Goal: Task Accomplishment & Management: Complete application form

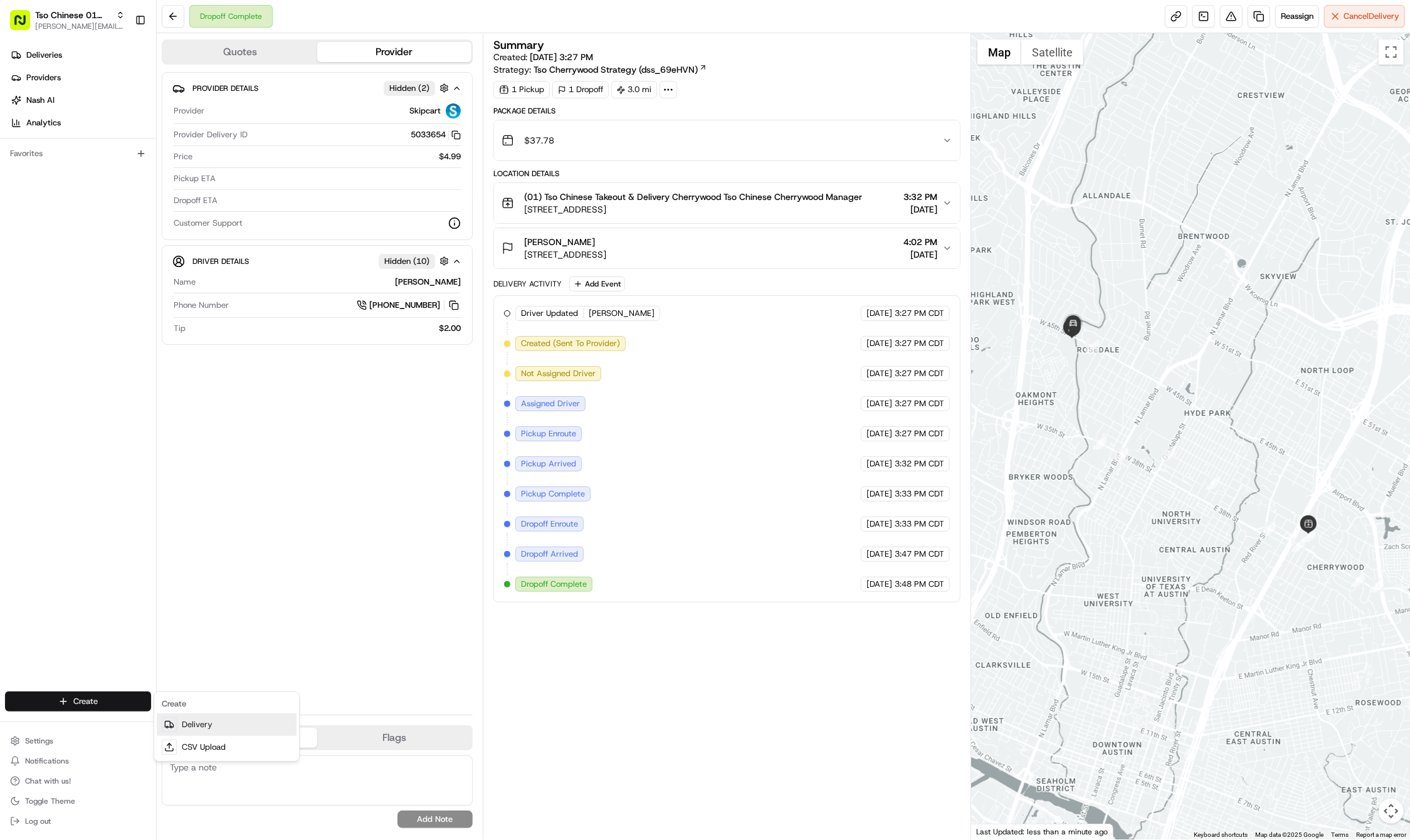
click at [211, 720] on link "Delivery" at bounding box center [227, 724] width 140 height 22
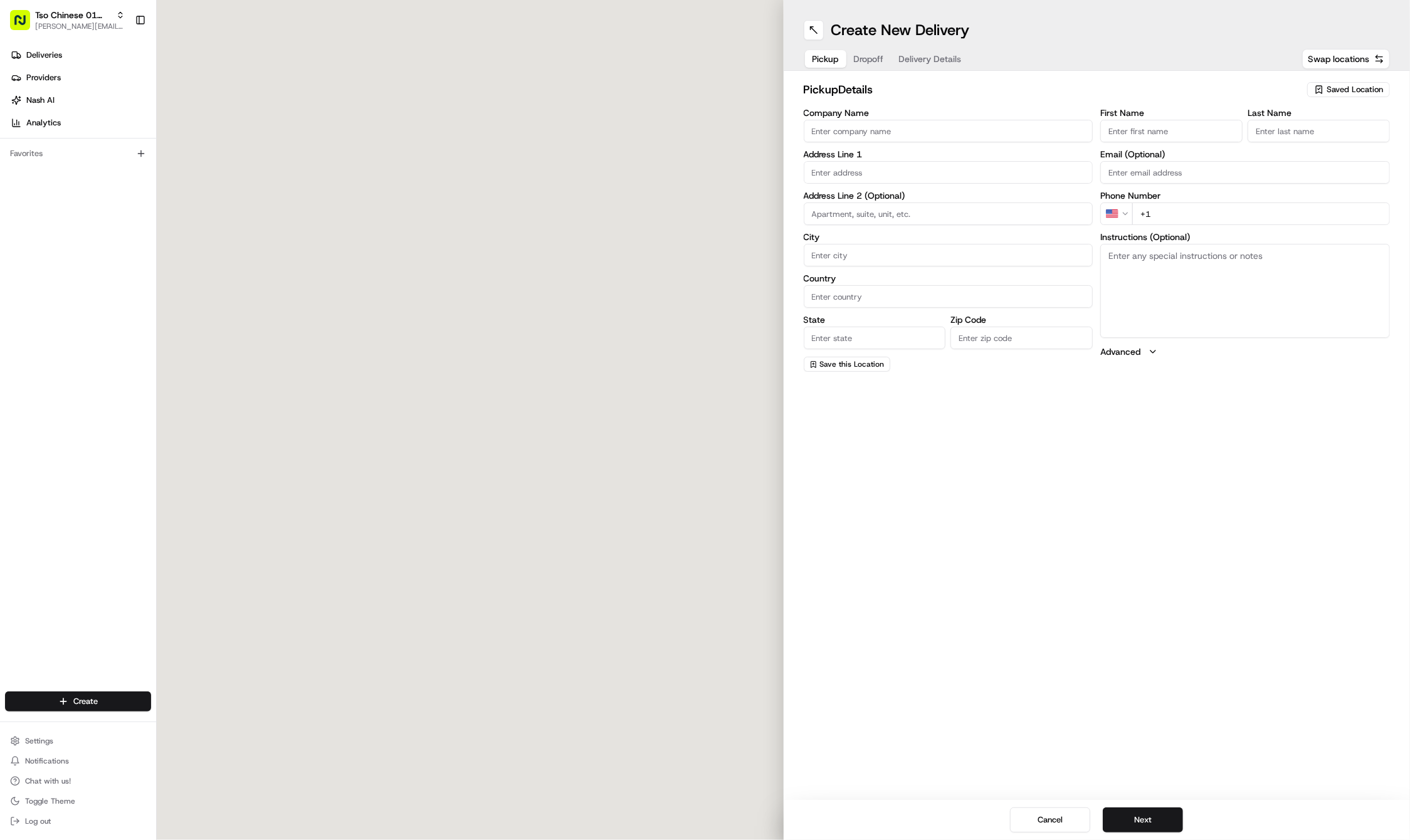
click at [1327, 88] on span "Saved Location" at bounding box center [1355, 89] width 57 height 11
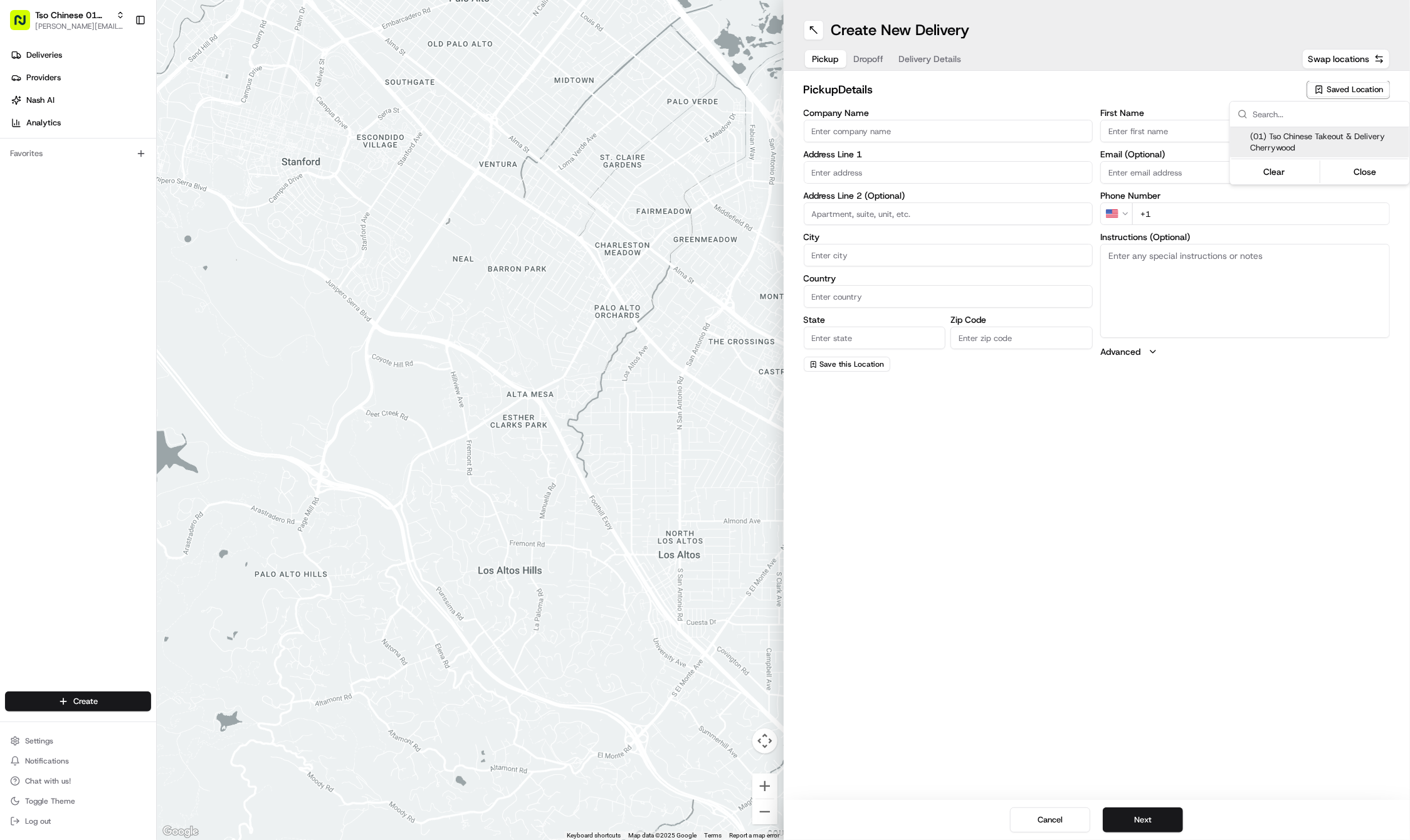
click at [1282, 145] on span "(01) Tso Chinese Takeout & Delivery Cherrywood" at bounding box center [1327, 142] width 154 height 22
type input "(01) Tso Chinese Takeout & Delivery Cherrywood"
type input "Ste E-5"
type input "Austin"
type input "US"
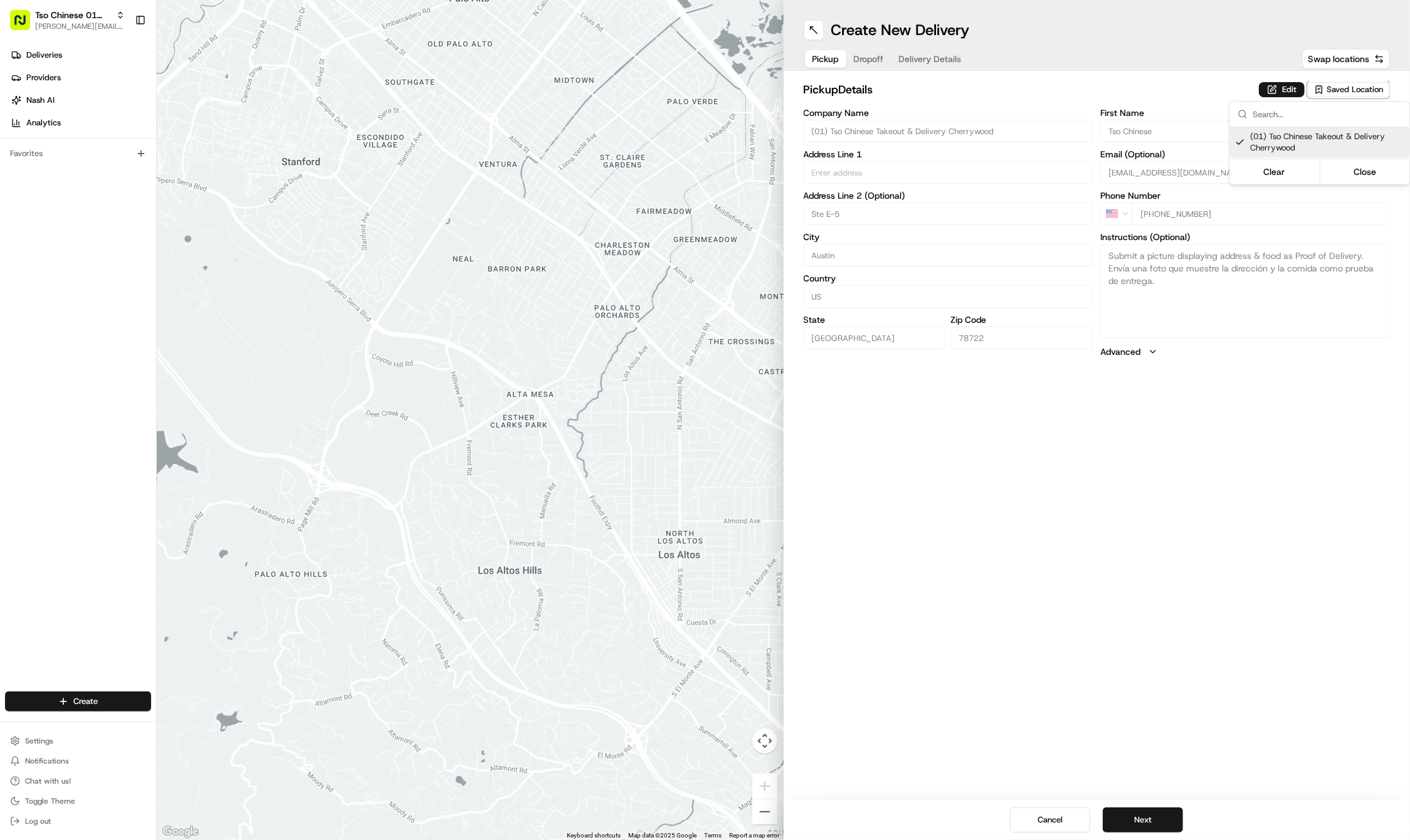
type input "[GEOGRAPHIC_DATA]"
type input "78722"
type input "Tso Chinese"
type input "Cherrywood Manager"
type input "[EMAIL_ADDRESS][DOMAIN_NAME]"
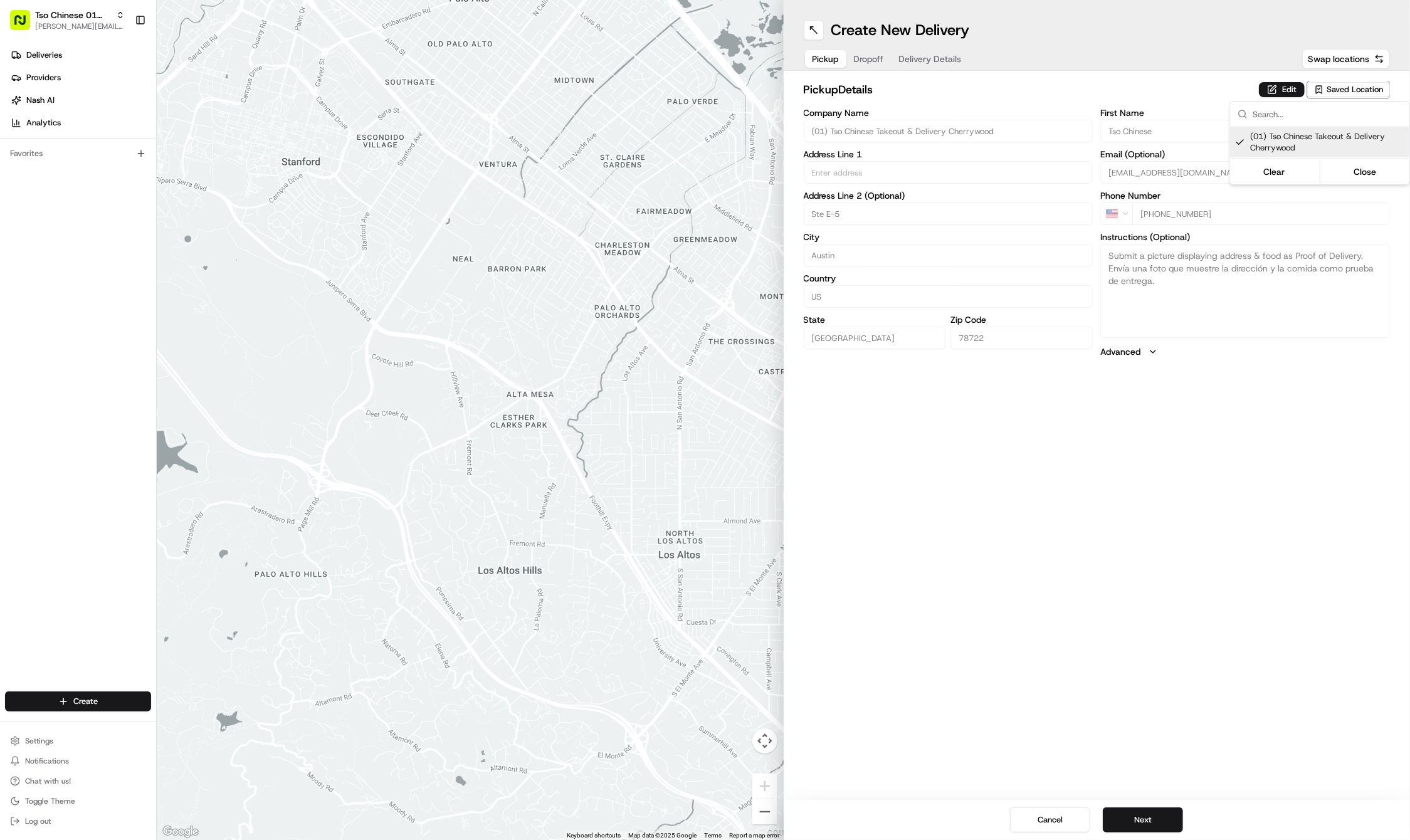
type input "[PHONE_NUMBER]"
type textarea "Submit a picture displaying address & food as Proof of Delivery. Envía una foto…"
type input "[STREET_ADDRESS]"
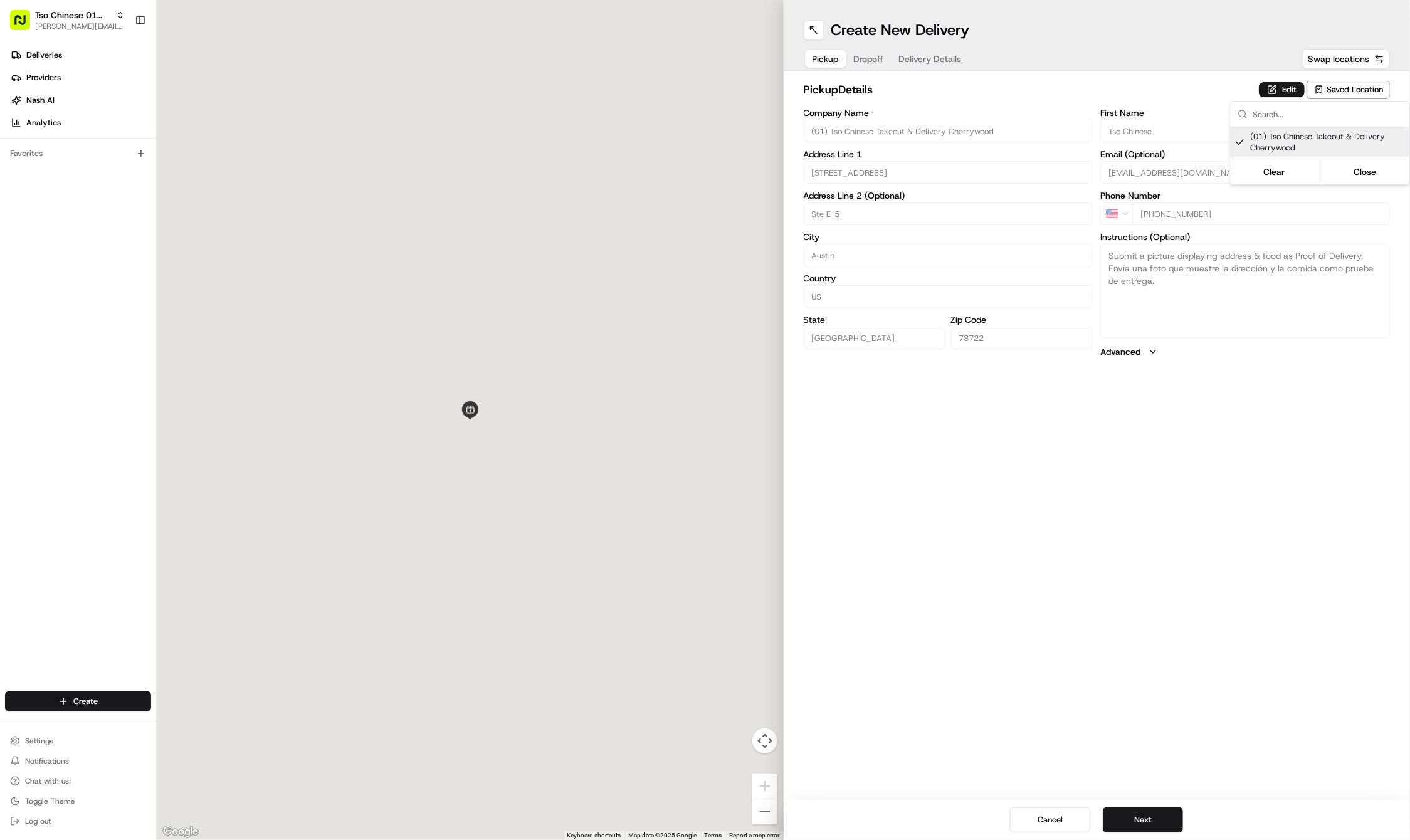
click at [1081, 540] on html "Tso Chinese 01 Cherrywood [PERSON_NAME][EMAIL_ADDRESS][DOMAIN_NAME] Toggle Side…" at bounding box center [705, 420] width 1410 height 840
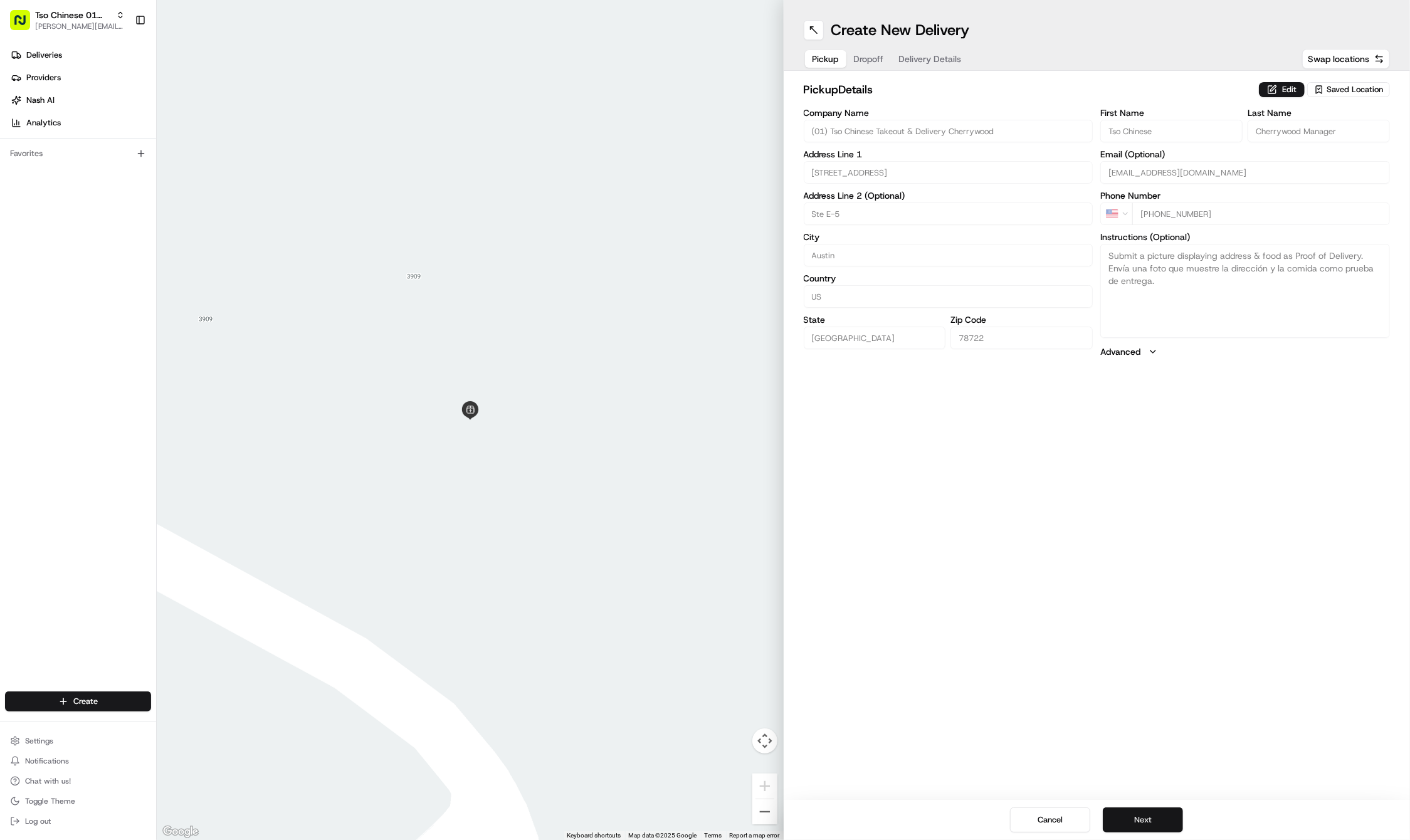
click at [1156, 816] on button "Next" at bounding box center [1143, 820] width 81 height 25
paste input "[PERSON_NAME]"
type input "[PERSON_NAME]"
click at [1287, 142] on div "First Name [PERSON_NAME] Last Name Email (Optional) Phone Number US +1 Instruct…" at bounding box center [1245, 239] width 289 height 263
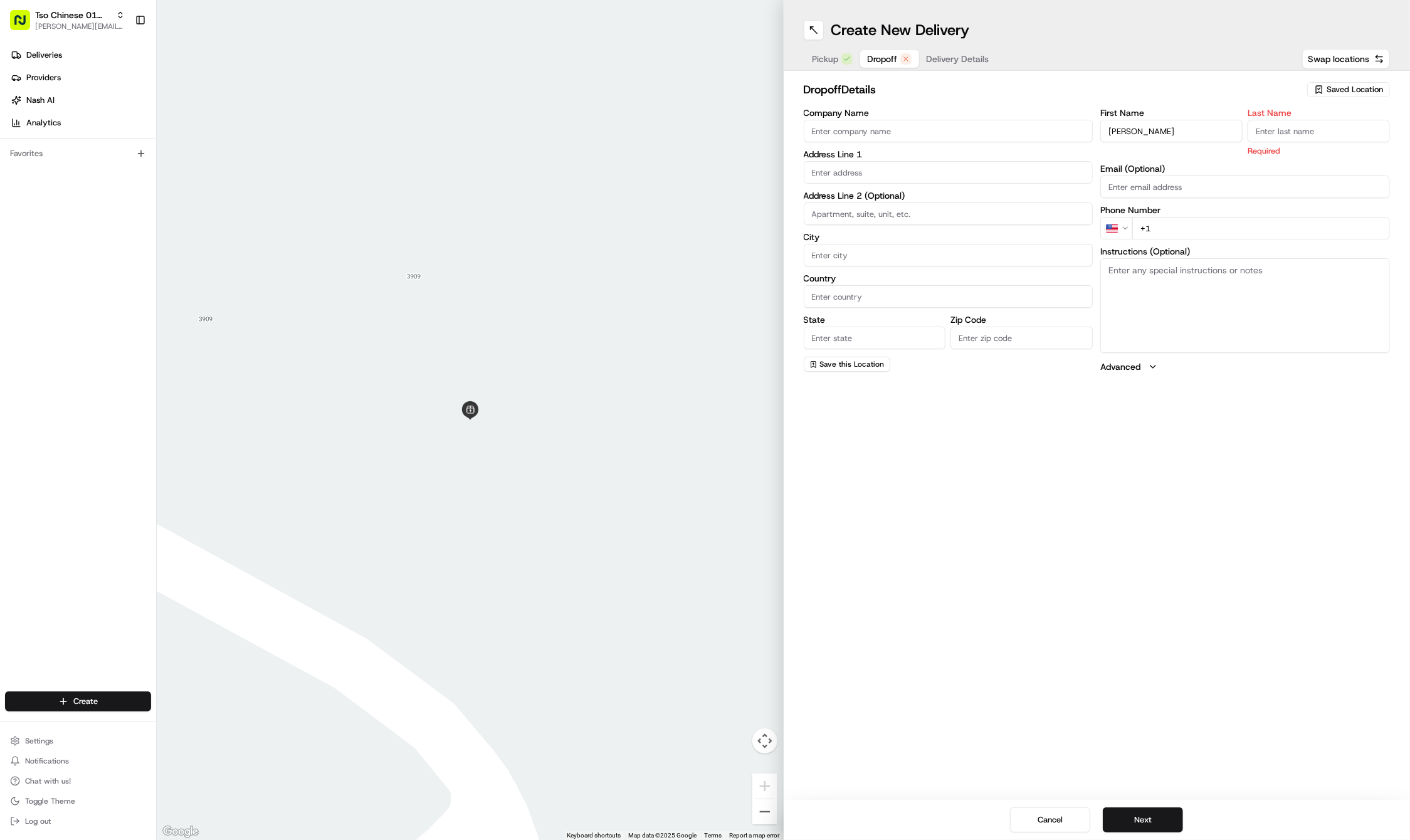
paste input ".H"
type input ".H"
paste input "[PHONE_NUMBER]"
type input "[PHONE_NUMBER]"
paste input "[STREET_ADDRESS][PERSON_NAME]"
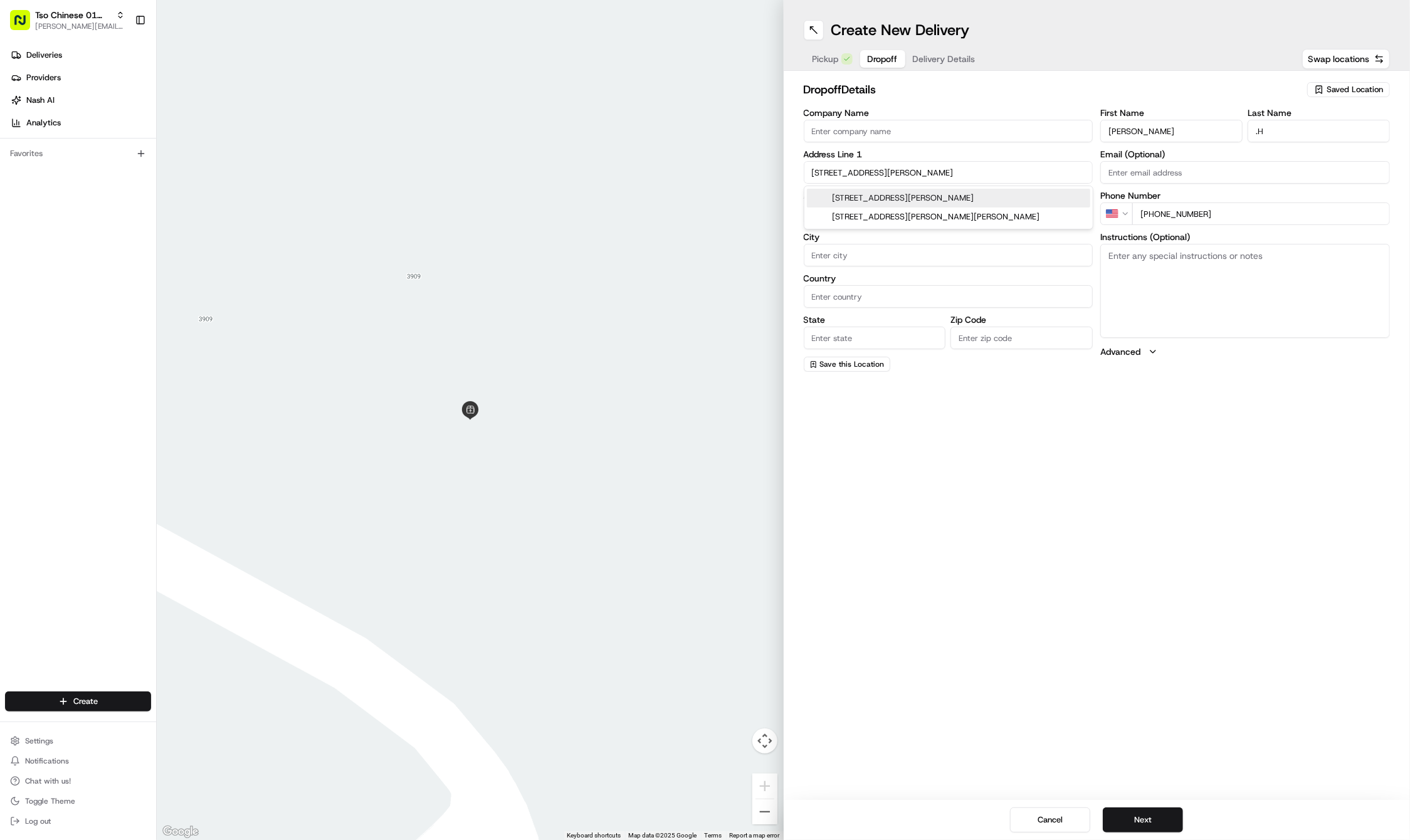
click at [863, 194] on div "[STREET_ADDRESS][PERSON_NAME]" at bounding box center [948, 198] width 283 height 19
type input "[STREET_ADDRESS][PERSON_NAME]"
type input "Austin"
type input "[GEOGRAPHIC_DATA]"
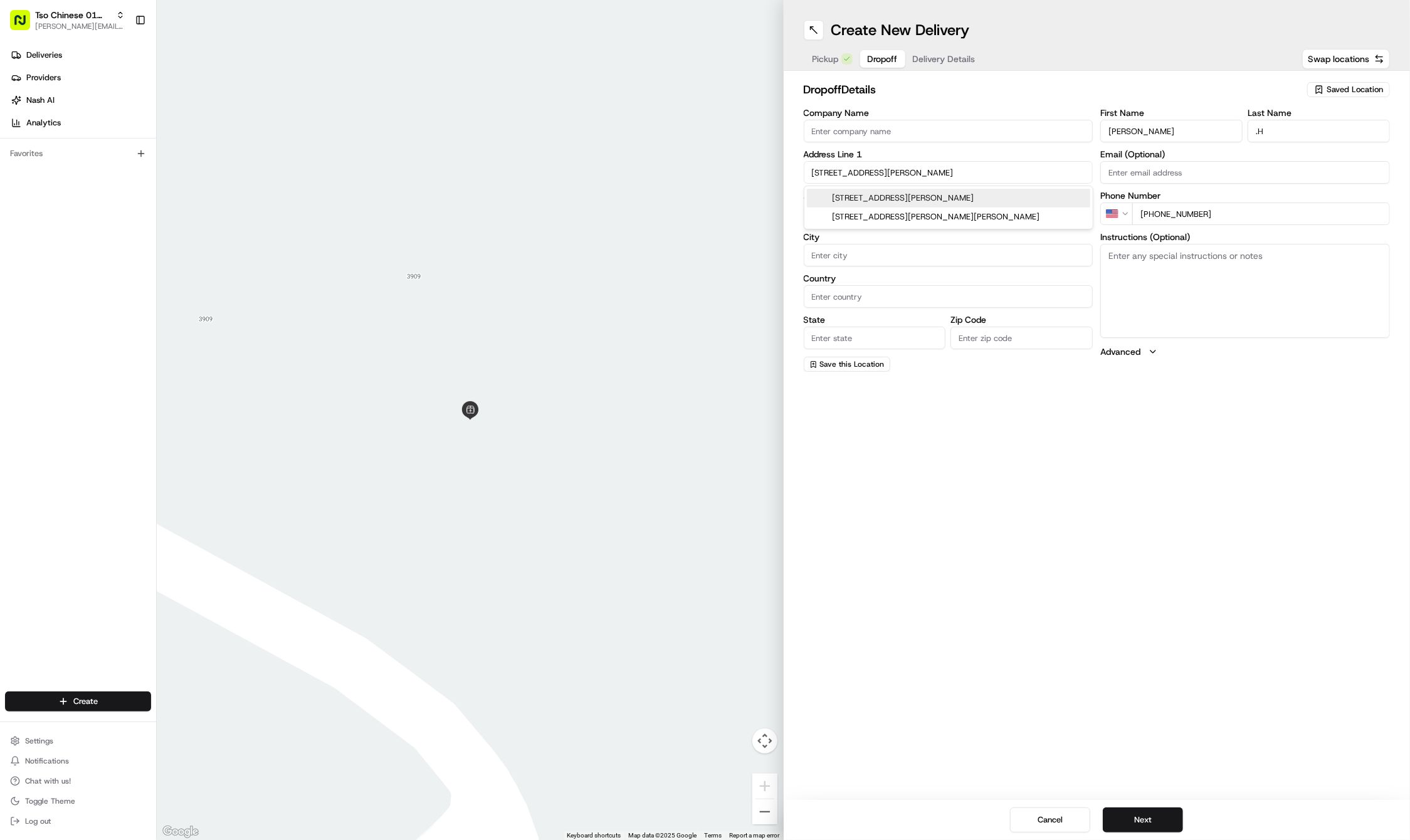
type input "78723"
type input "[STREET_ADDRESS][PERSON_NAME]"
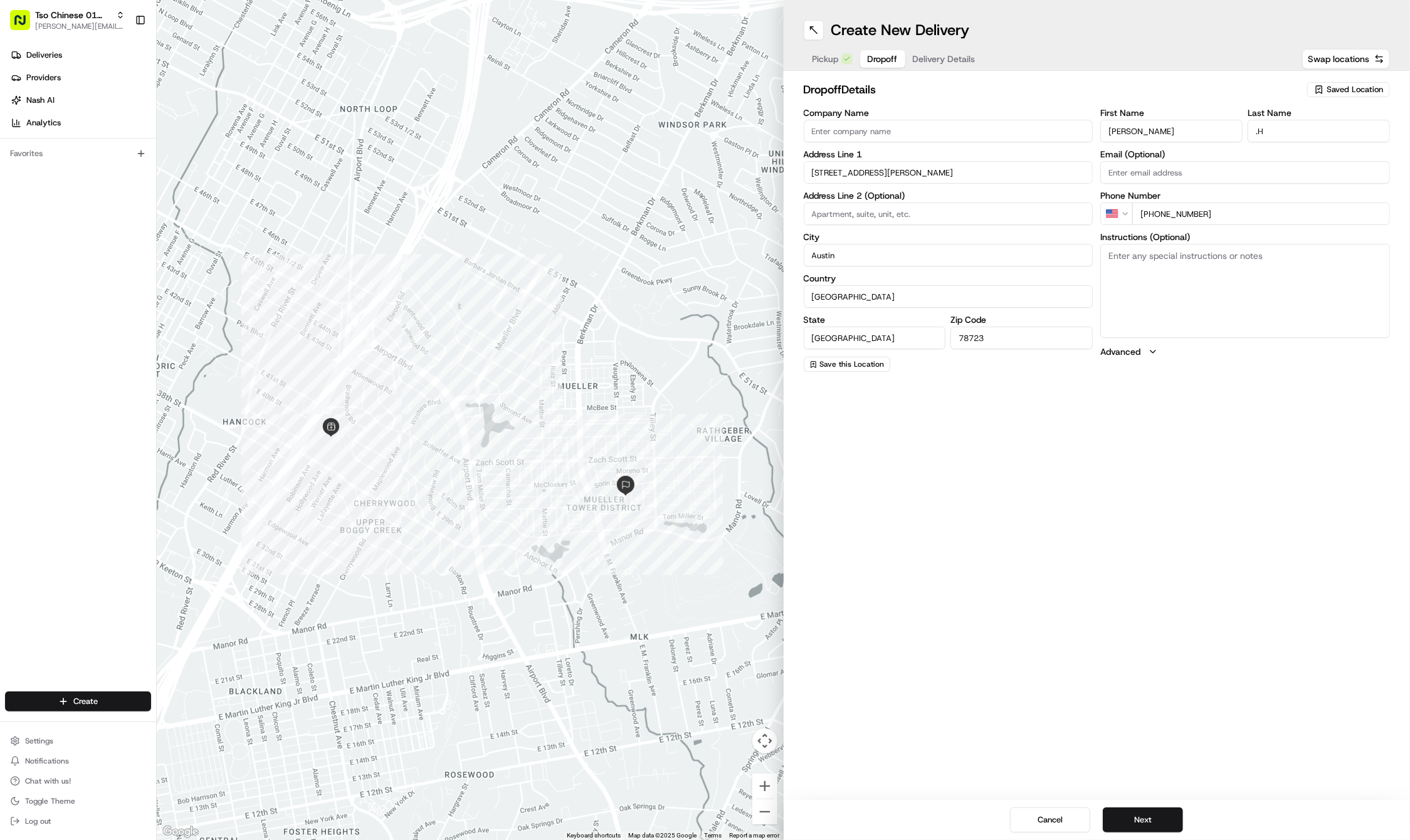
click at [1222, 294] on textarea "Instructions (Optional)" at bounding box center [1245, 291] width 289 height 94
paste textarea "House is in the middle of a courtyard between [PERSON_NAME] and [PERSON_NAME][G…"
type textarea "House is in the middle of a courtyard between [PERSON_NAME] and [PERSON_NAME][G…"
click at [1116, 812] on button "Next" at bounding box center [1143, 820] width 81 height 25
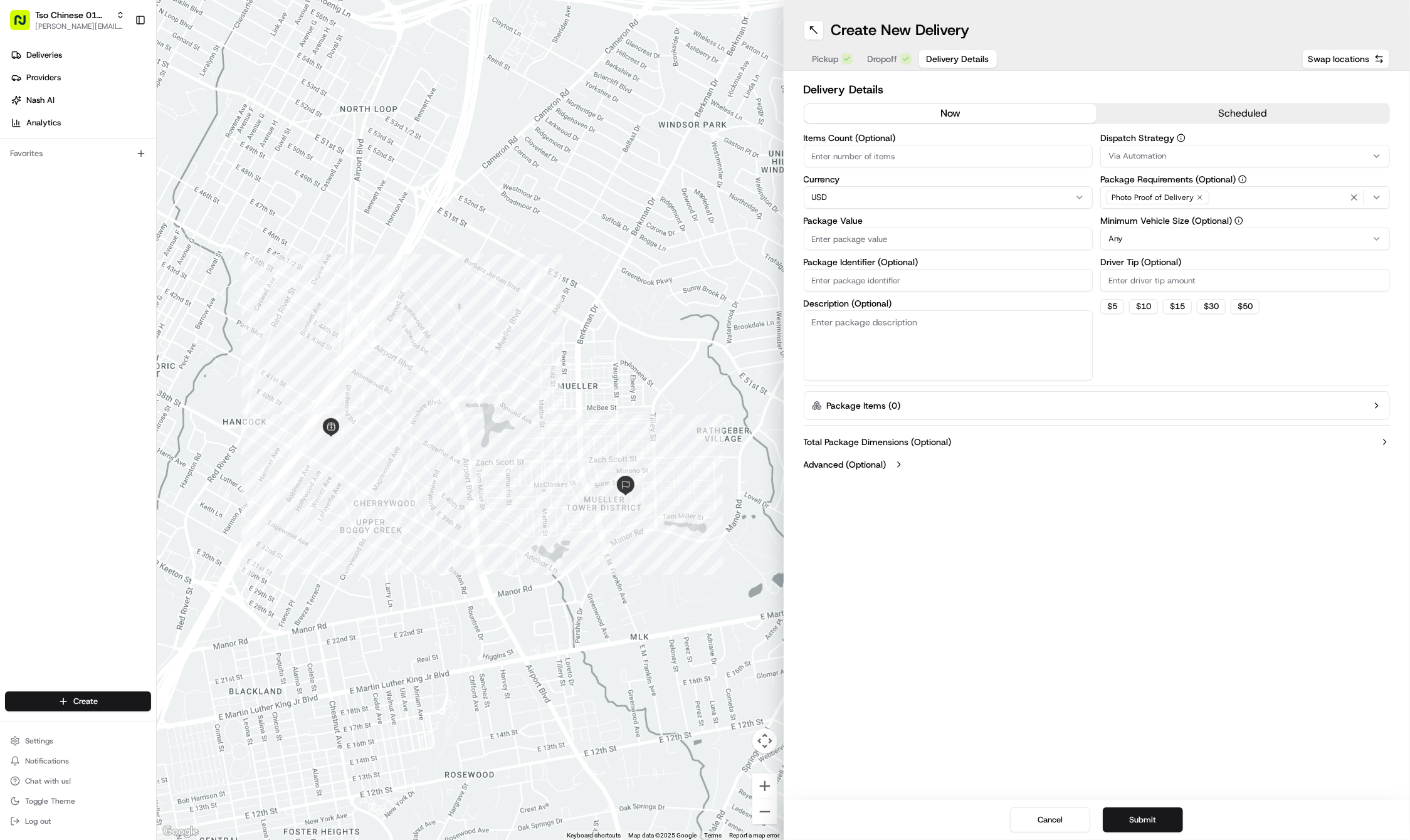
click at [1135, 277] on input "Driver Tip (Optional)" at bounding box center [1245, 280] width 289 height 22
type input "2"
click at [1201, 154] on div "Via Automation" at bounding box center [1245, 156] width 283 height 11
click at [1194, 231] on div "Tso Cherrywood Strategy" at bounding box center [1191, 224] width 179 height 19
click at [879, 299] on html "Tso Chinese 01 Cherrywood [PERSON_NAME][EMAIL_ADDRESS][DOMAIN_NAME] Toggle Side…" at bounding box center [705, 420] width 1410 height 840
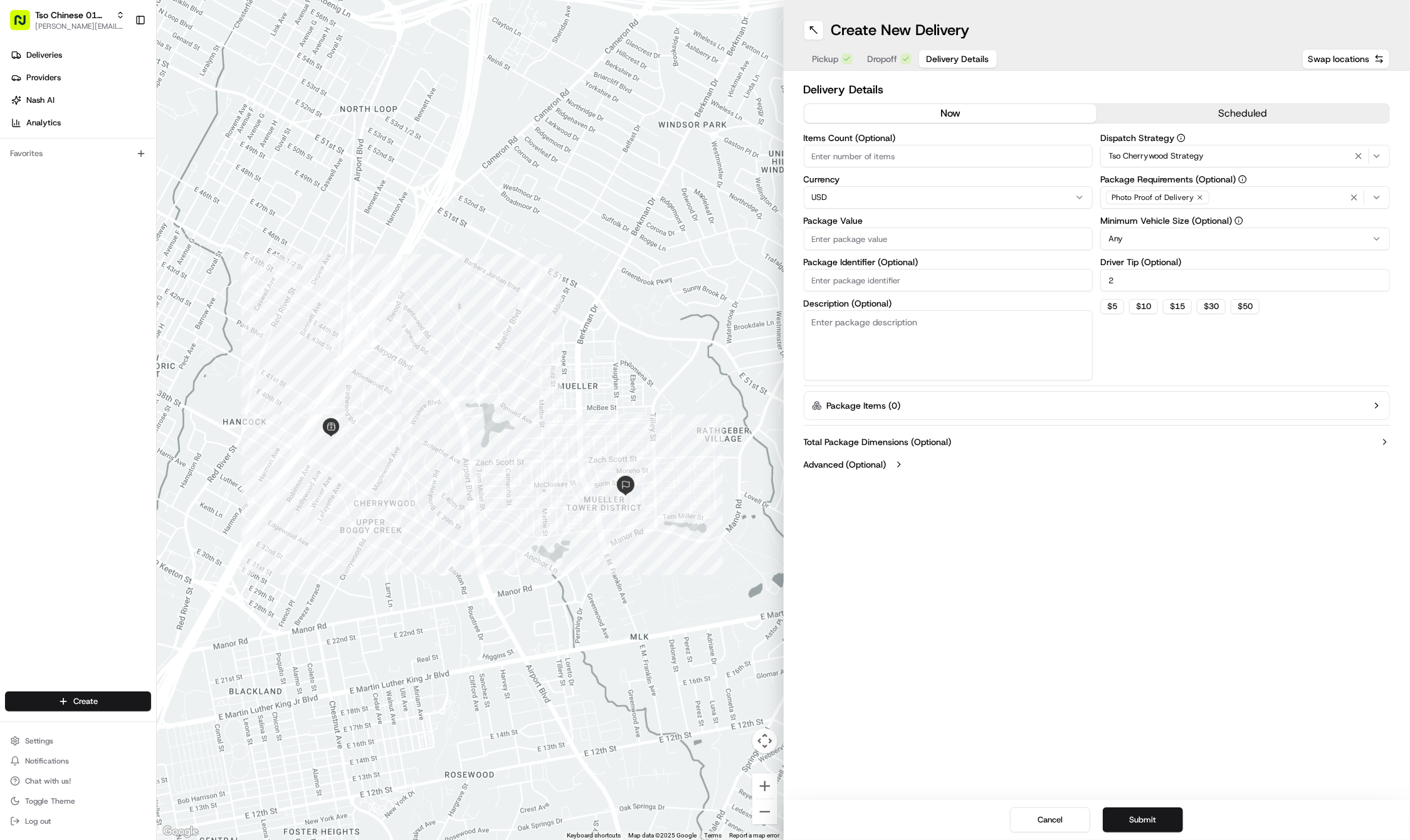
click at [916, 277] on input "Package Identifier (Optional)" at bounding box center [948, 280] width 289 height 22
paste input "KQJHJZR"
type input "KQJHJZR"
click at [888, 234] on input "Package Value" at bounding box center [948, 239] width 289 height 22
type input "48.55"
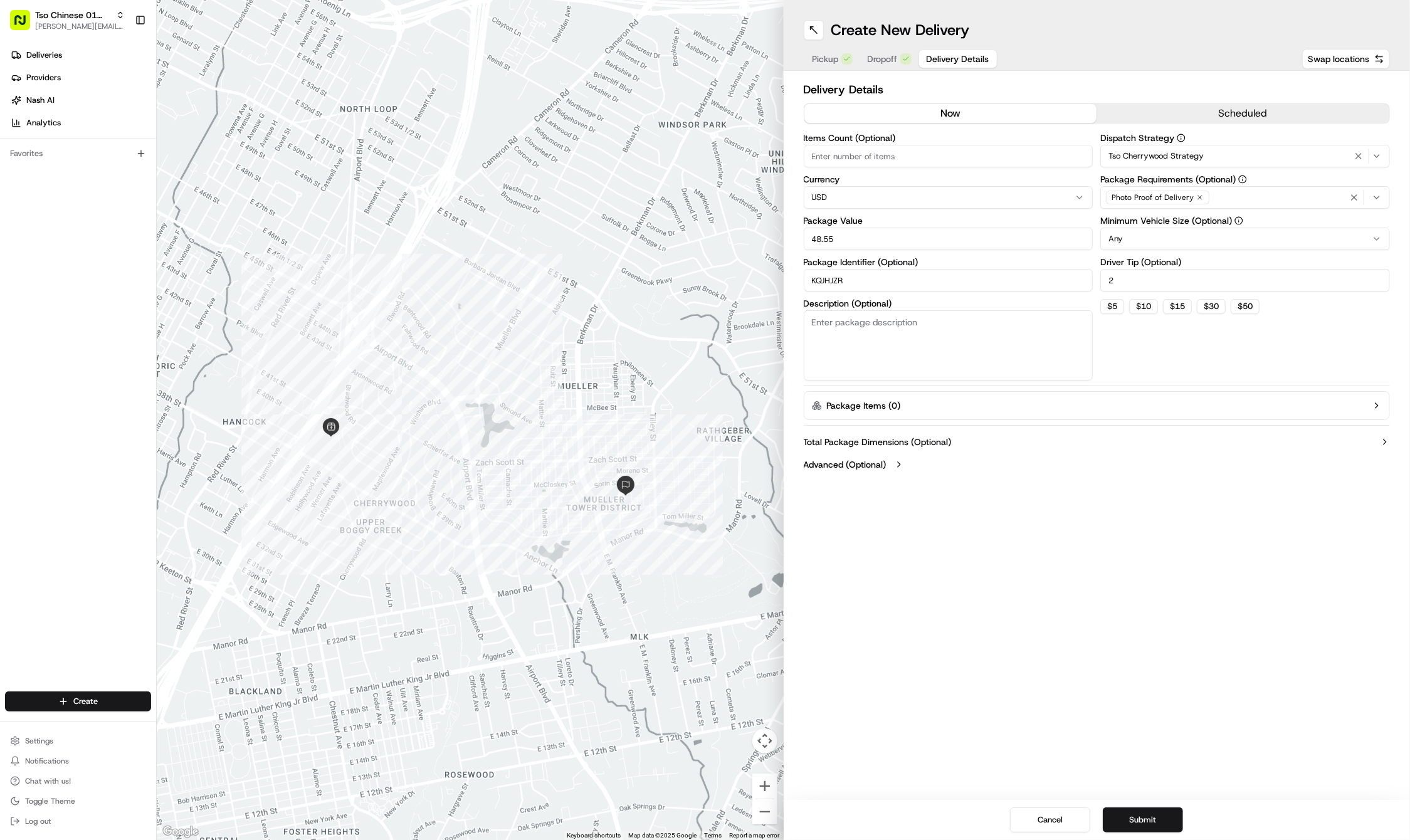
click at [1145, 484] on div "Delivery Details now scheduled Items Count (Optional) Currency USD Package Valu…" at bounding box center [1097, 278] width 627 height 415
click at [1199, 199] on icon "button" at bounding box center [1200, 197] width 4 height 4
click at [1199, 199] on div "Select requirements" at bounding box center [1245, 197] width 283 height 11
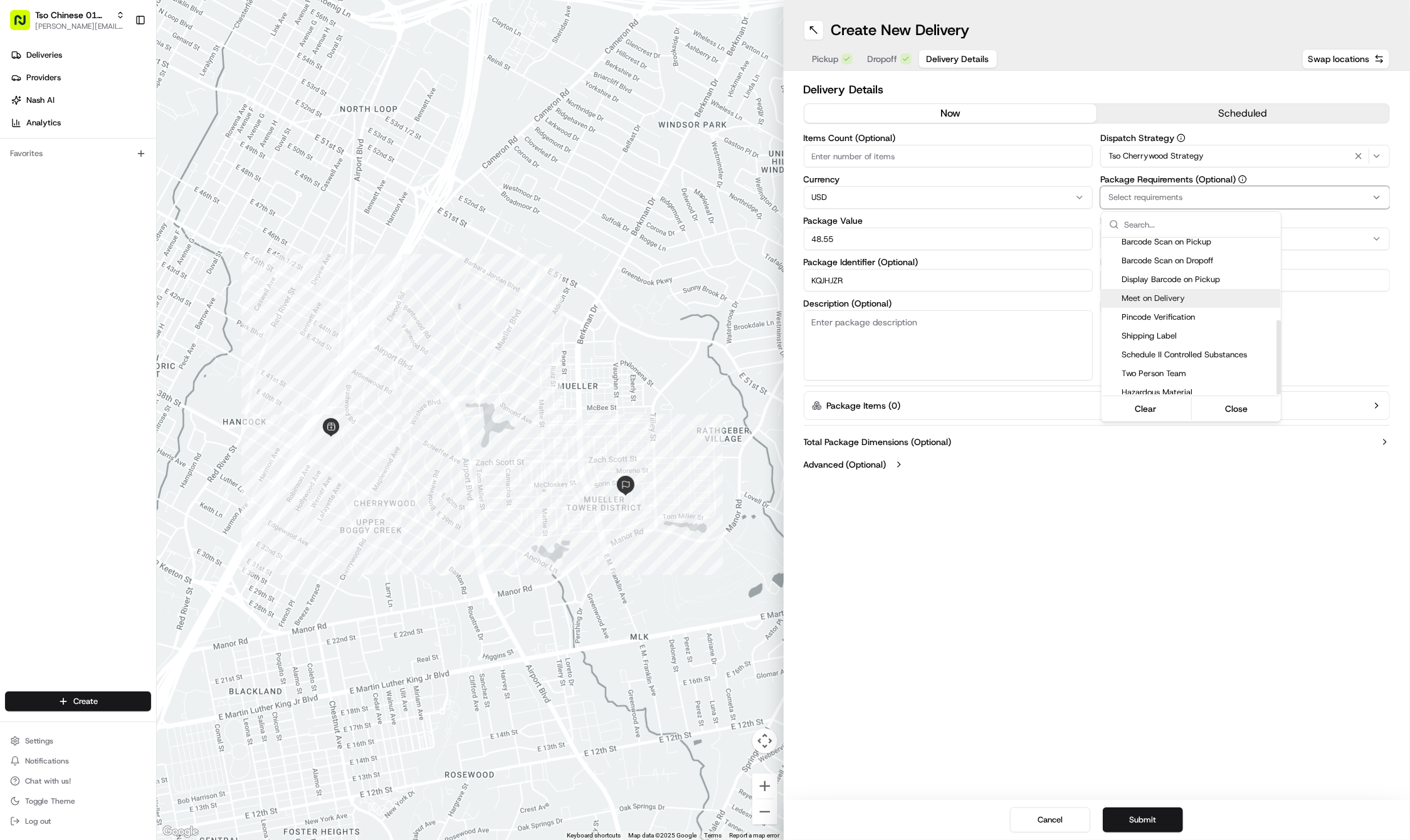
scroll to position [174, 0]
click at [1197, 300] on div "Meet on Delivery" at bounding box center [1191, 298] width 179 height 19
click at [1172, 522] on html "Tso Chinese 01 Cherrywood [PERSON_NAME][EMAIL_ADDRESS][DOMAIN_NAME] Toggle Side…" at bounding box center [705, 420] width 1410 height 840
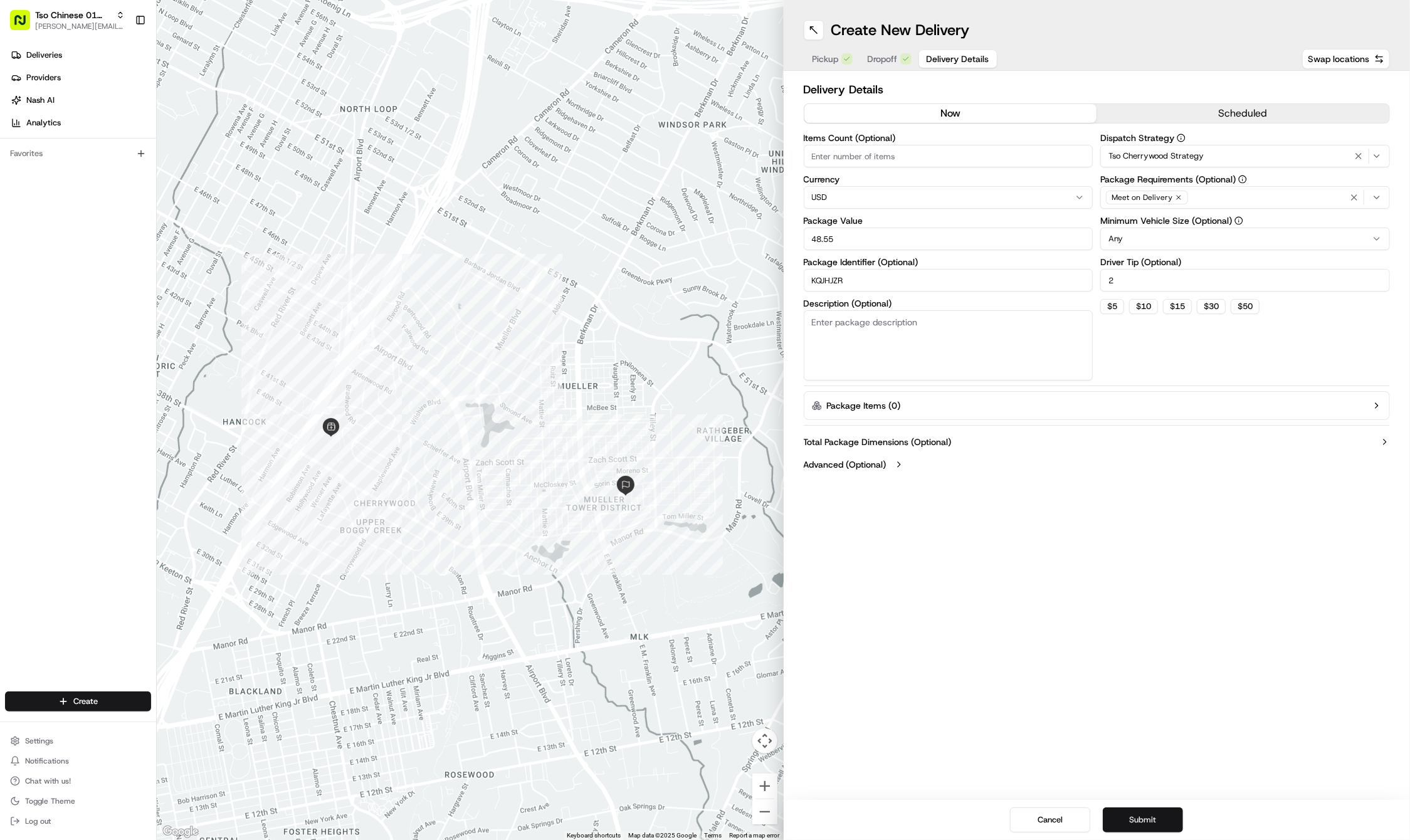
click at [1136, 813] on button "Submit" at bounding box center [1143, 820] width 81 height 25
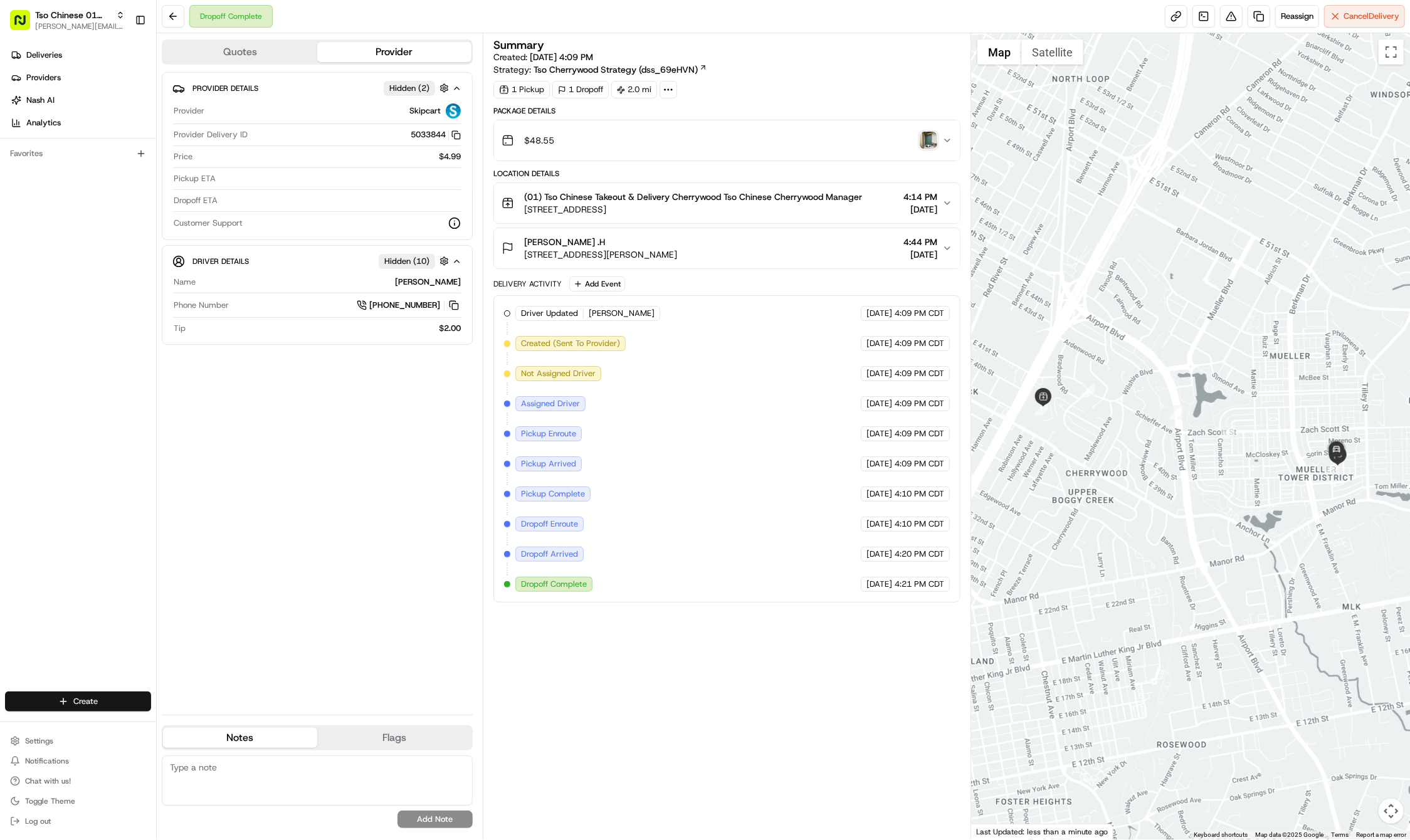
click at [81, 695] on html "Tso Chinese 01 Cherrywood [PERSON_NAME][EMAIL_ADDRESS][DOMAIN_NAME] Toggle Side…" at bounding box center [705, 420] width 1410 height 840
click at [186, 713] on link "Delivery" at bounding box center [227, 724] width 140 height 22
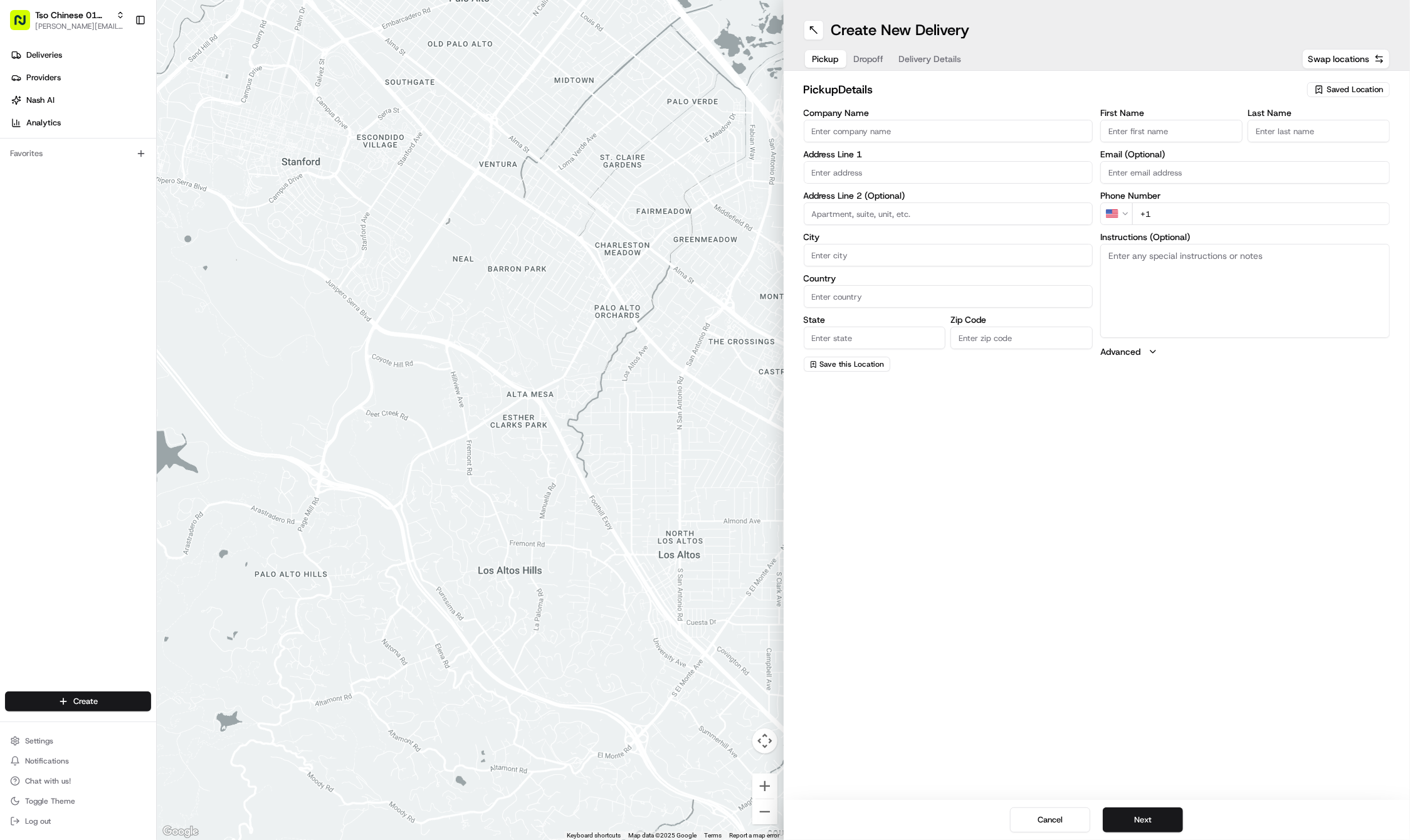
click at [1326, 89] on span "Saved Location" at bounding box center [1355, 89] width 57 height 11
click at [1298, 133] on span "(01) Tso Chinese Takeout & Delivery Cherrywood" at bounding box center [1327, 142] width 154 height 22
type input "(01) Tso Chinese Takeout & Delivery Cherrywood"
type input "Ste E-5"
type input "Austin"
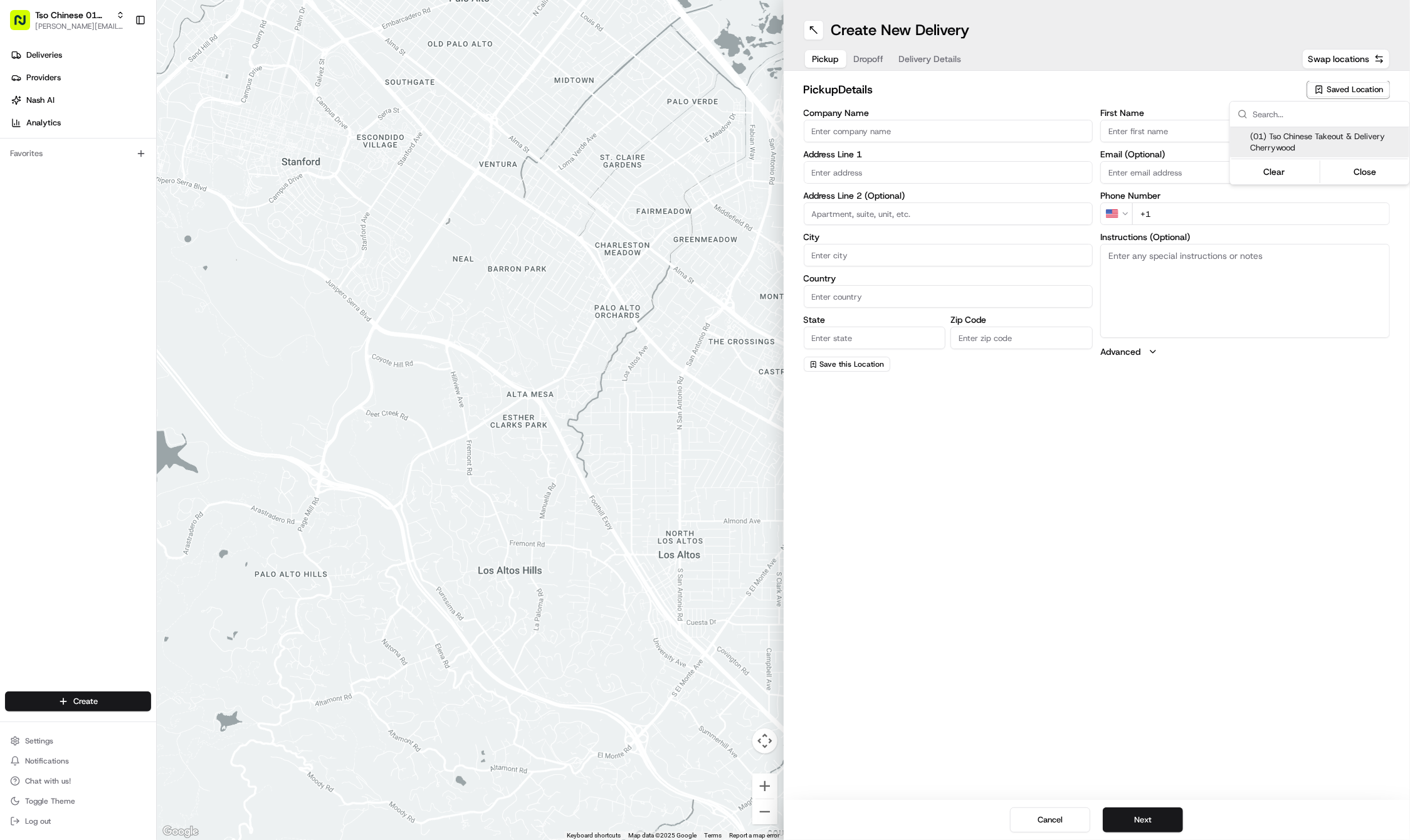
type input "US"
type input "[GEOGRAPHIC_DATA]"
type input "78722"
type input "Tso Chinese"
type input "Cherrywood Manager"
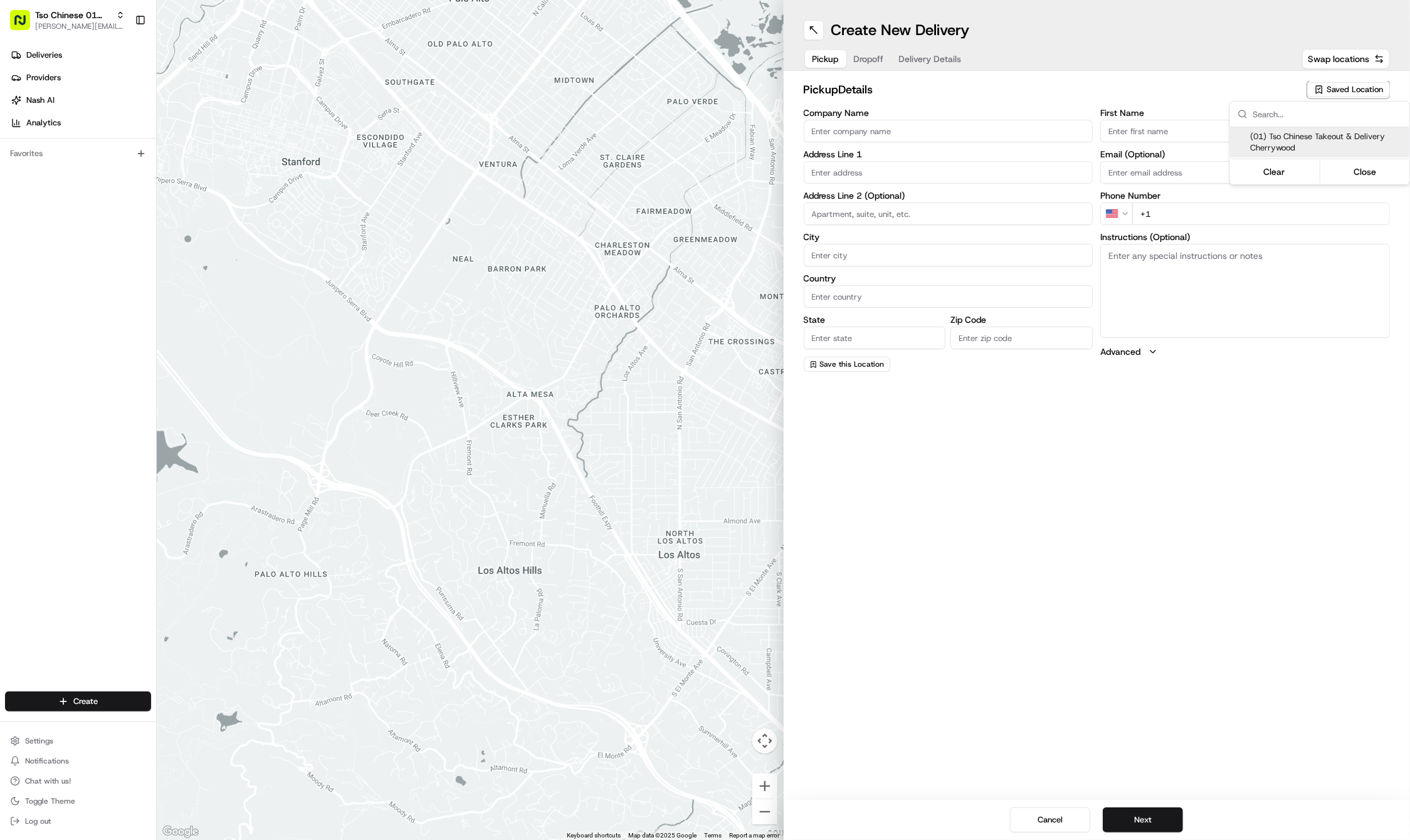
type input "[EMAIL_ADDRESS][DOMAIN_NAME]"
type input "[PHONE_NUMBER]"
type textarea "Submit a picture displaying address & food as Proof of Delivery. Envía una foto…"
type input "[STREET_ADDRESS]"
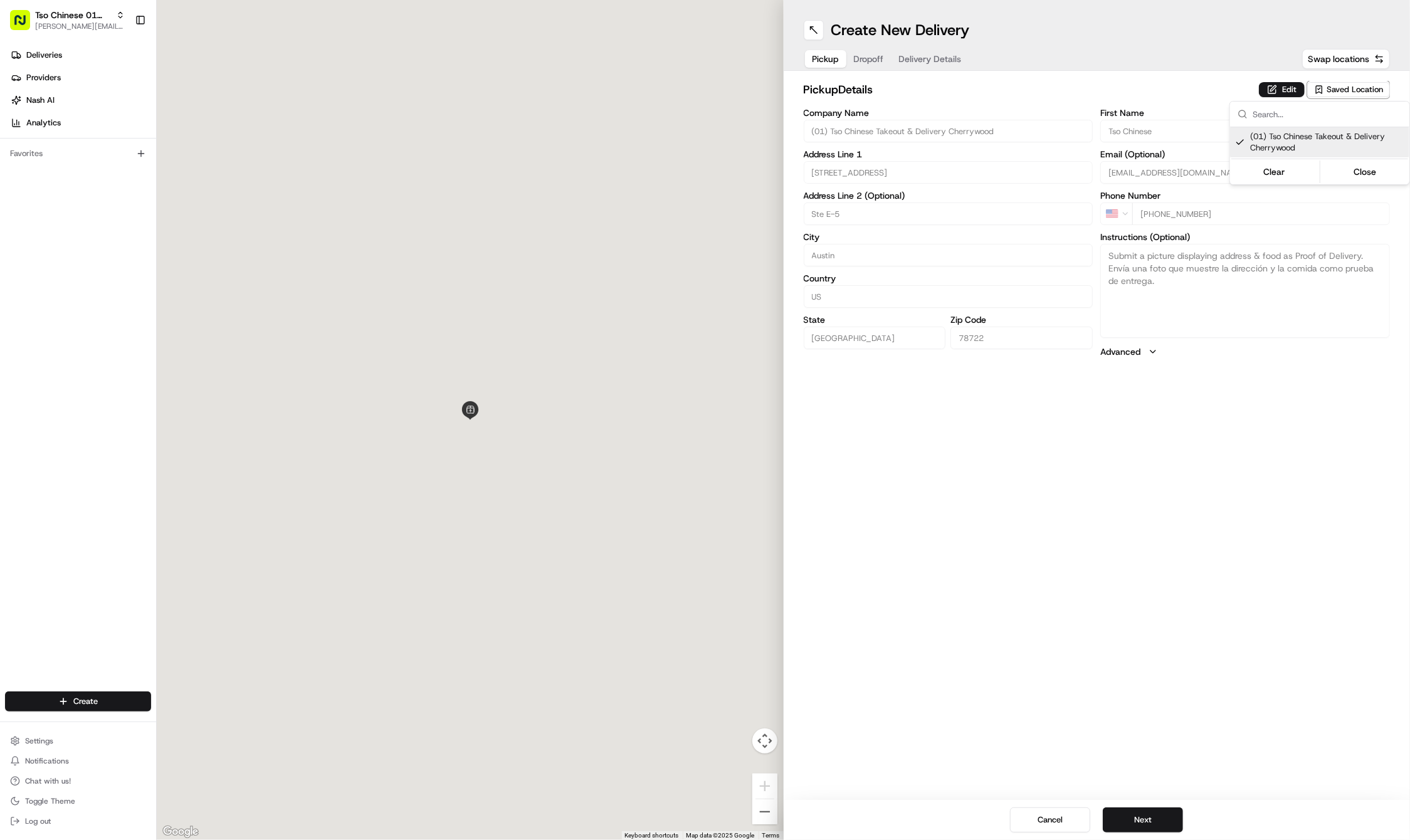
click at [1182, 444] on html "Tso Chinese 01 Cherrywood [PERSON_NAME][EMAIL_ADDRESS][DOMAIN_NAME] Toggle Side…" at bounding box center [705, 420] width 1410 height 840
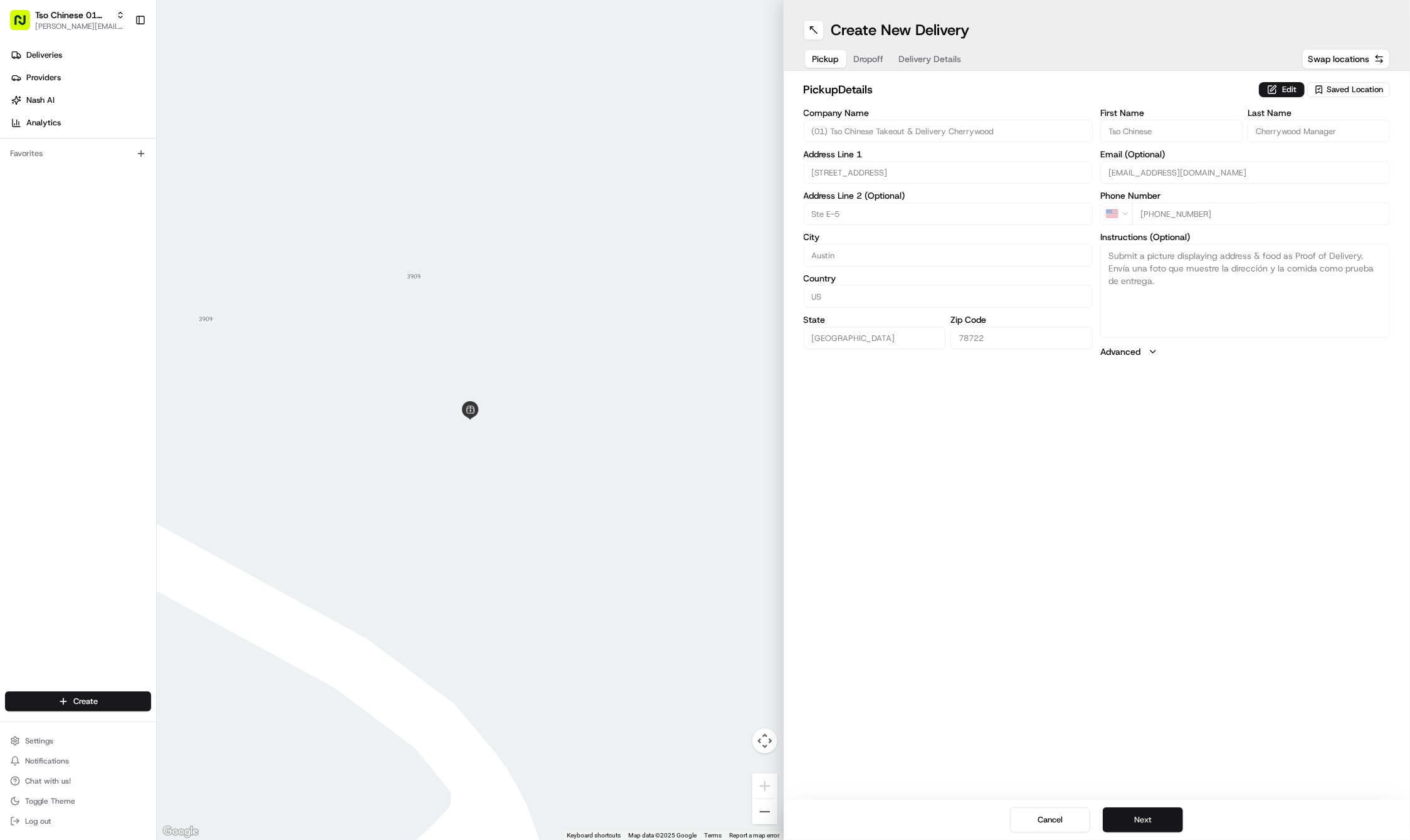
click at [1139, 808] on button "Next" at bounding box center [1143, 820] width 81 height 25
click at [1148, 158] on label "Email (Optional)" at bounding box center [1245, 154] width 289 height 9
click at [1148, 161] on input "Email (Optional)" at bounding box center [1245, 172] width 289 height 22
paste input "[PERSON_NAME]"
type input "[PERSON_NAME]"
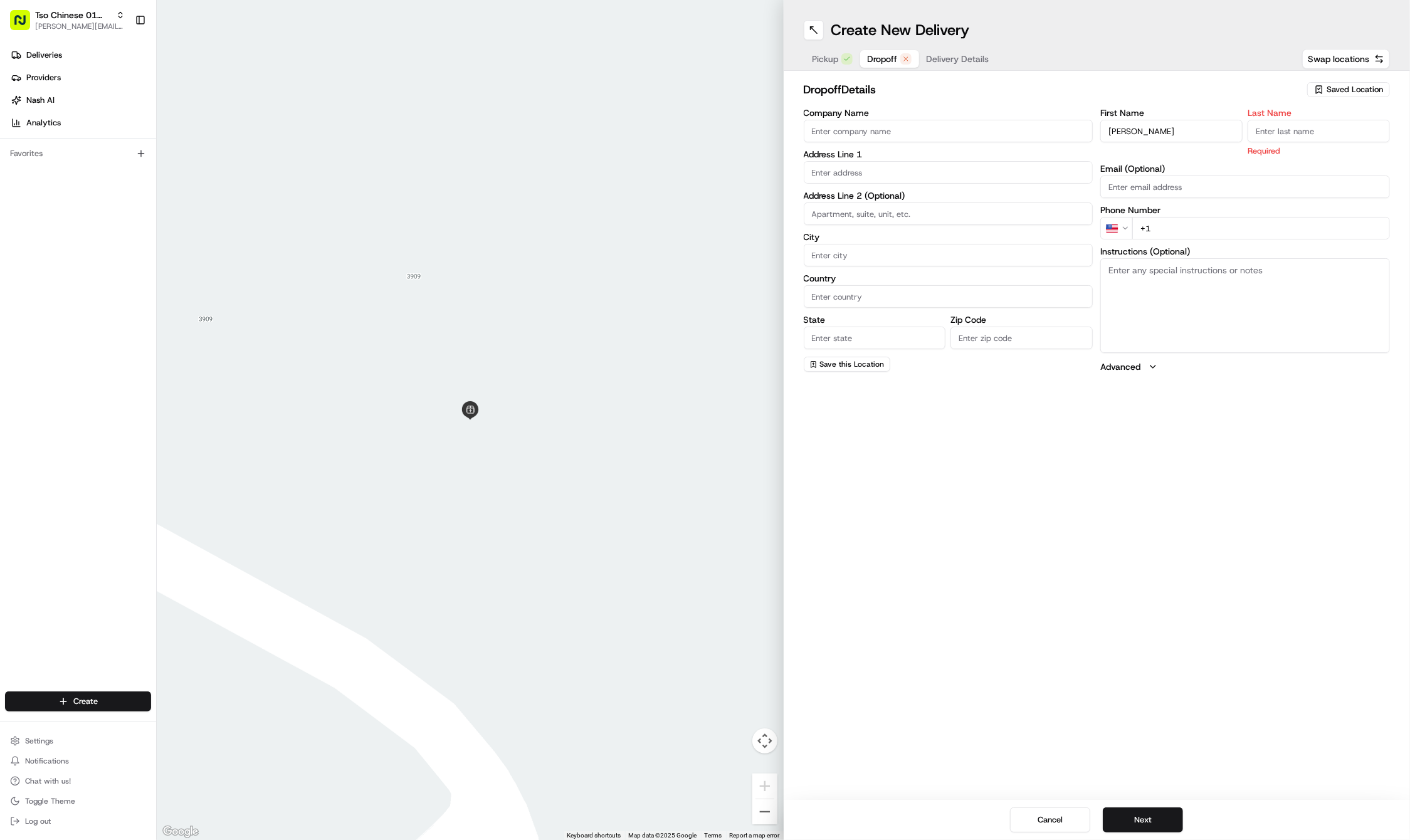
paste input "[PERSON_NAME]"
type input "[PERSON_NAME]"
paste input "[PHONE_NUMBER]"
type input "[PHONE_NUMBER]"
paste input "[STREET_ADDRESS][PERSON_NAME]"
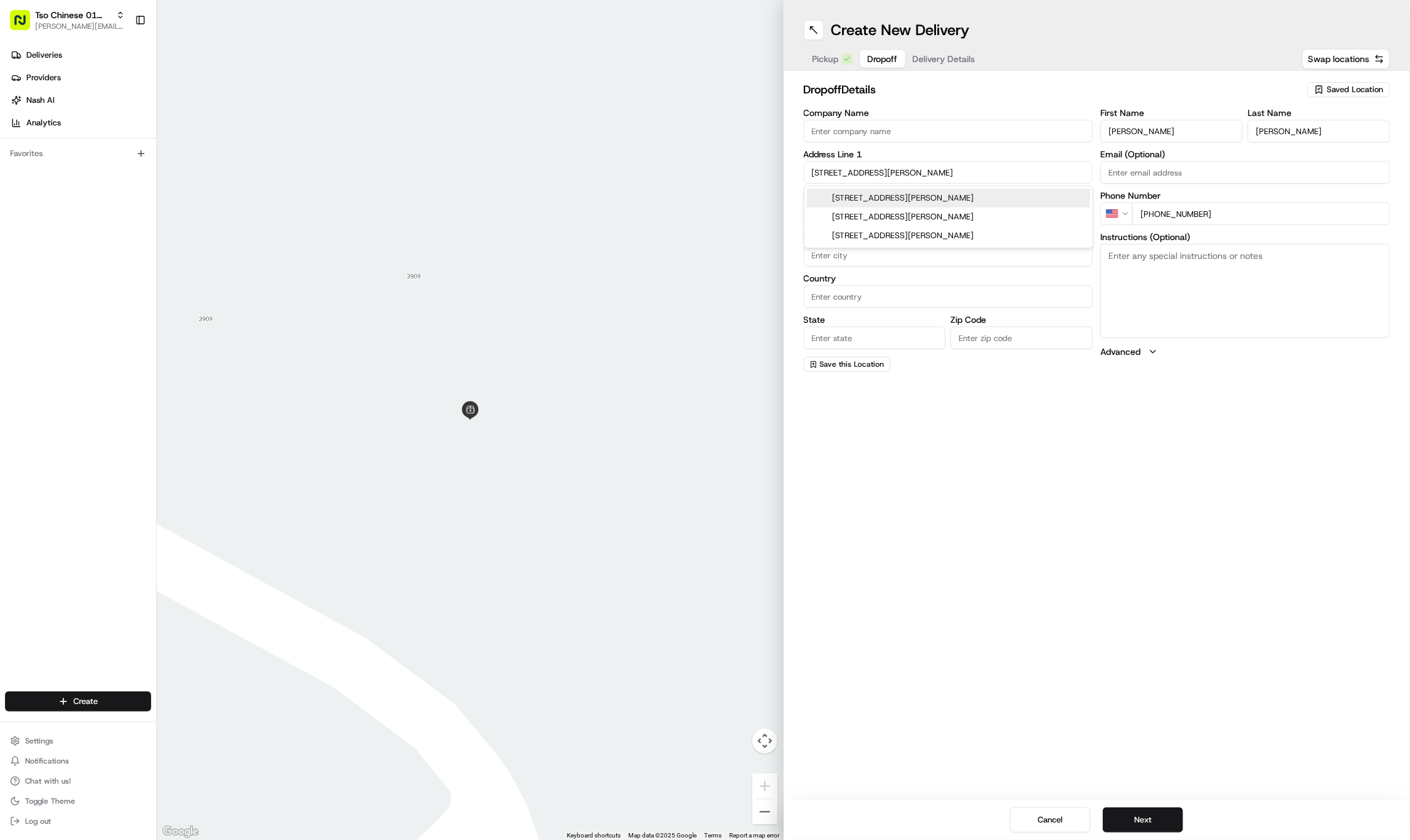
click at [841, 195] on div "[STREET_ADDRESS][PERSON_NAME]" at bounding box center [948, 198] width 283 height 19
type input "[STREET_ADDRESS][PERSON_NAME]"
type input "Austin"
type input "[GEOGRAPHIC_DATA]"
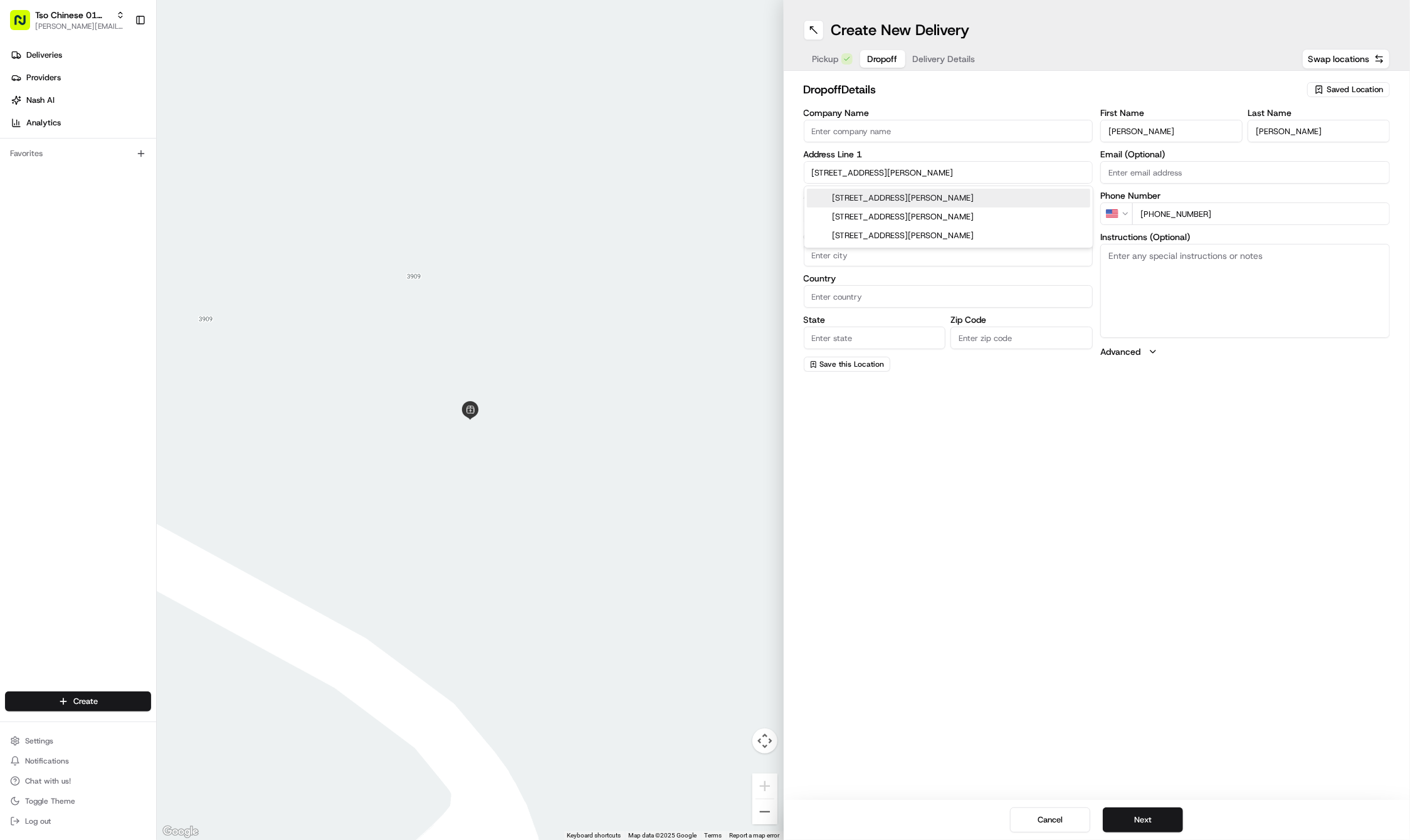
type input "78731"
type input "[STREET_ADDRESS][PERSON_NAME]"
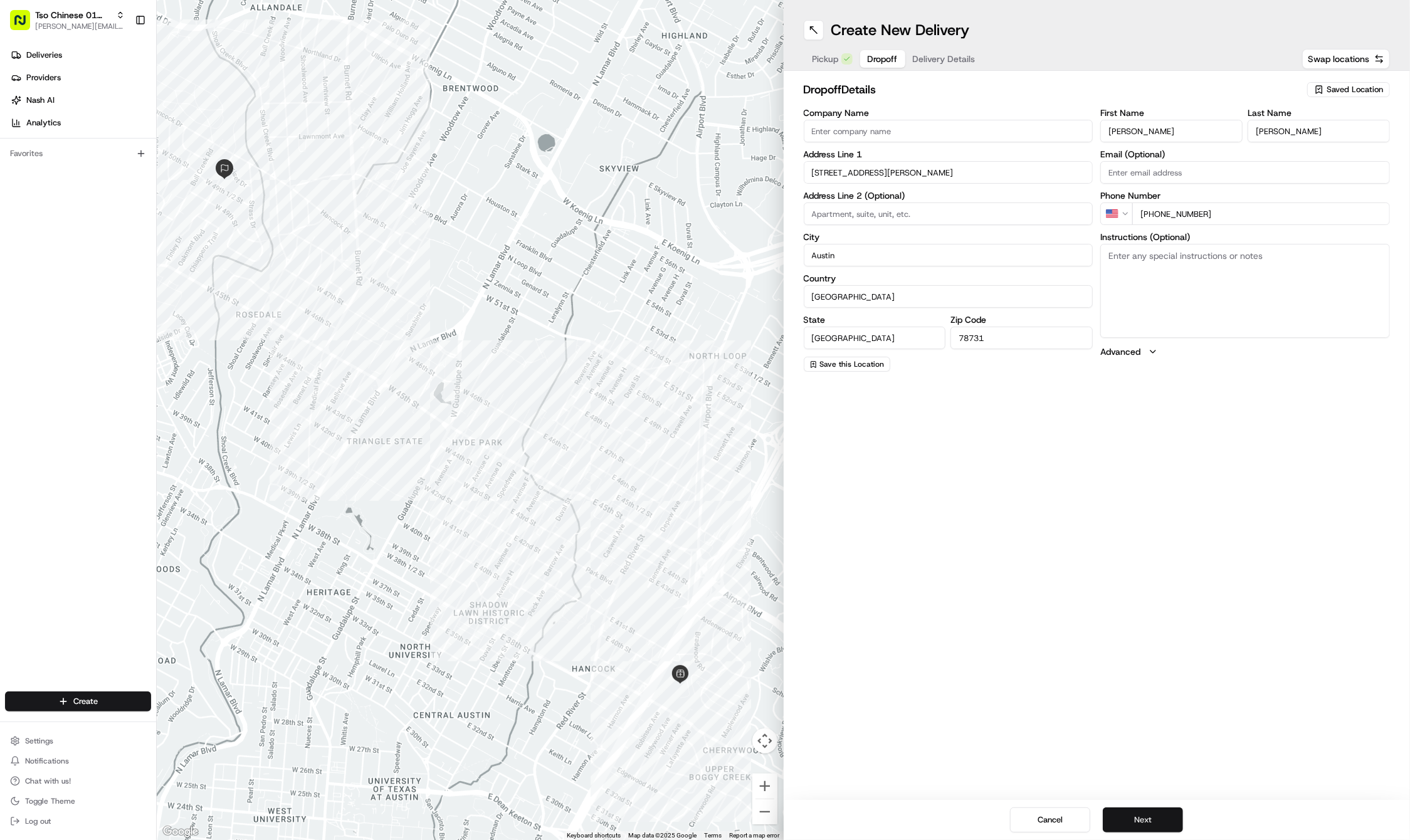
click at [1129, 816] on button "Next" at bounding box center [1143, 820] width 81 height 25
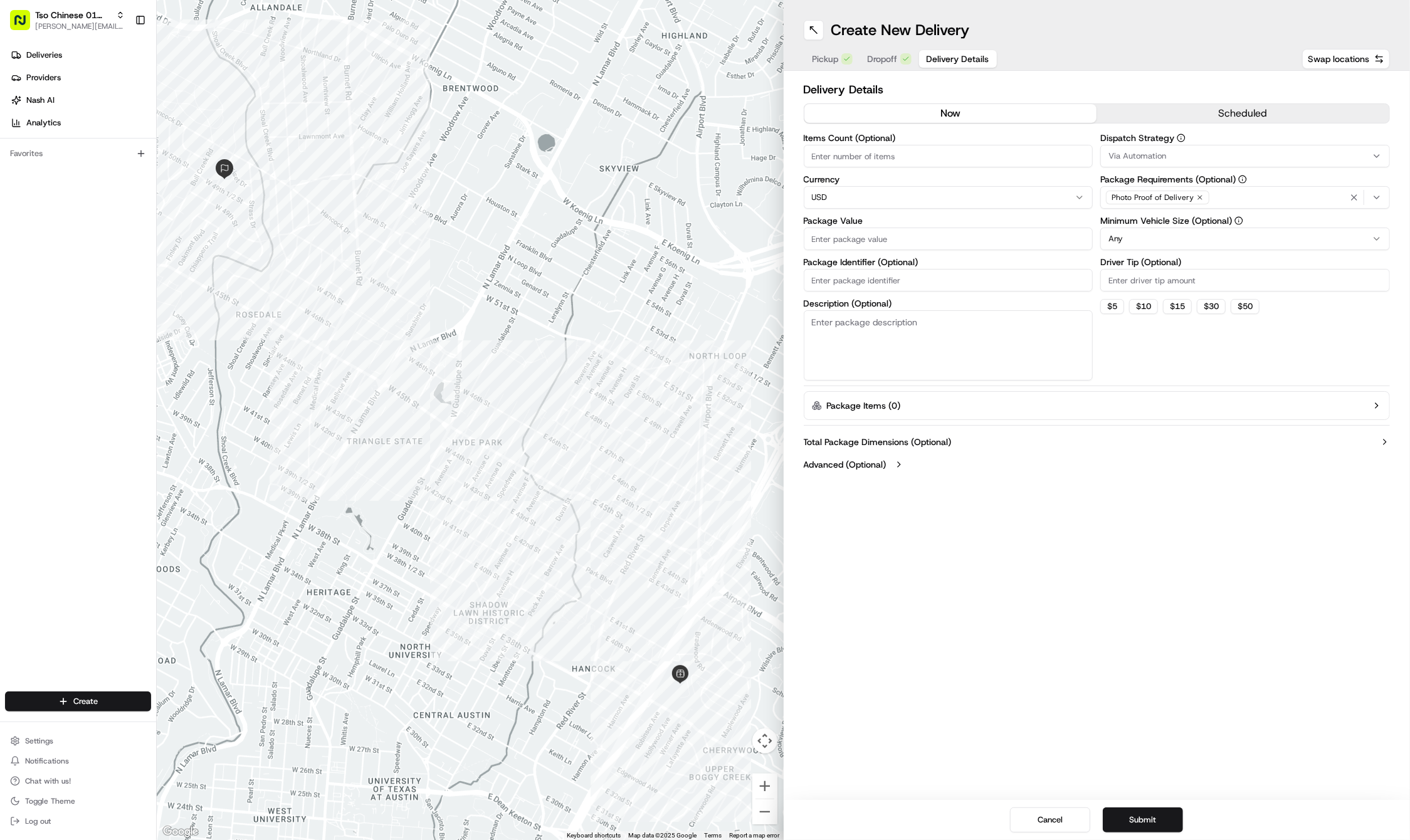
click at [854, 286] on input "Package Identifier (Optional)" at bounding box center [948, 280] width 289 height 22
paste input "#LWTZ5UY"
type input "#LWTZ5UY"
click at [833, 243] on input "Package Value" at bounding box center [948, 239] width 289 height 22
type input "75.5"
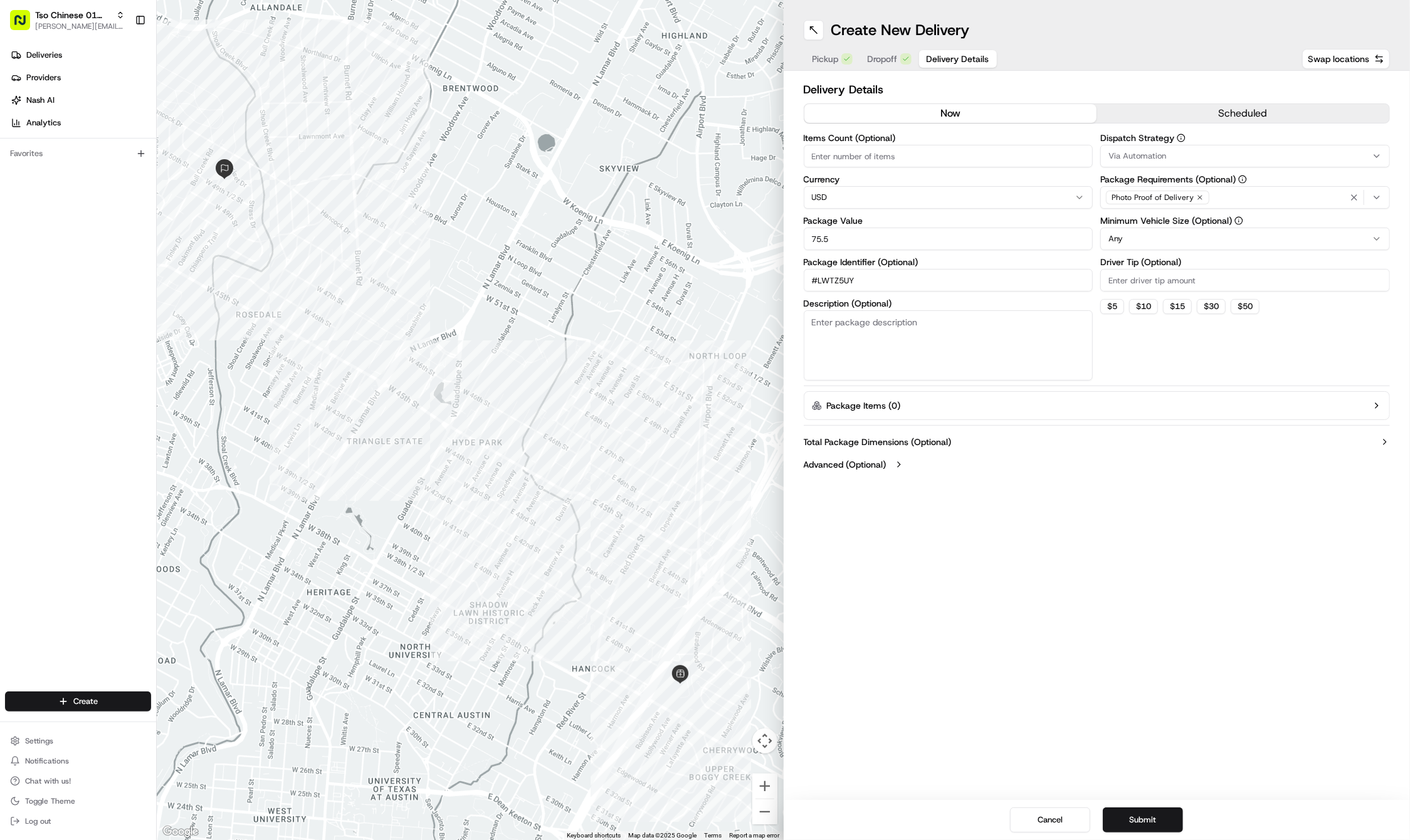
click at [1184, 274] on input "Driver Tip (Optional)" at bounding box center [1245, 280] width 289 height 22
type input "2"
click at [1197, 191] on div "Photo Proof of Delivery" at bounding box center [1157, 198] width 104 height 13
click at [1197, 191] on html "Tso Chinese 01 Cherrywood [PERSON_NAME][EMAIL_ADDRESS][DOMAIN_NAME] Toggle Side…" at bounding box center [705, 420] width 1410 height 840
click at [1197, 191] on div "Photo Proof of Delivery" at bounding box center [1157, 198] width 104 height 13
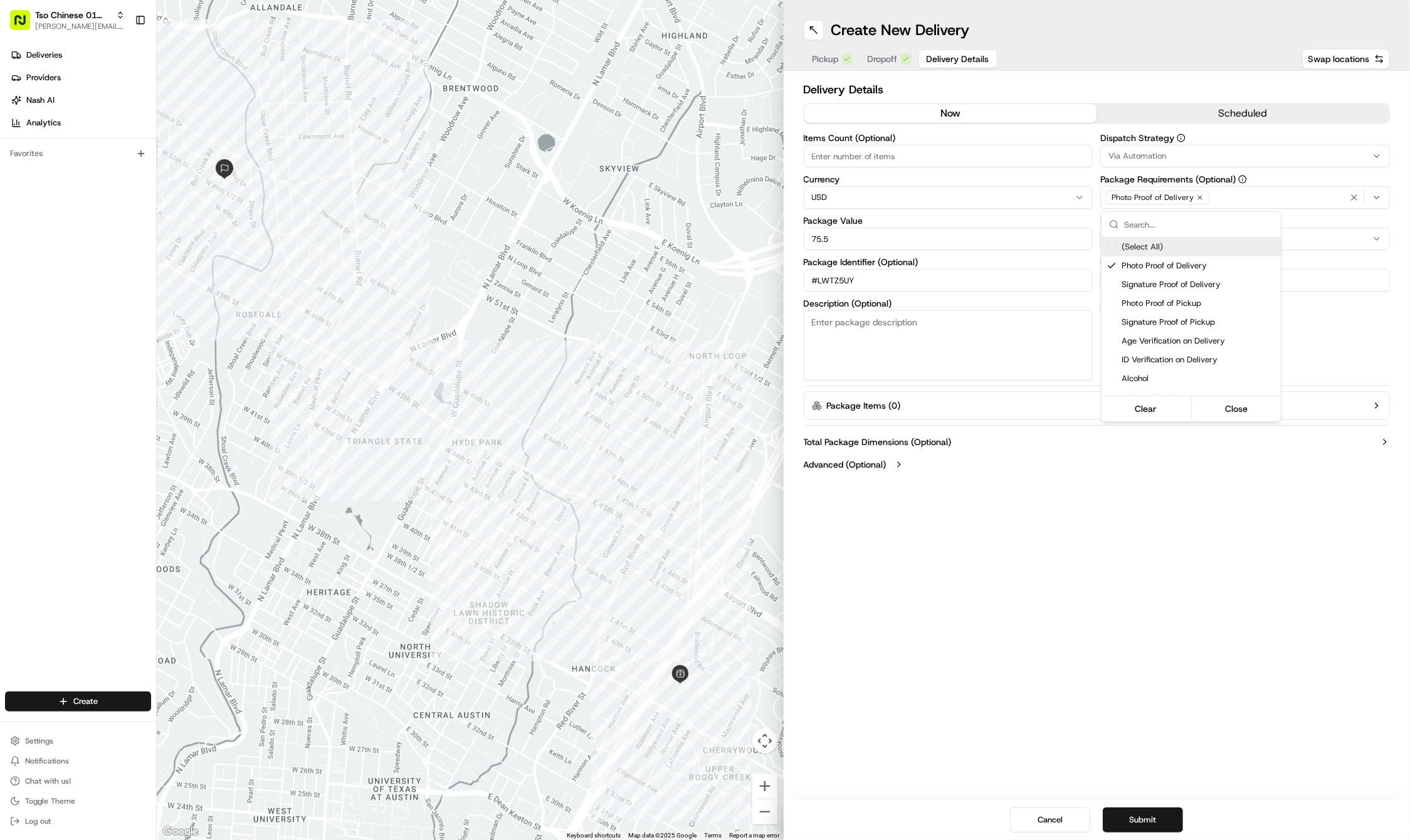
click at [1197, 201] on html "Tso Chinese 01 Cherrywood [PERSON_NAME][EMAIL_ADDRESS][DOMAIN_NAME] Toggle Side…" at bounding box center [705, 420] width 1410 height 840
click at [1197, 201] on div "Photo Proof of Delivery" at bounding box center [1157, 198] width 104 height 13
click at [1198, 197] on icon "button" at bounding box center [1200, 197] width 4 height 4
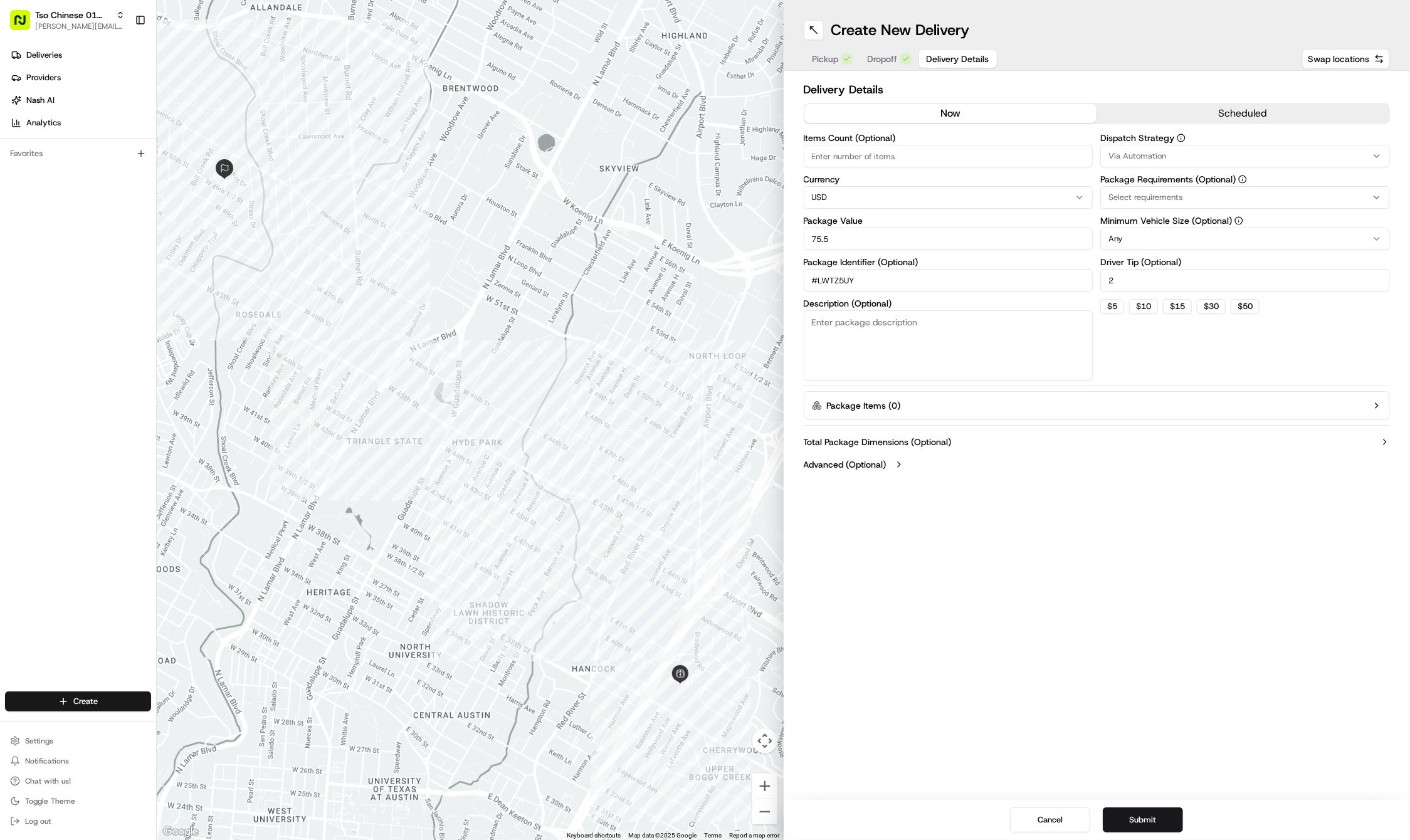
click at [1197, 197] on div "Select requirements" at bounding box center [1245, 197] width 283 height 11
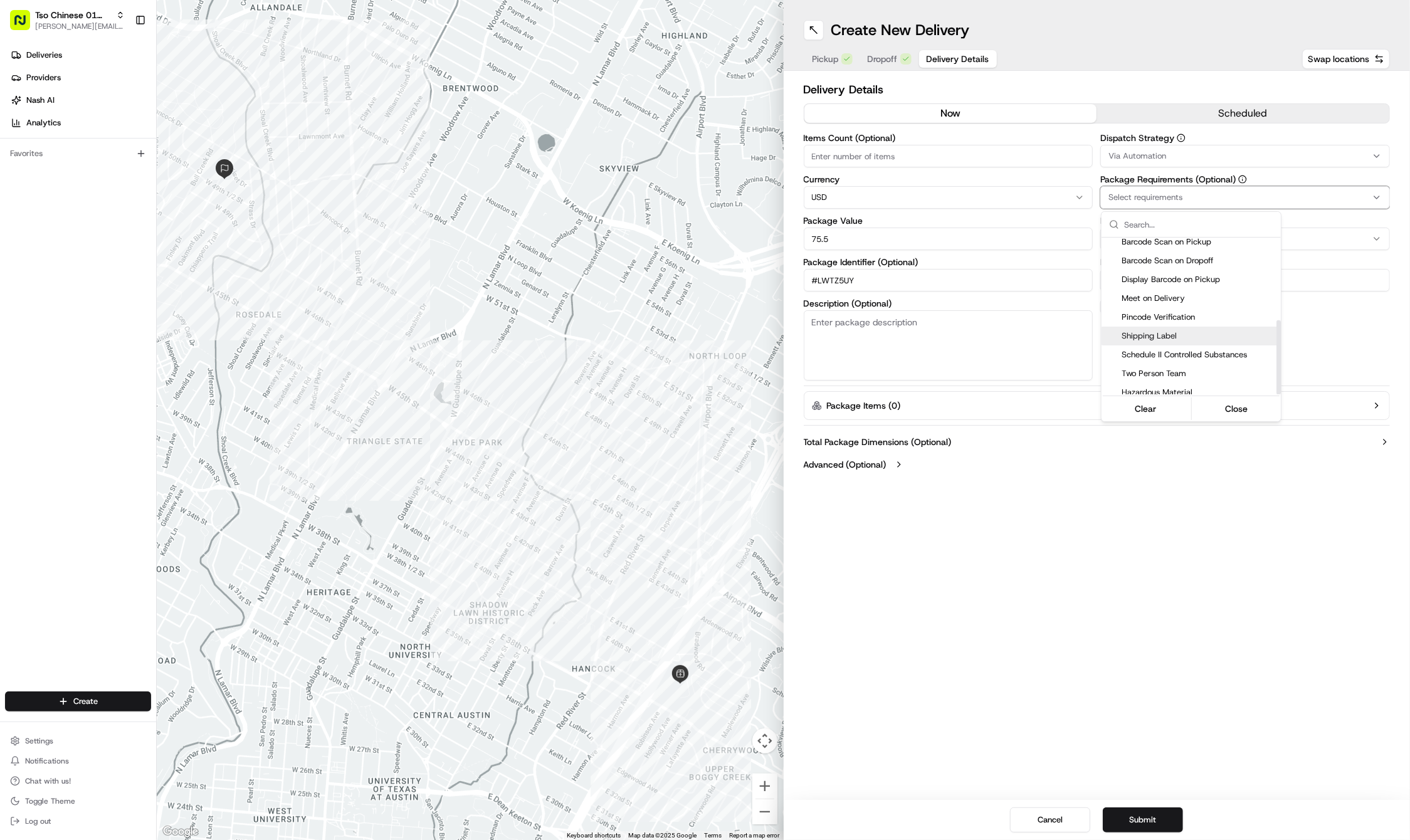
scroll to position [174, 0]
click at [1150, 294] on span "Meet on Delivery" at bounding box center [1198, 299] width 154 height 11
click at [1124, 480] on html "Tso Chinese 01 Cherrywood [PERSON_NAME][EMAIL_ADDRESS][DOMAIN_NAME] Toggle Side…" at bounding box center [705, 420] width 1410 height 840
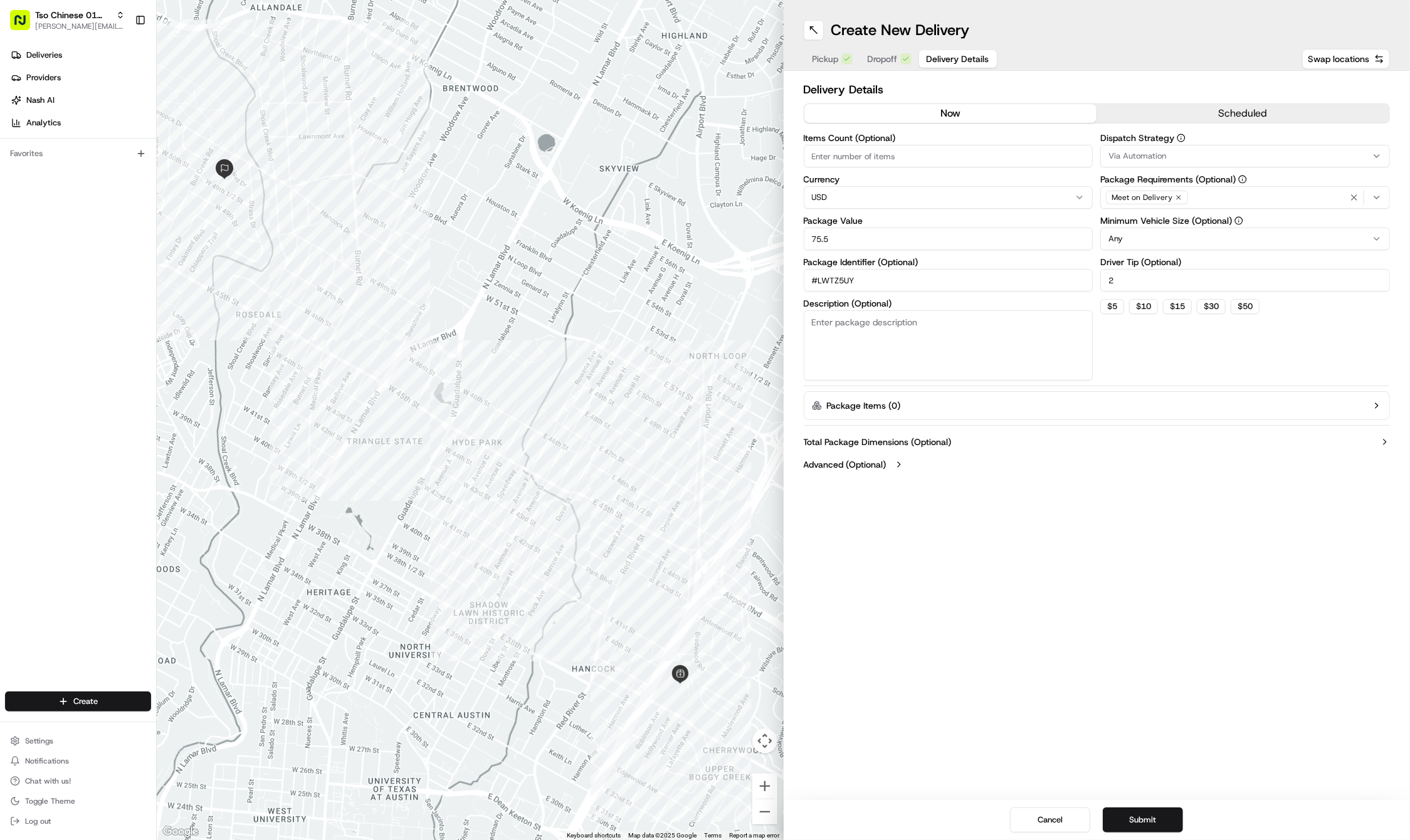
click at [1155, 616] on div "Create New Delivery Pickup Dropoff Delivery Details Swap locations Delivery Det…" at bounding box center [1097, 420] width 627 height 840
click at [1166, 157] on div "Via Automation" at bounding box center [1245, 156] width 283 height 11
click at [1162, 221] on span "Tso Cherrywood Strategy" at bounding box center [1198, 224] width 154 height 11
click at [1128, 584] on html "Tso Chinese 01 Cherrywood [PERSON_NAME][EMAIL_ADDRESS][DOMAIN_NAME] Toggle Side…" at bounding box center [705, 420] width 1410 height 840
click at [1131, 817] on button "Submit" at bounding box center [1143, 820] width 81 height 25
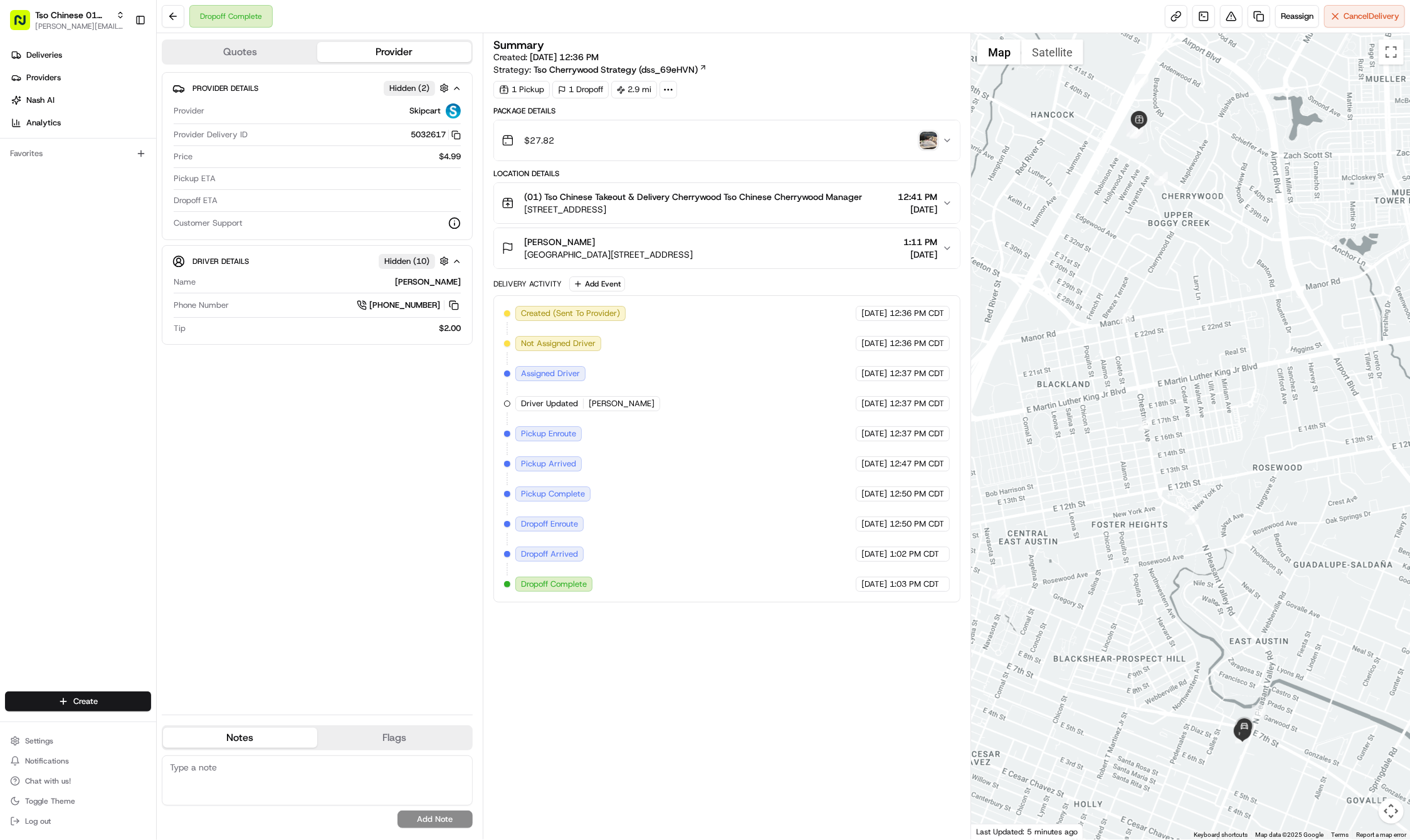
click at [78, 712] on div "Create" at bounding box center [78, 701] width 156 height 30
click at [83, 698] on html "Tso Chinese 01 Cherrywood jason@tsochinese.com Toggle Sidebar Deliveries Provid…" at bounding box center [705, 420] width 1410 height 840
click at [198, 720] on link "Delivery" at bounding box center [227, 724] width 140 height 22
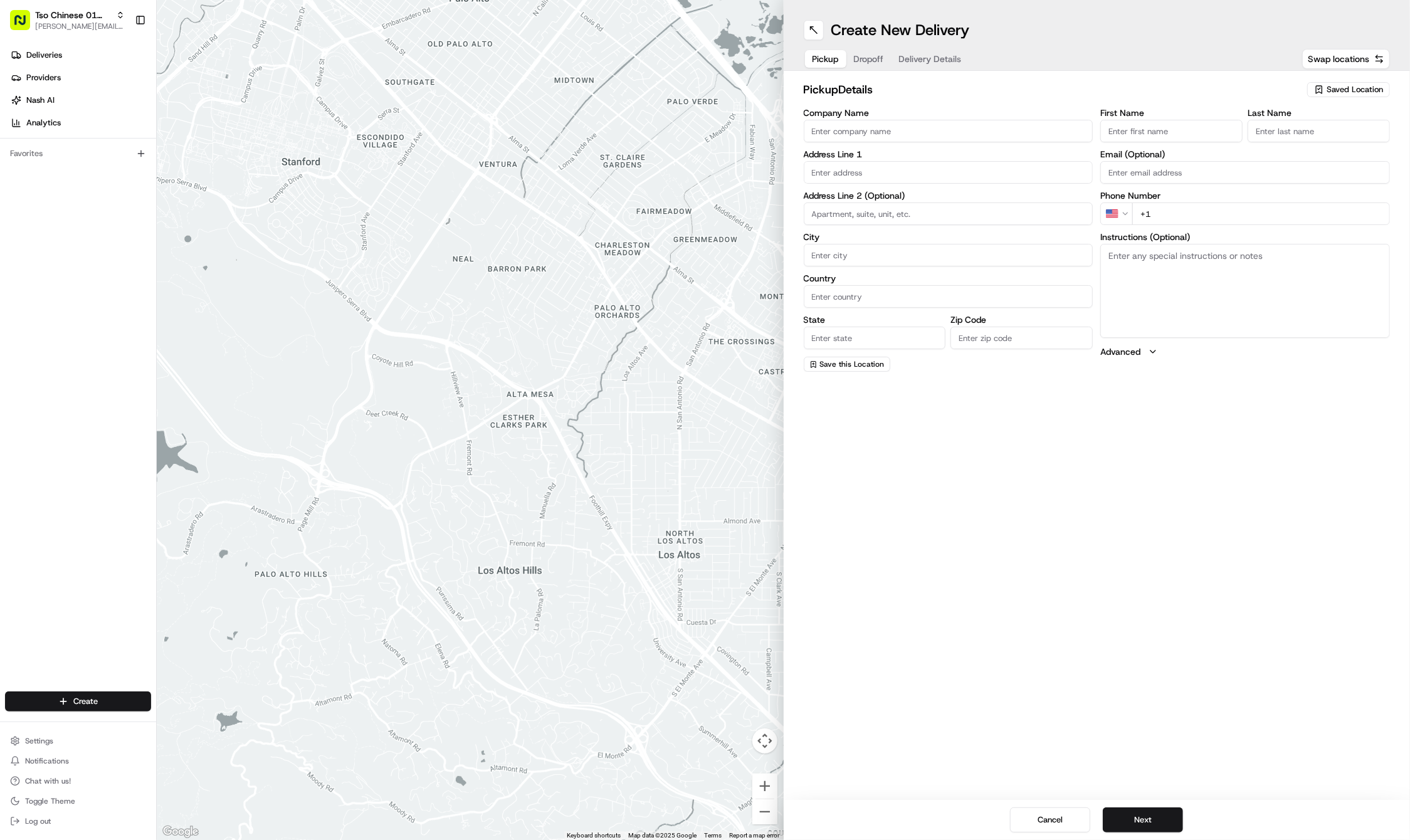
click at [1332, 119] on div "Last Name" at bounding box center [1318, 124] width 142 height 34
click at [1327, 98] on div "pickup Details Saved Location" at bounding box center [1097, 92] width 587 height 22
click at [1325, 91] on div "Saved Location" at bounding box center [1348, 89] width 83 height 15
click at [1318, 142] on span "(01) Tso Chinese Takeout & Delivery Cherrywood" at bounding box center [1327, 142] width 154 height 22
type input "(01) Tso Chinese Takeout & Delivery Cherrywood"
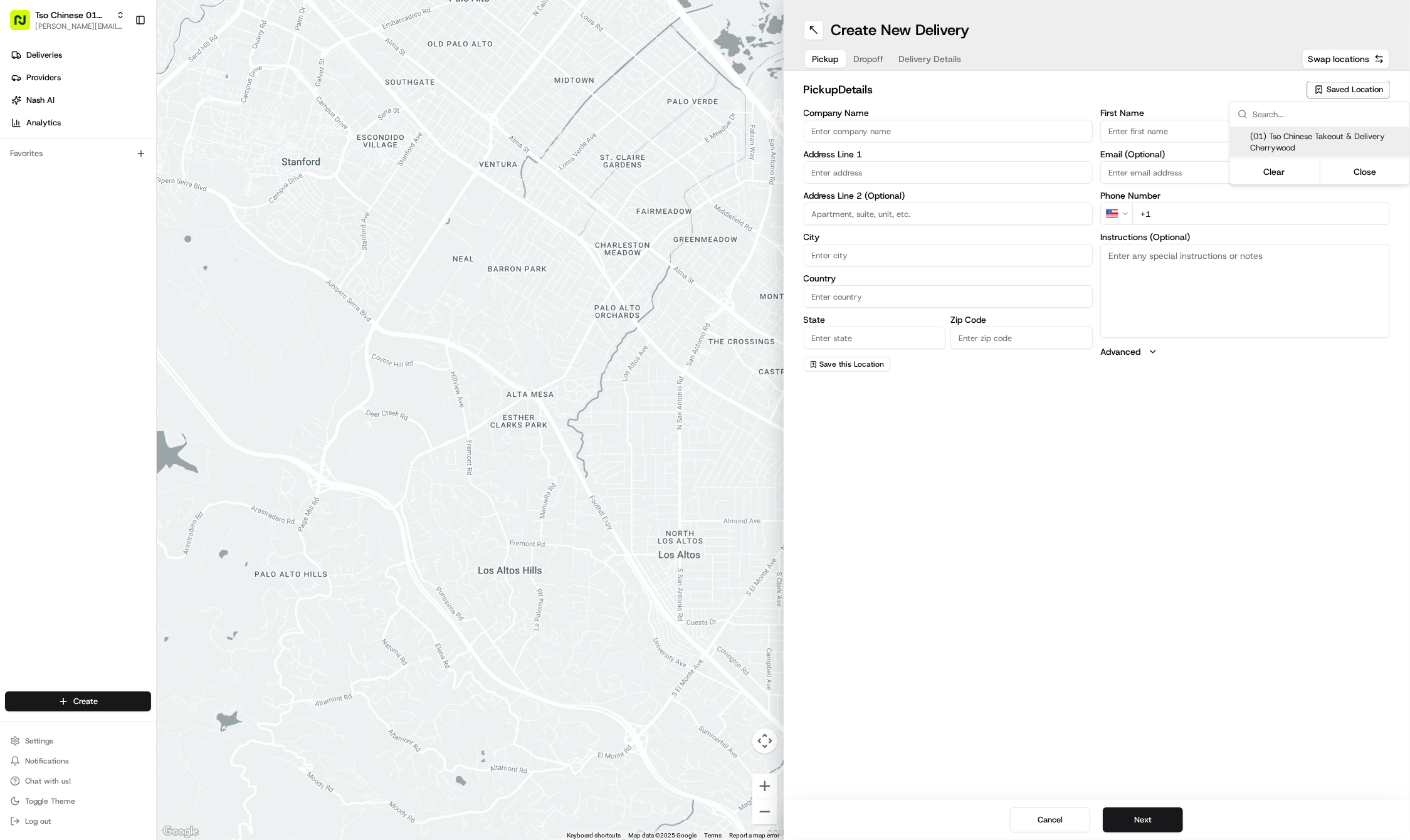
type input "[STREET_ADDRESS]"
type input "Ste E-5"
type input "Austin"
type input "US"
type input "[GEOGRAPHIC_DATA]"
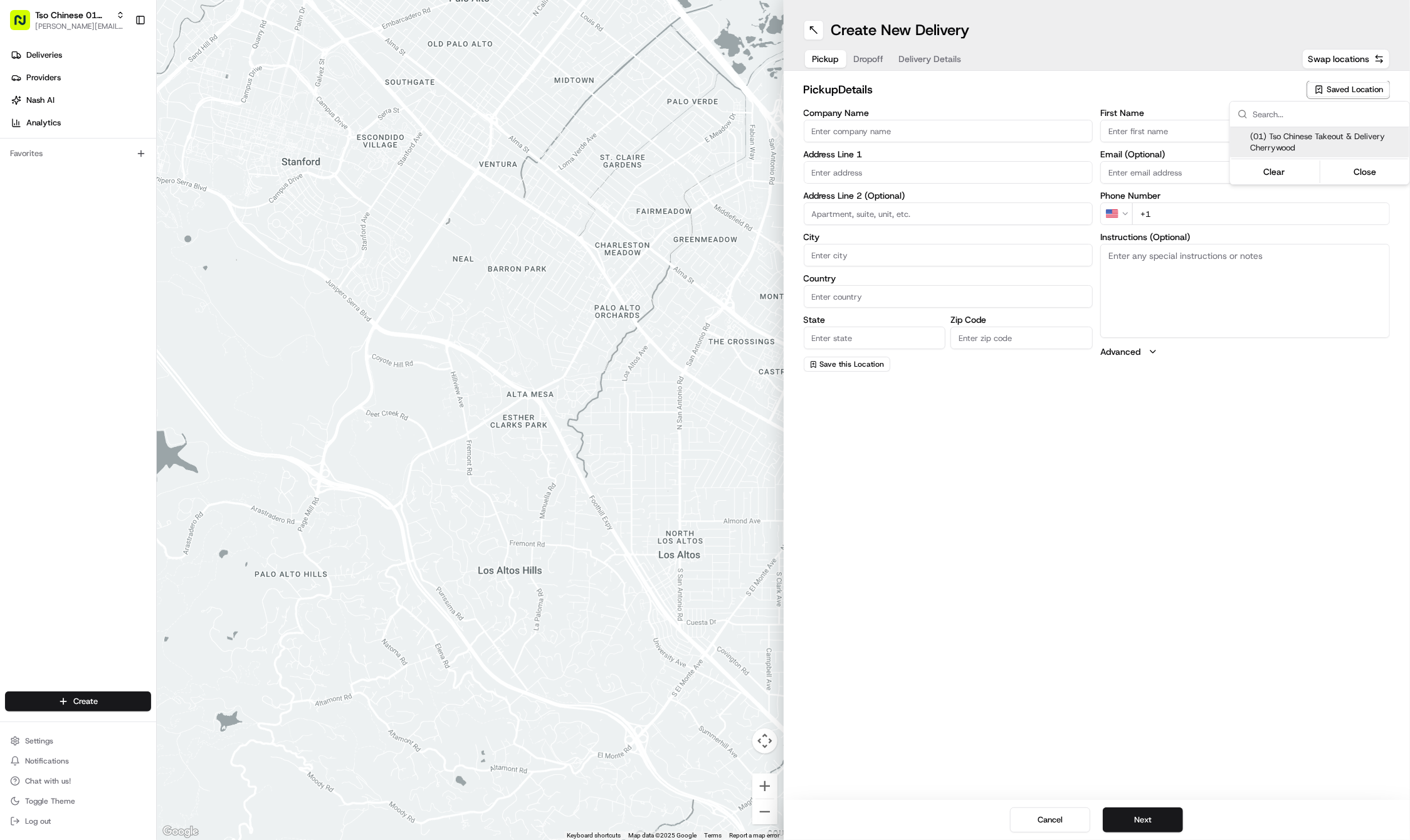
type input "78722"
type input "Tso Chinese"
type input "Cherrywood Manager"
type input "[EMAIL_ADDRESS][DOMAIN_NAME]"
type input "[PHONE_NUMBER]"
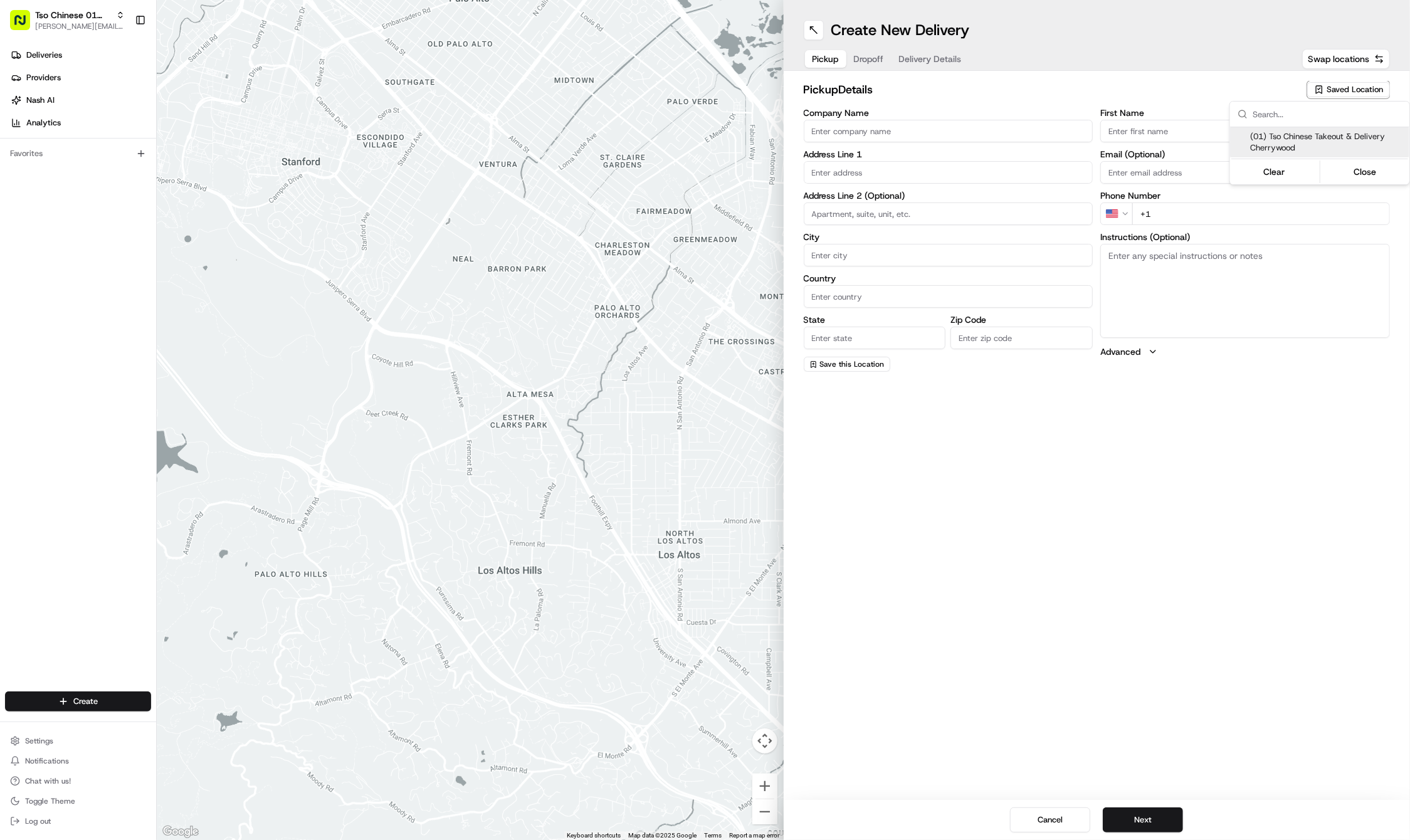
type textarea "Submit a picture displaying address & food as Proof of Delivery. Envía una foto…"
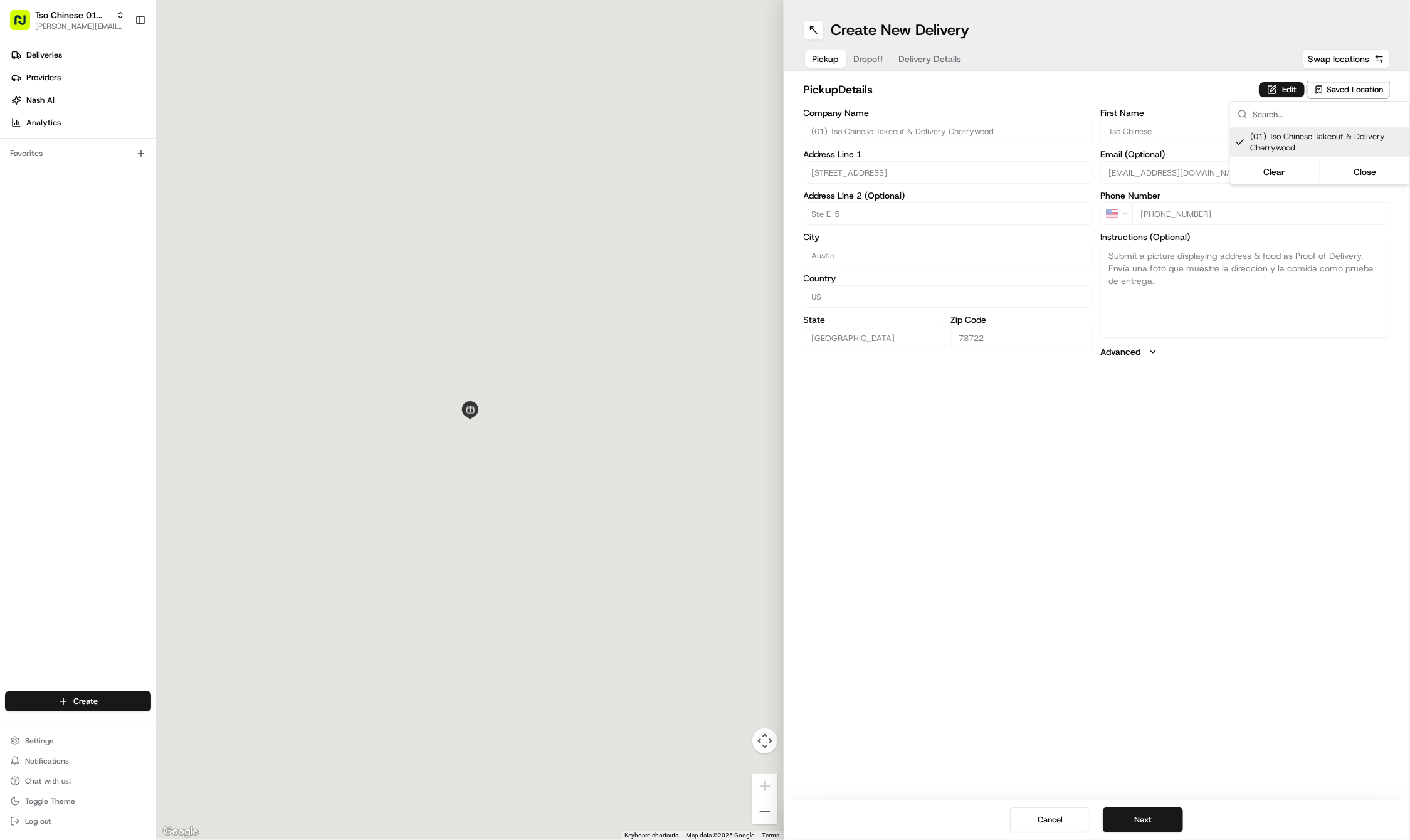
click at [1217, 620] on html "Tso Chinese 01 Cherrywood [PERSON_NAME][EMAIL_ADDRESS][DOMAIN_NAME] Toggle Side…" at bounding box center [705, 420] width 1410 height 840
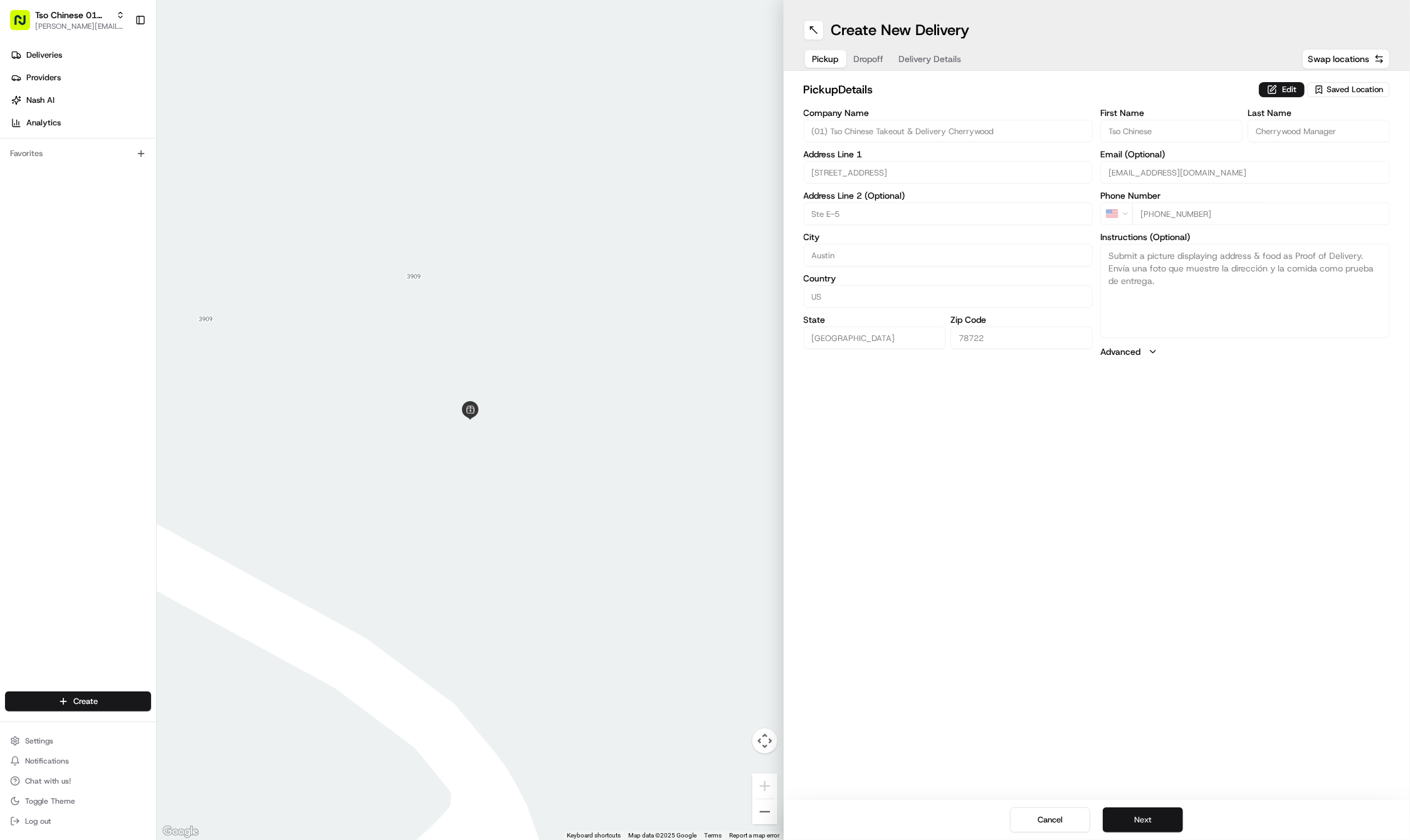
click at [1145, 815] on button "Next" at bounding box center [1143, 820] width 81 height 25
click at [1139, 114] on label "First Name" at bounding box center [1171, 113] width 142 height 9
click at [1139, 120] on input "First Name" at bounding box center [1171, 131] width 142 height 22
click at [1127, 131] on input "First Name" at bounding box center [1171, 131] width 142 height 22
paste input "Robin"
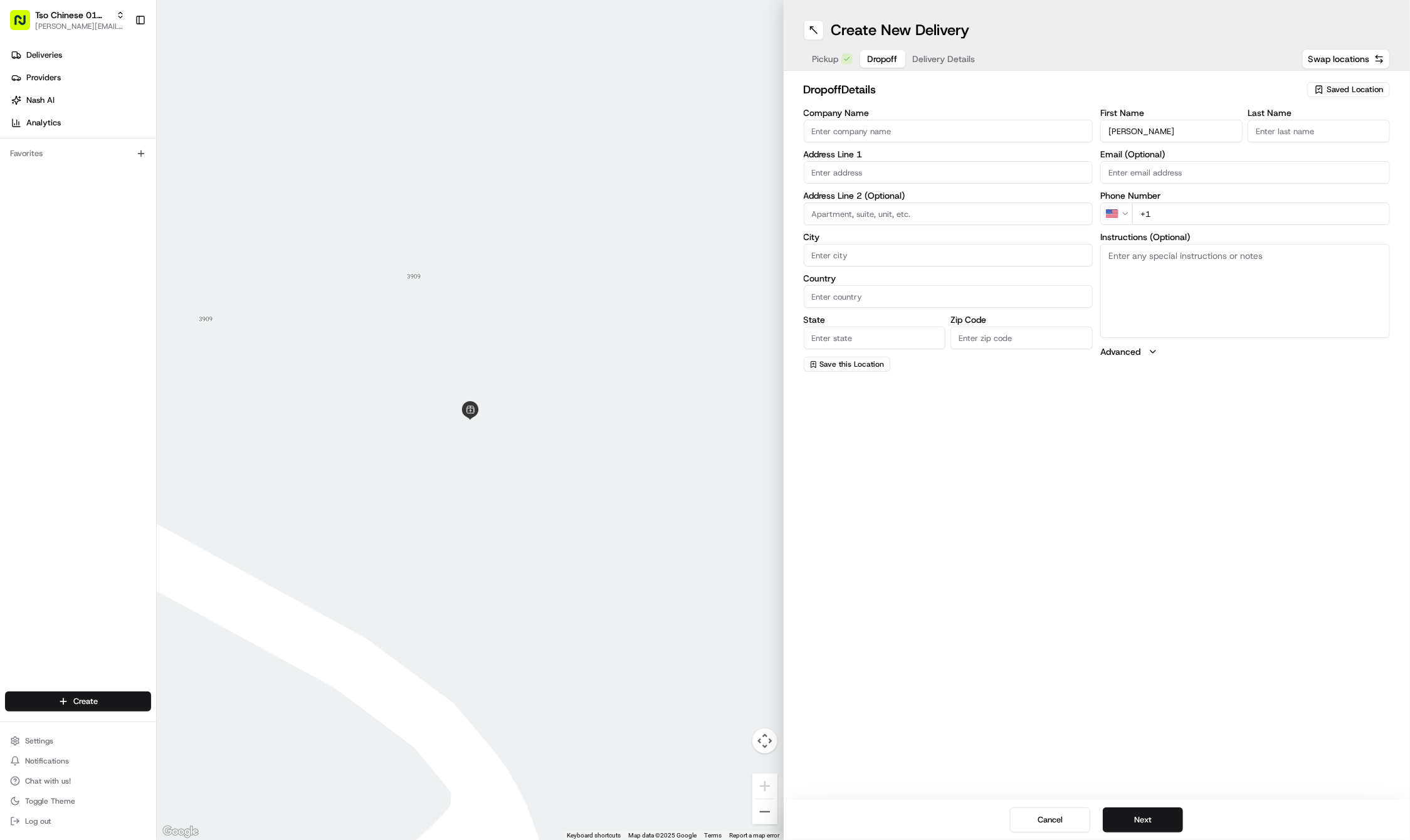
type input "Robin"
paste input "Graham"
type input "Graham"
paste input "512 585 0854"
type input "+1 512 585 0854"
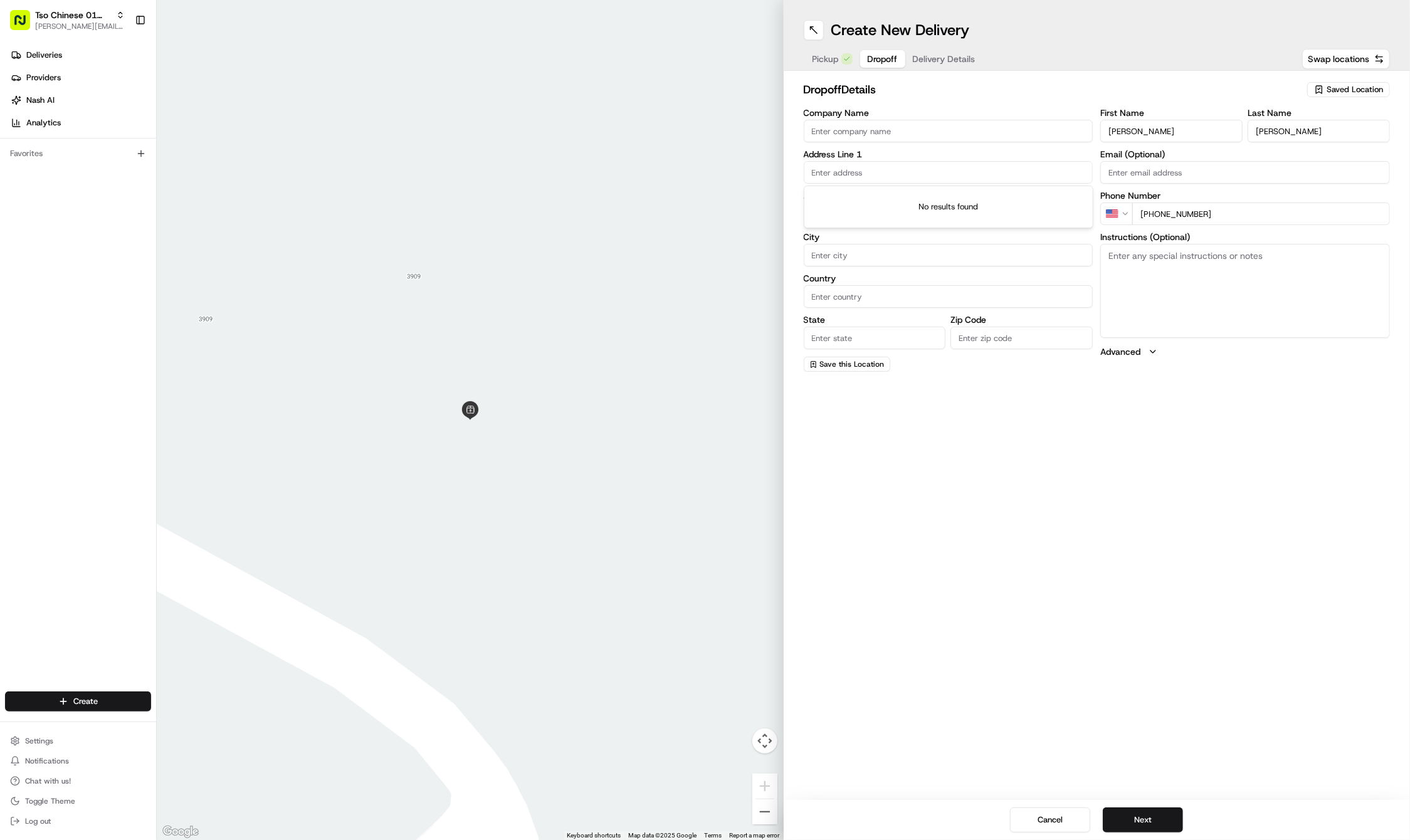
paste input "1817 E 40th St"
click at [866, 201] on div "1817 East 40th Street, Austin, TX" at bounding box center [948, 198] width 283 height 19
type input "1817 E 40th St, Austin, TX 78722, USA"
type input "Austin"
type input "[GEOGRAPHIC_DATA]"
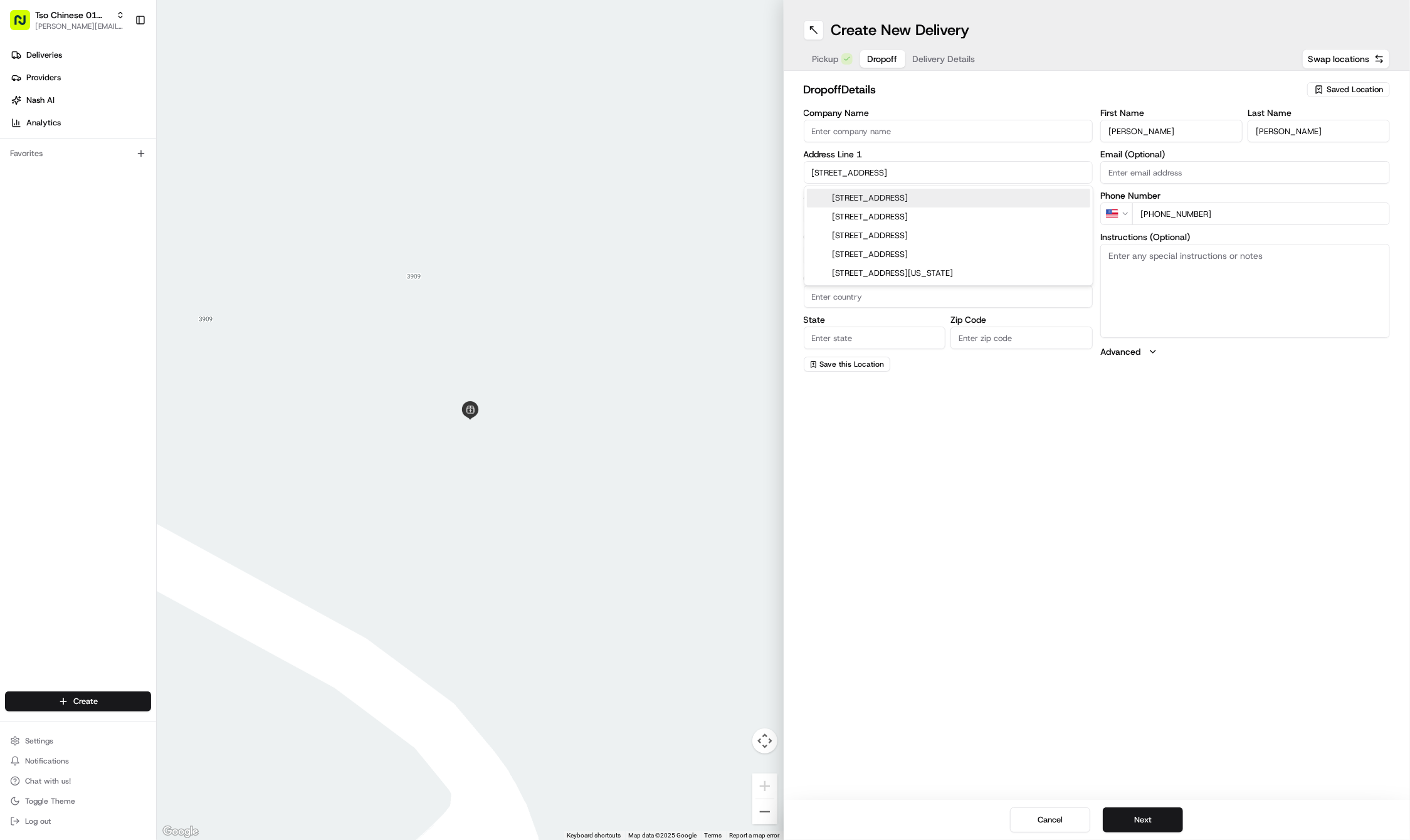
type input "[GEOGRAPHIC_DATA]"
type input "78722"
type input "1817 East 40th Street"
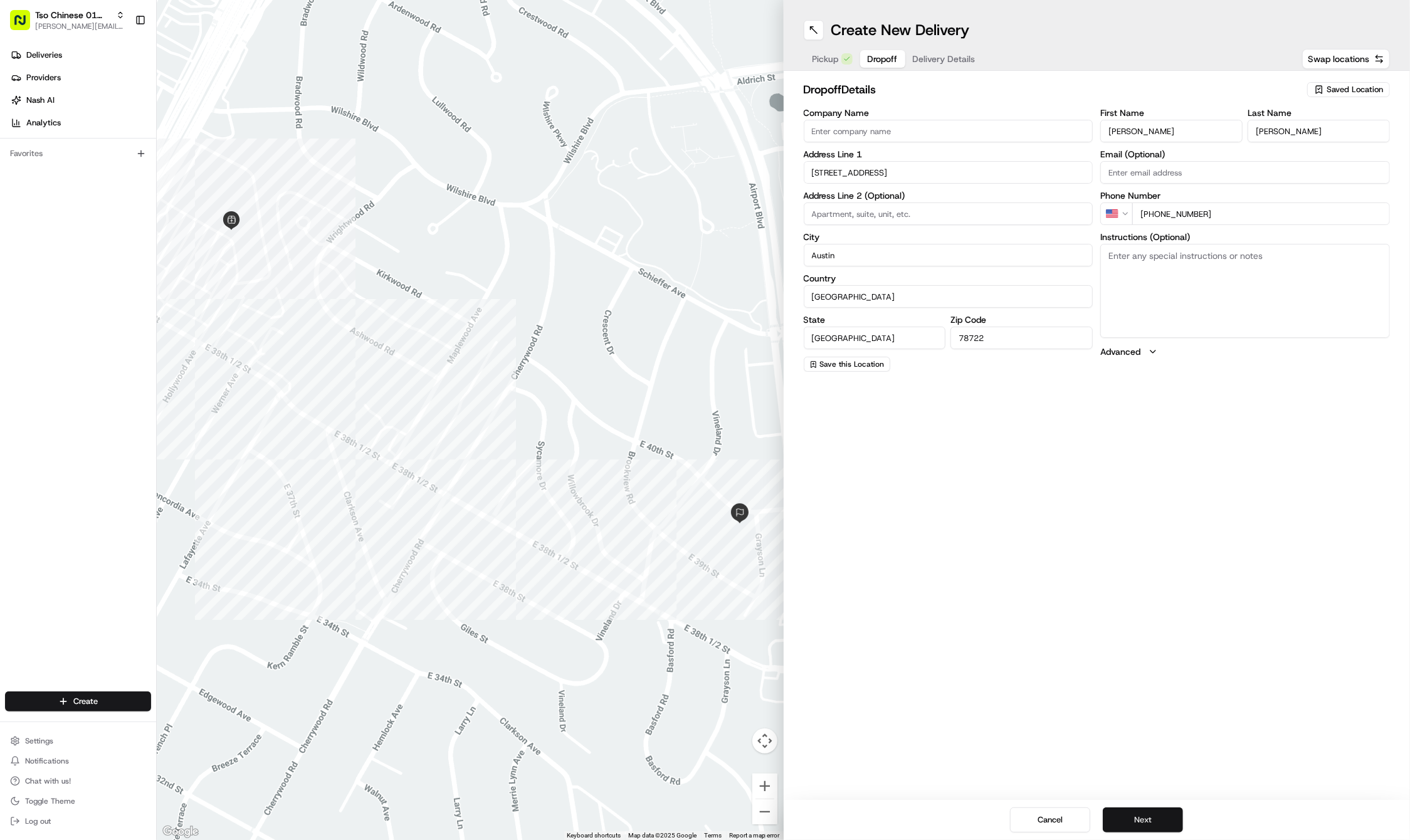
click at [1133, 815] on button "Next" at bounding box center [1143, 820] width 81 height 25
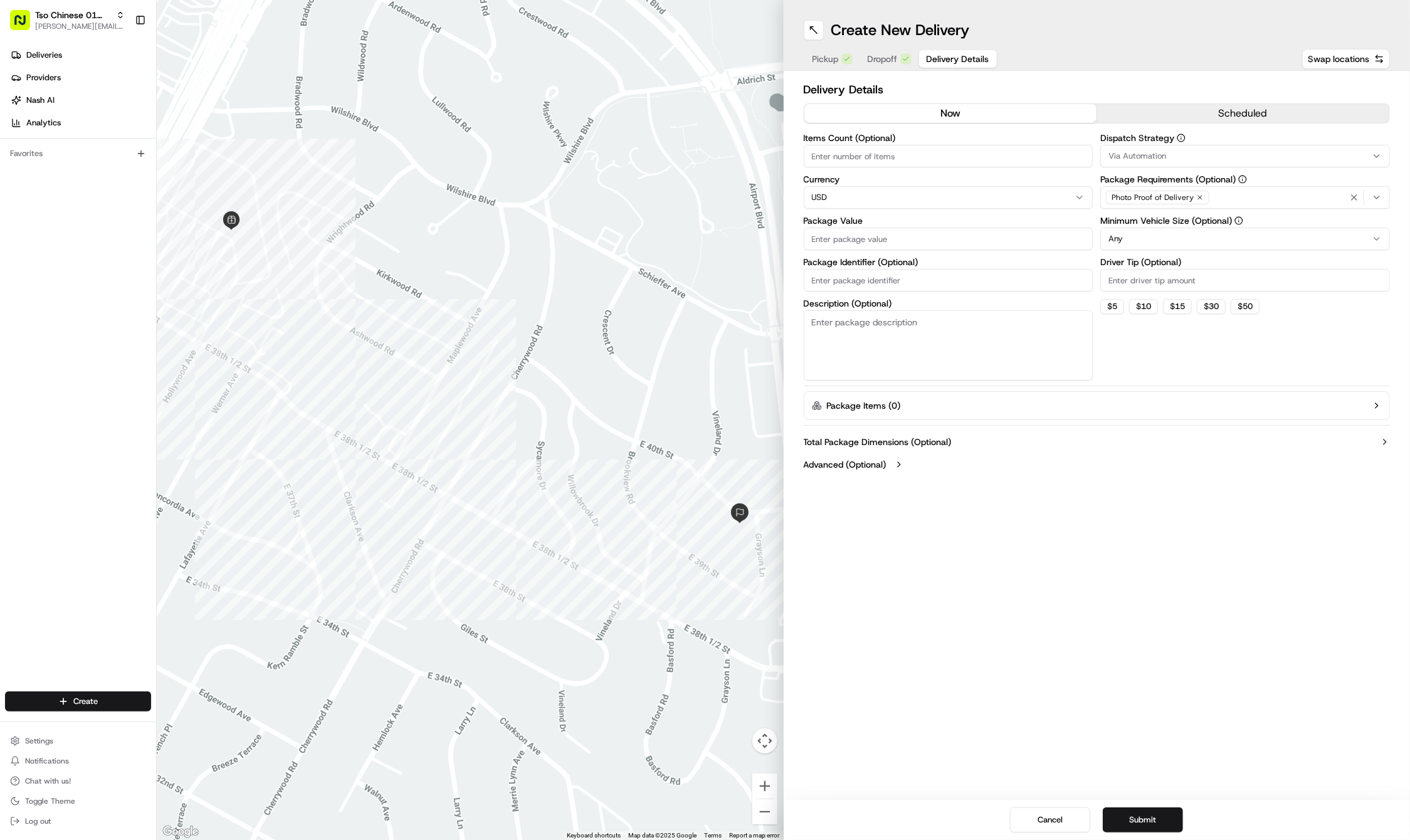
click at [873, 264] on label "Package Identifier (Optional)" at bounding box center [948, 262] width 289 height 9
click at [873, 269] on input "Package Identifier (Optional)" at bounding box center [948, 280] width 289 height 22
paste input "WPDF0FY"
type input "WPDF0FY"
click at [841, 244] on input "Package Value" at bounding box center [948, 239] width 289 height 22
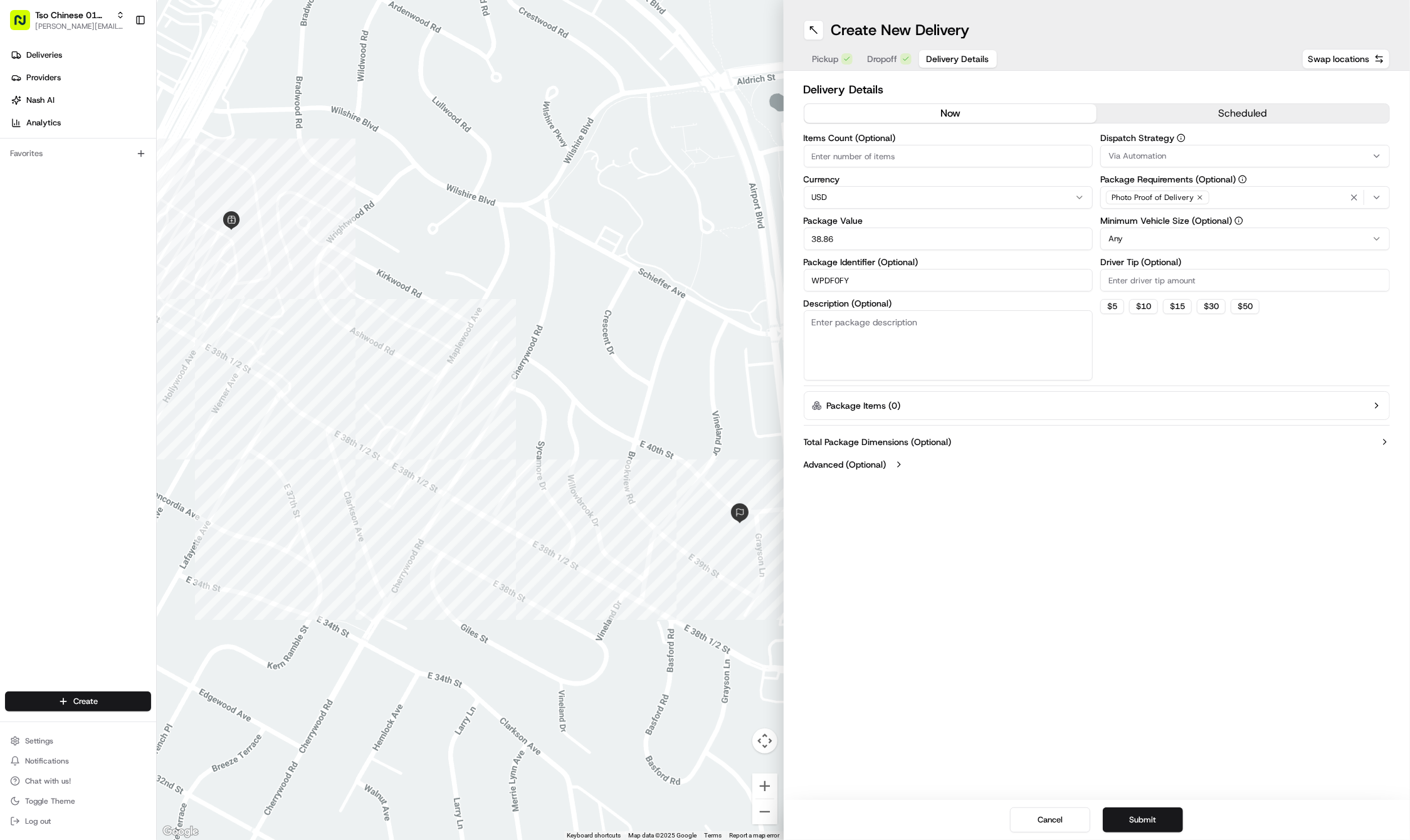
type input "38.86"
click at [1133, 279] on input "Driver Tip (Optional)" at bounding box center [1245, 280] width 289 height 22
type input "2"
click at [1199, 198] on icon "button" at bounding box center [1200, 197] width 4 height 4
click at [1199, 198] on div "Select requirements" at bounding box center [1245, 197] width 283 height 11
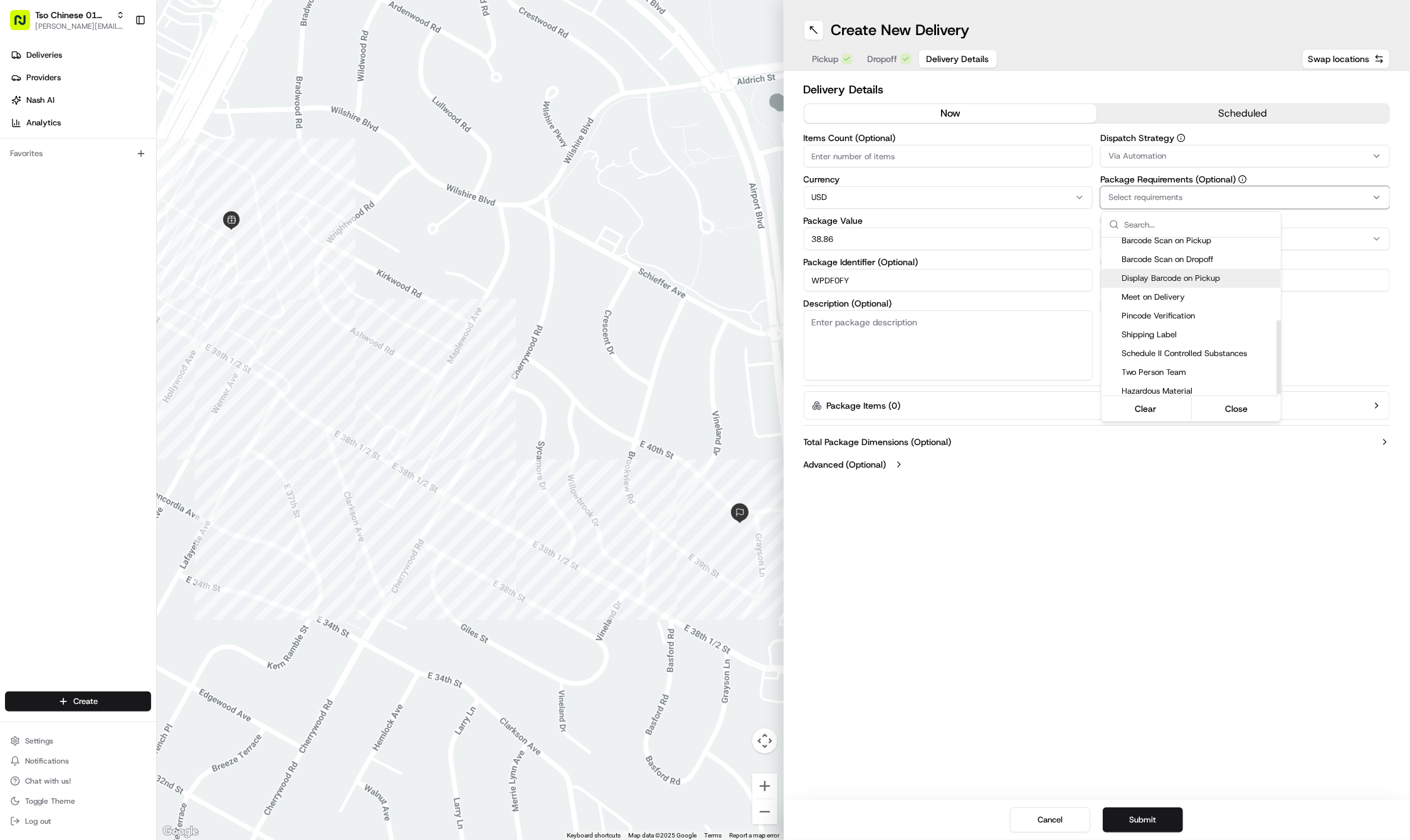
scroll to position [174, 0]
click at [1161, 294] on span "Meet on Delivery" at bounding box center [1198, 299] width 154 height 11
click at [1220, 156] on html "Tso Chinese 01 Cherrywood jason@tsochinese.com Toggle Sidebar Deliveries Provid…" at bounding box center [705, 420] width 1410 height 840
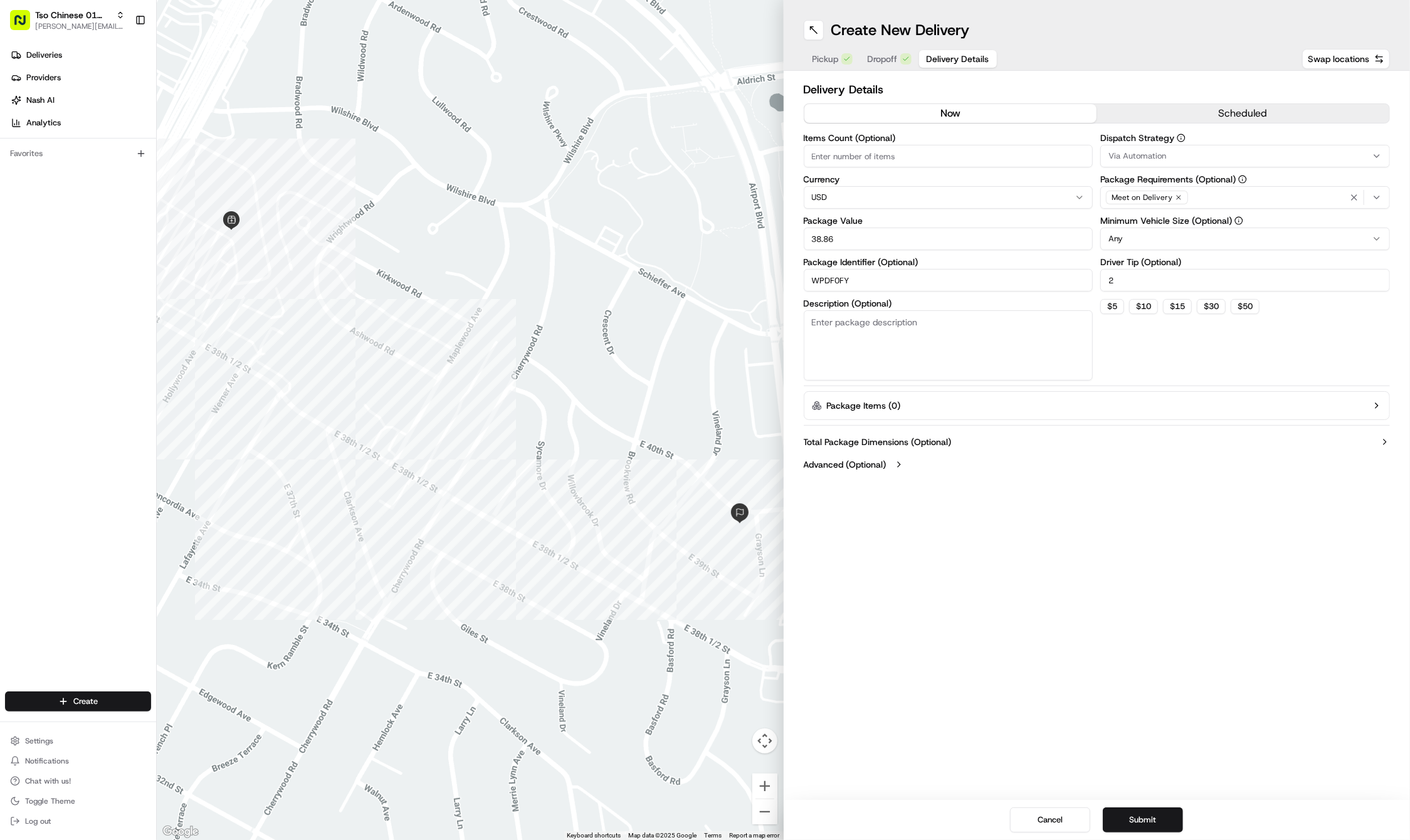
click at [1238, 156] on div "Via Automation" at bounding box center [1245, 156] width 283 height 11
click at [1199, 226] on span "Tso Cherrywood Strategy" at bounding box center [1198, 224] width 154 height 11
click at [1124, 564] on html "Tso Chinese 01 Cherrywood jason@tsochinese.com Toggle Sidebar Deliveries Provid…" at bounding box center [705, 420] width 1410 height 840
click at [1154, 406] on button "Package Items ( 0 )" at bounding box center [1097, 405] width 587 height 29
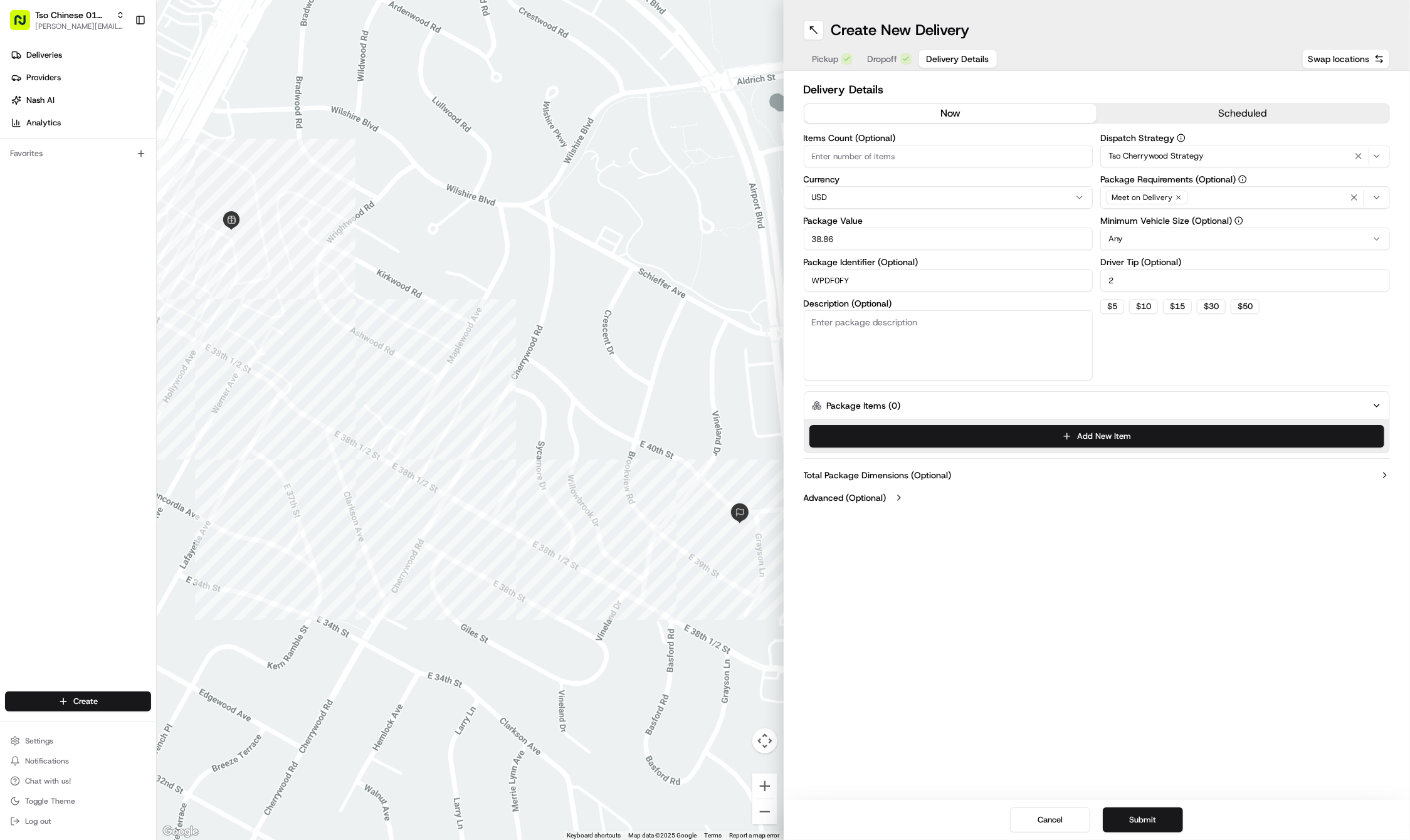
click at [986, 604] on div "Create New Delivery Pickup Dropoff Delivery Details Swap locations Delivery Det…" at bounding box center [1097, 420] width 627 height 840
click at [1022, 557] on div "Create New Delivery Pickup Dropoff Delivery Details Swap locations Delivery Det…" at bounding box center [1097, 420] width 627 height 840
click at [1151, 813] on button "Submit" at bounding box center [1143, 820] width 81 height 25
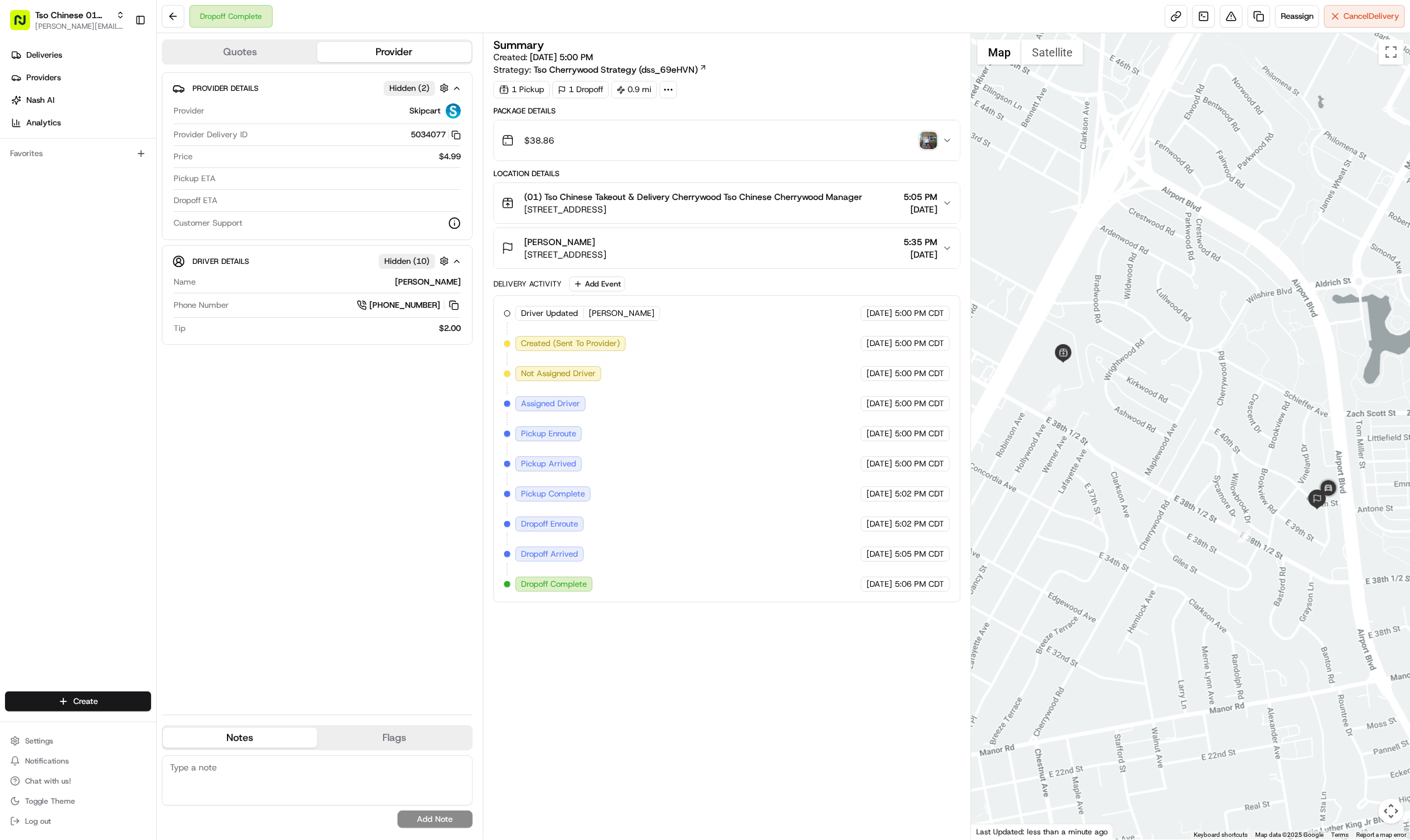
click at [81, 587] on div "Deliveries Providers Nash AI Analytics Favorites" at bounding box center [78, 370] width 156 height 659
click at [77, 691] on html "Tso Chinese 01 Cherrywood jason@tsochinese.com Toggle Sidebar Deliveries Provid…" at bounding box center [705, 420] width 1410 height 840
click at [201, 719] on link "Delivery" at bounding box center [227, 724] width 140 height 22
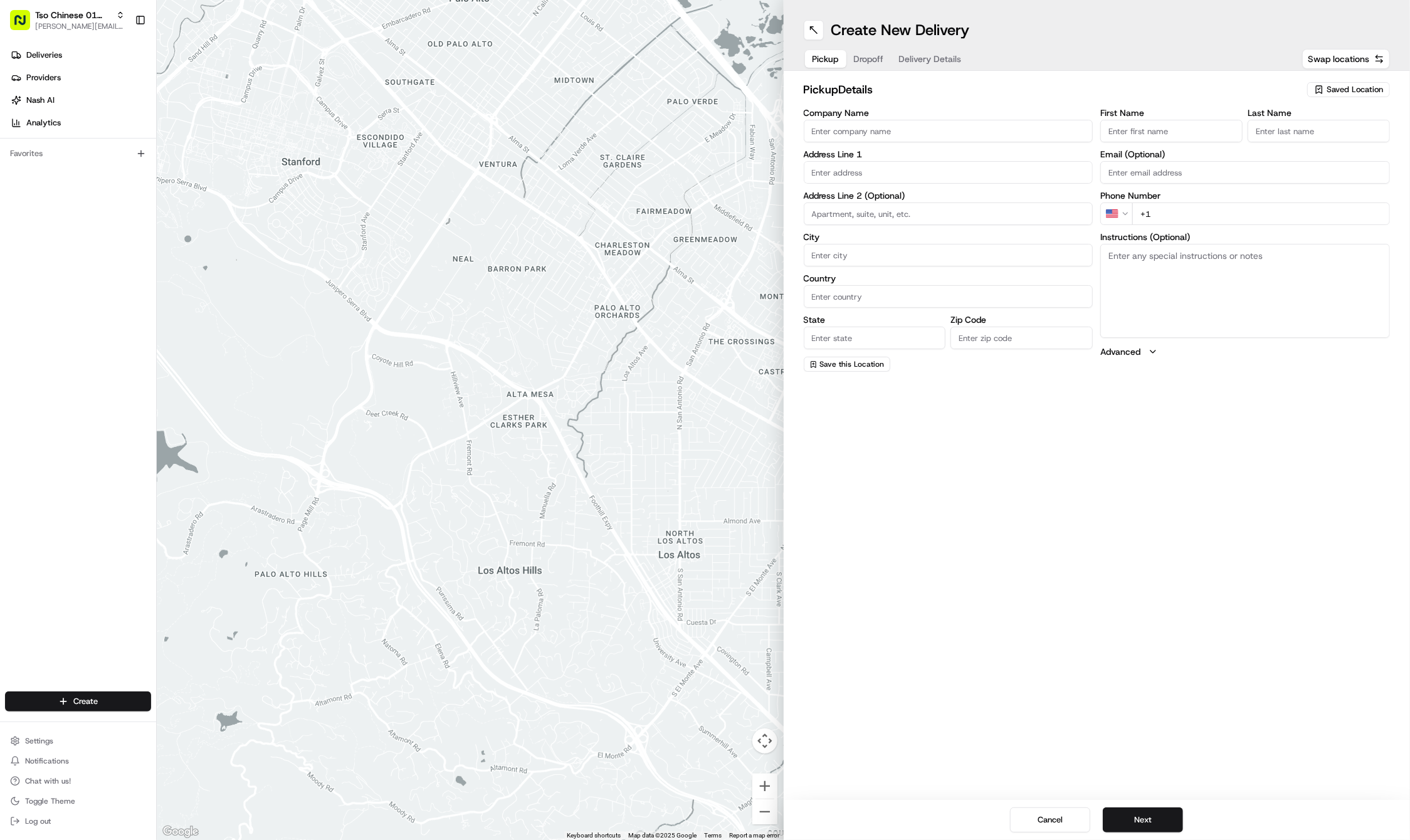
click at [1343, 86] on span "Saved Location" at bounding box center [1355, 89] width 57 height 11
click at [1302, 132] on span "(01) Tso Chinese Takeout & Delivery Cherrywood" at bounding box center [1327, 142] width 154 height 22
type input "(01) Tso Chinese Takeout & Delivery Cherrywood"
type input "Ste E-5"
type input "Austin"
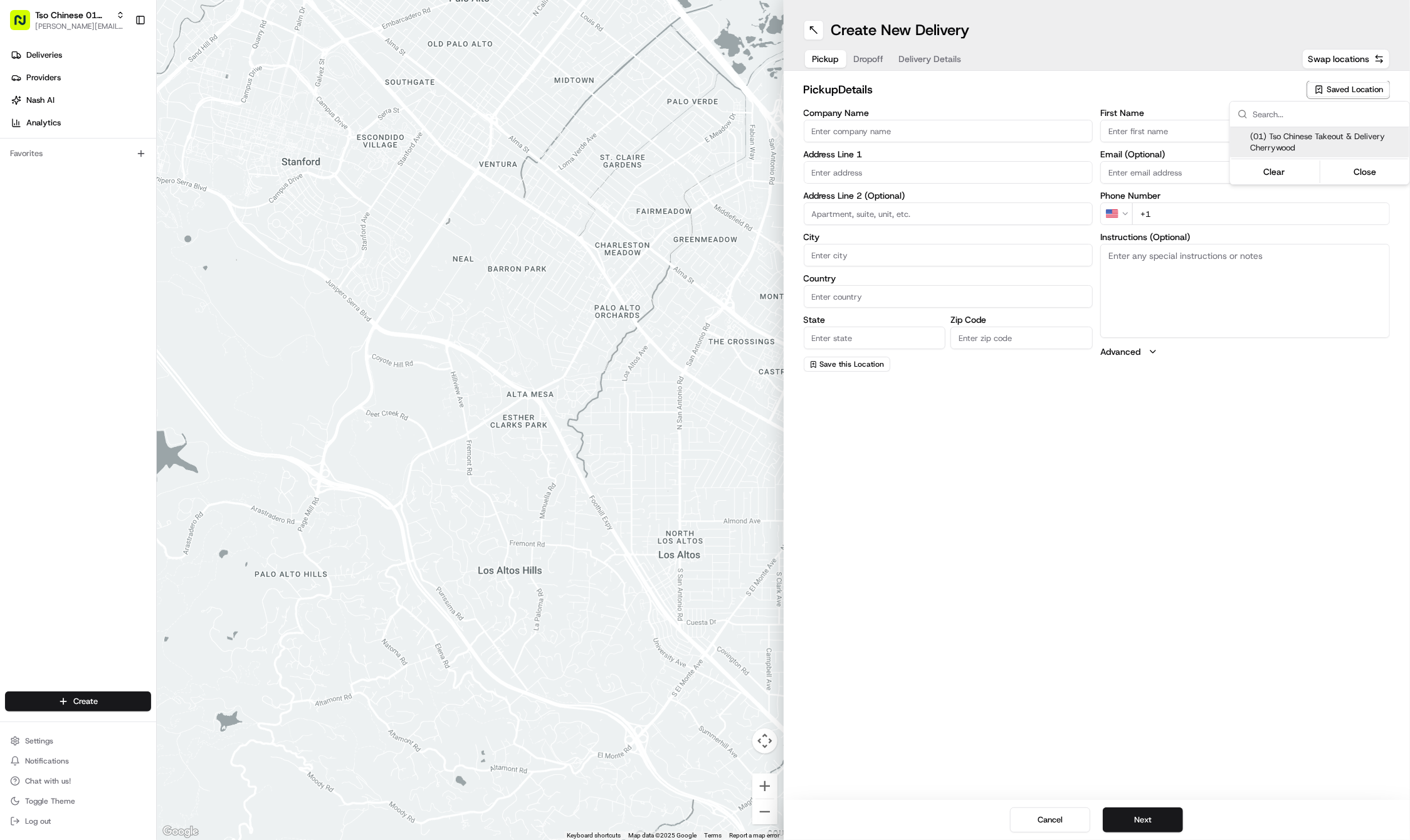
type input "US"
type input "[GEOGRAPHIC_DATA]"
type input "78722"
type input "Tso Chinese"
type input "Cherrywood Manager"
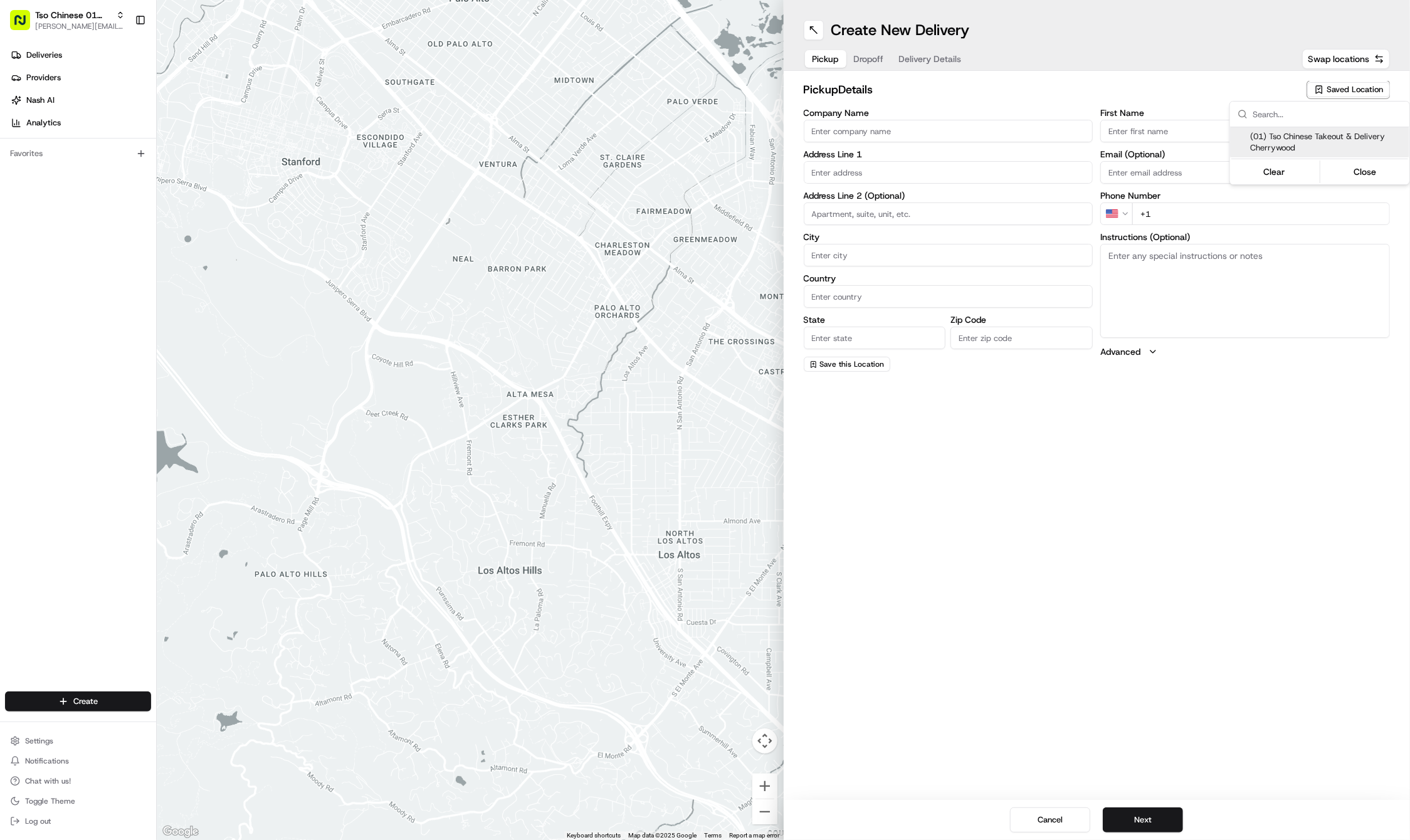
type input "[EMAIL_ADDRESS][DOMAIN_NAME]"
type input "[PHONE_NUMBER]"
type textarea "Submit a picture displaying address & food as Proof of Delivery. Envía una foto…"
type input "[STREET_ADDRESS]"
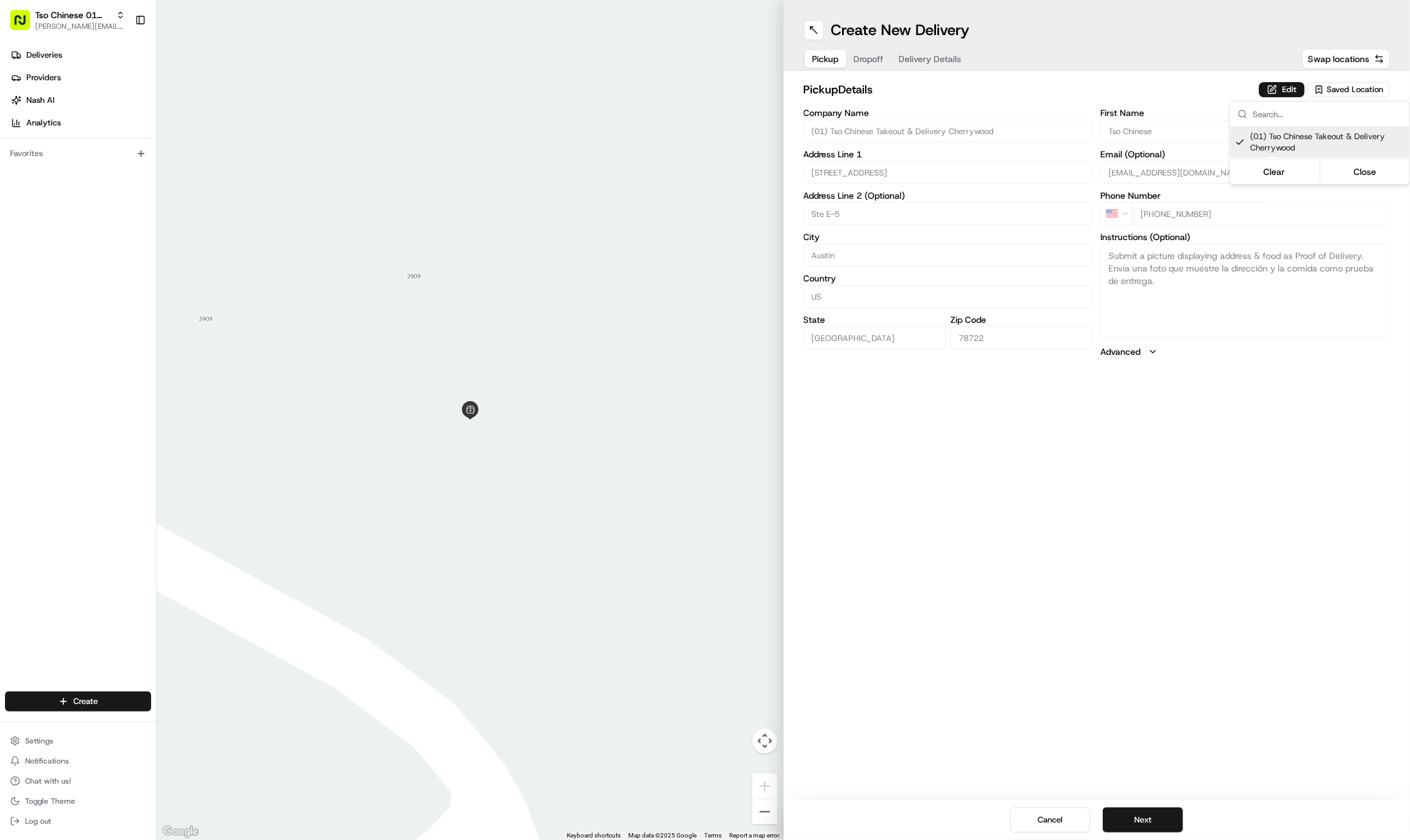
click at [1175, 553] on html "Tso Chinese 01 Cherrywood [PERSON_NAME][EMAIL_ADDRESS][DOMAIN_NAME] Toggle Side…" at bounding box center [705, 420] width 1410 height 840
click at [1147, 821] on button "Next" at bounding box center [1143, 820] width 81 height 25
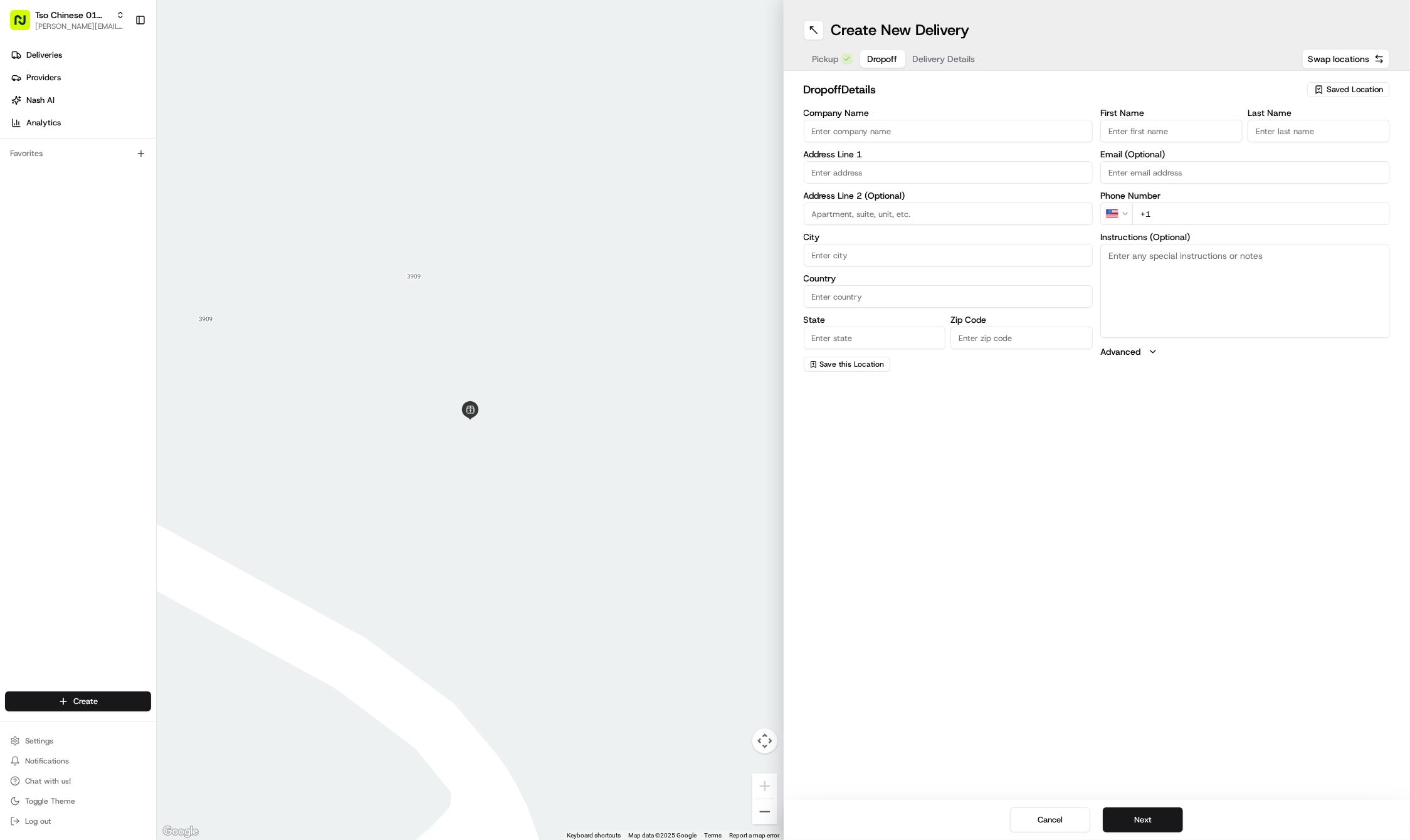
paste input "Staton"
type input "Staton"
paste input "Jeff"
type input "Jeff"
click at [900, 183] on div "Company Name Address Line 1 Address Line 2 (Optional) City Country State Zip Co…" at bounding box center [948, 240] width 289 height 265
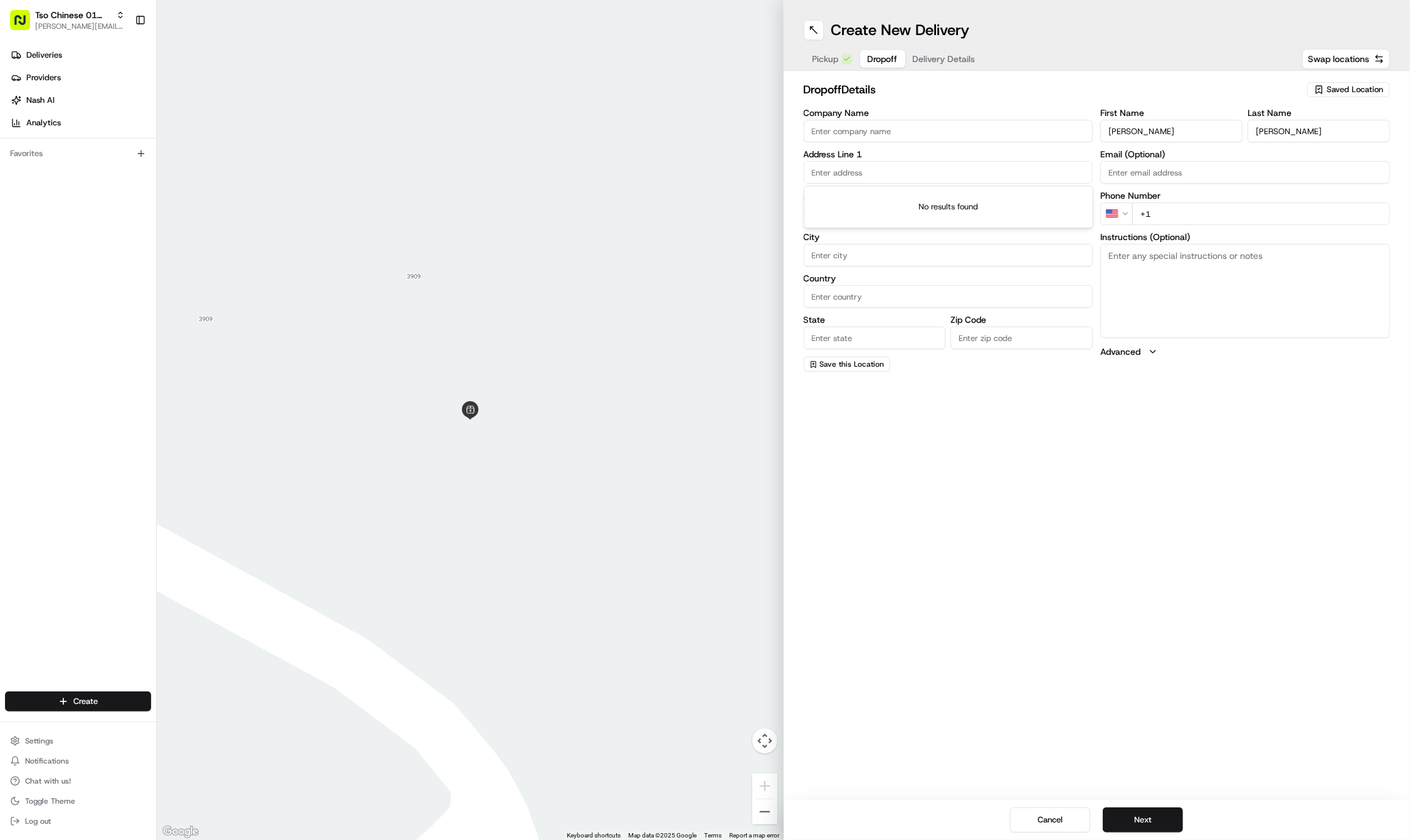
paste input "2906 Loyola Ln"
click at [865, 195] on div "2906 Loyola Ln, Austin, TX" at bounding box center [948, 198] width 283 height 19
type input "2906 Loyola Ln, Austin, TX 78723, USA"
type input "Austin"
type input "[GEOGRAPHIC_DATA]"
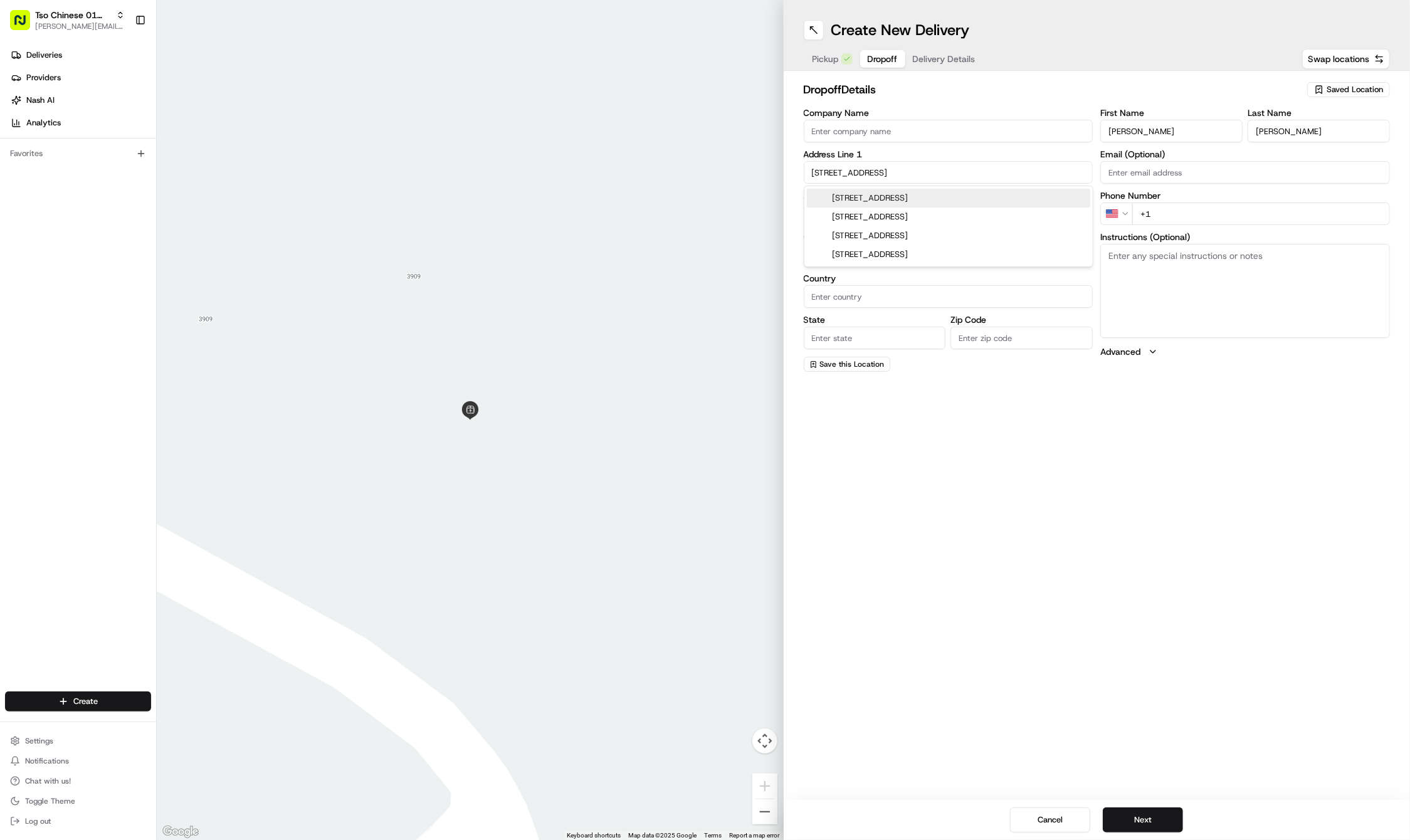
type input "[GEOGRAPHIC_DATA]"
type input "78723"
type input "2906 Loyola Lane"
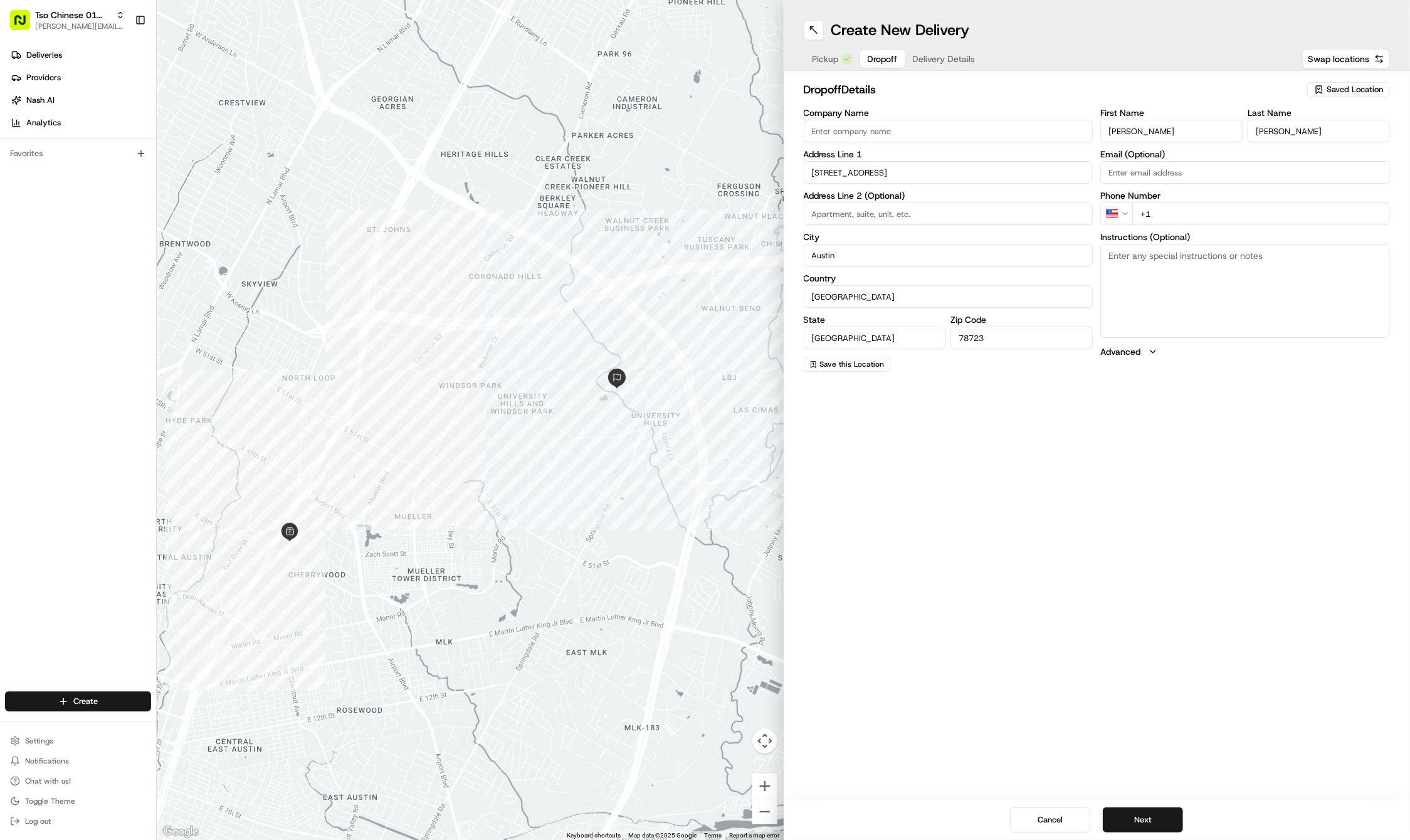
paste input "281 974 7407"
type input "+1 281 974 7407"
click at [1192, 252] on textarea "Instructions (Optional)" at bounding box center [1245, 291] width 289 height 94
paste textarea "Place on table in front of door, do not ring or knock."
type textarea "Place on table in front of door, do not ring or knock."
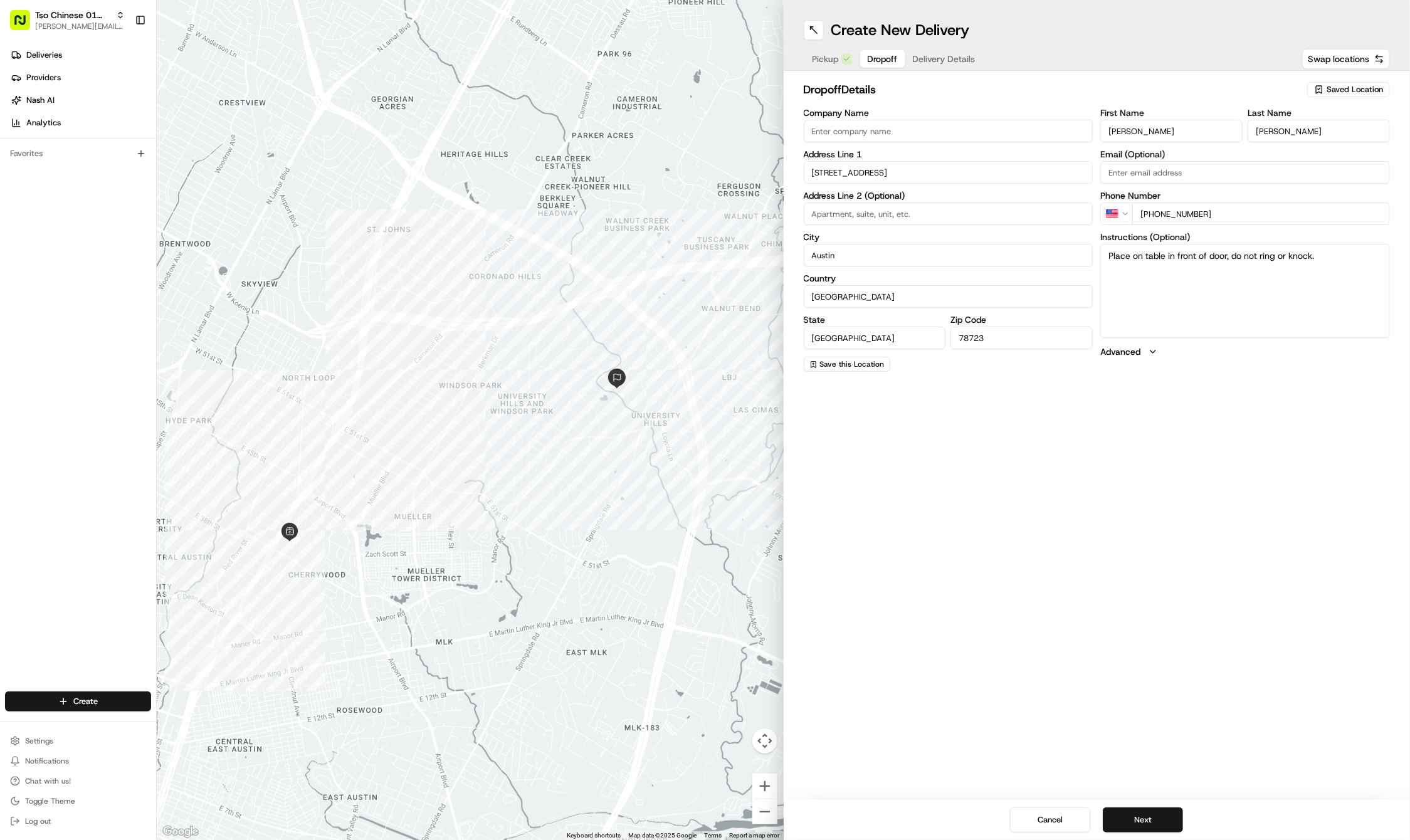
click at [1166, 776] on div "Create New Delivery Pickup Dropoff Delivery Details Swap locations dropoff Deta…" at bounding box center [1097, 420] width 627 height 840
click at [1154, 822] on button "Next" at bounding box center [1143, 820] width 81 height 25
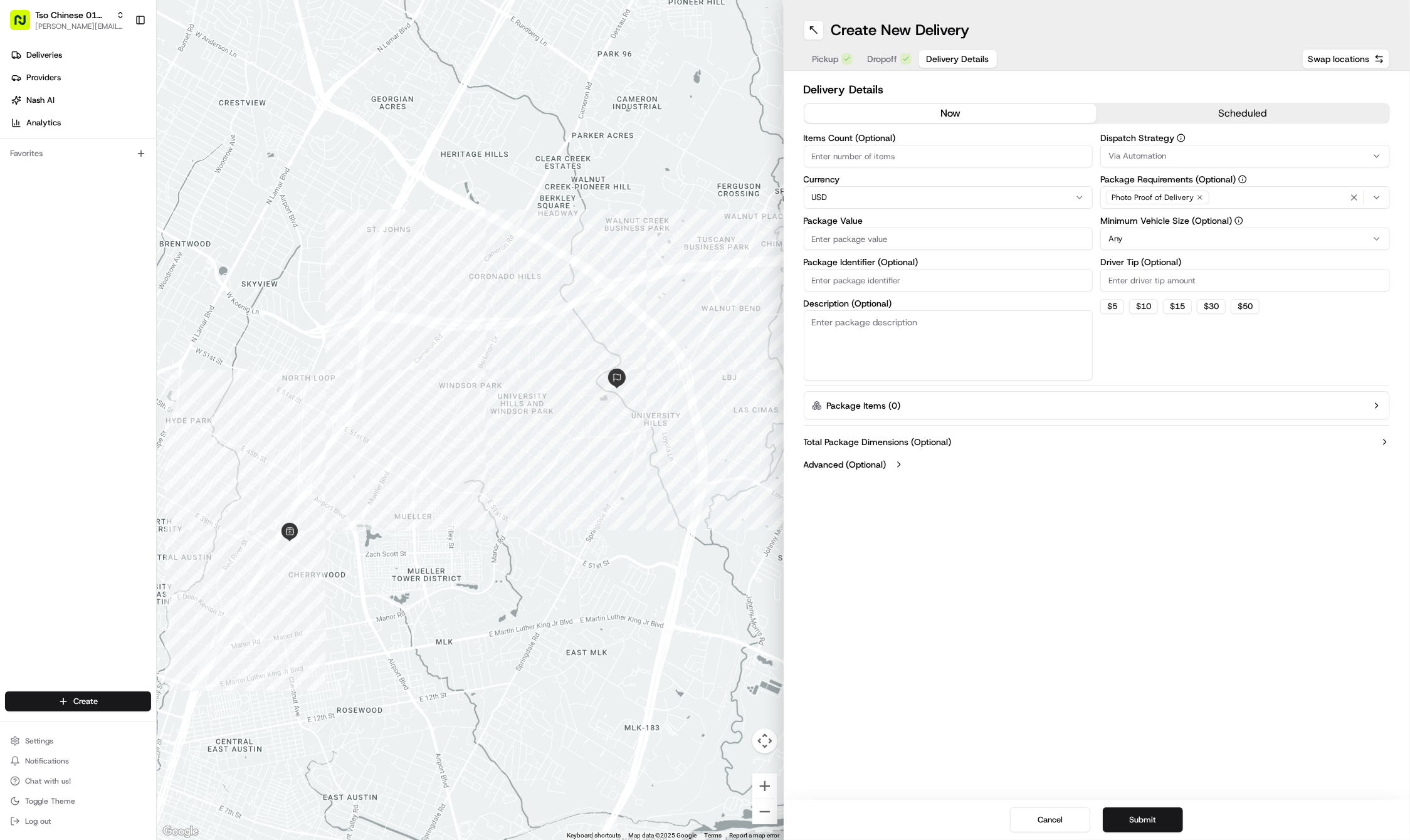
click at [828, 270] on input "Package Identifier (Optional)" at bounding box center [948, 280] width 289 height 22
paste input "3FNHQHW"
type input "3FNHQHW"
click at [836, 244] on input "Package Value" at bounding box center [948, 239] width 289 height 22
type input "50.66"
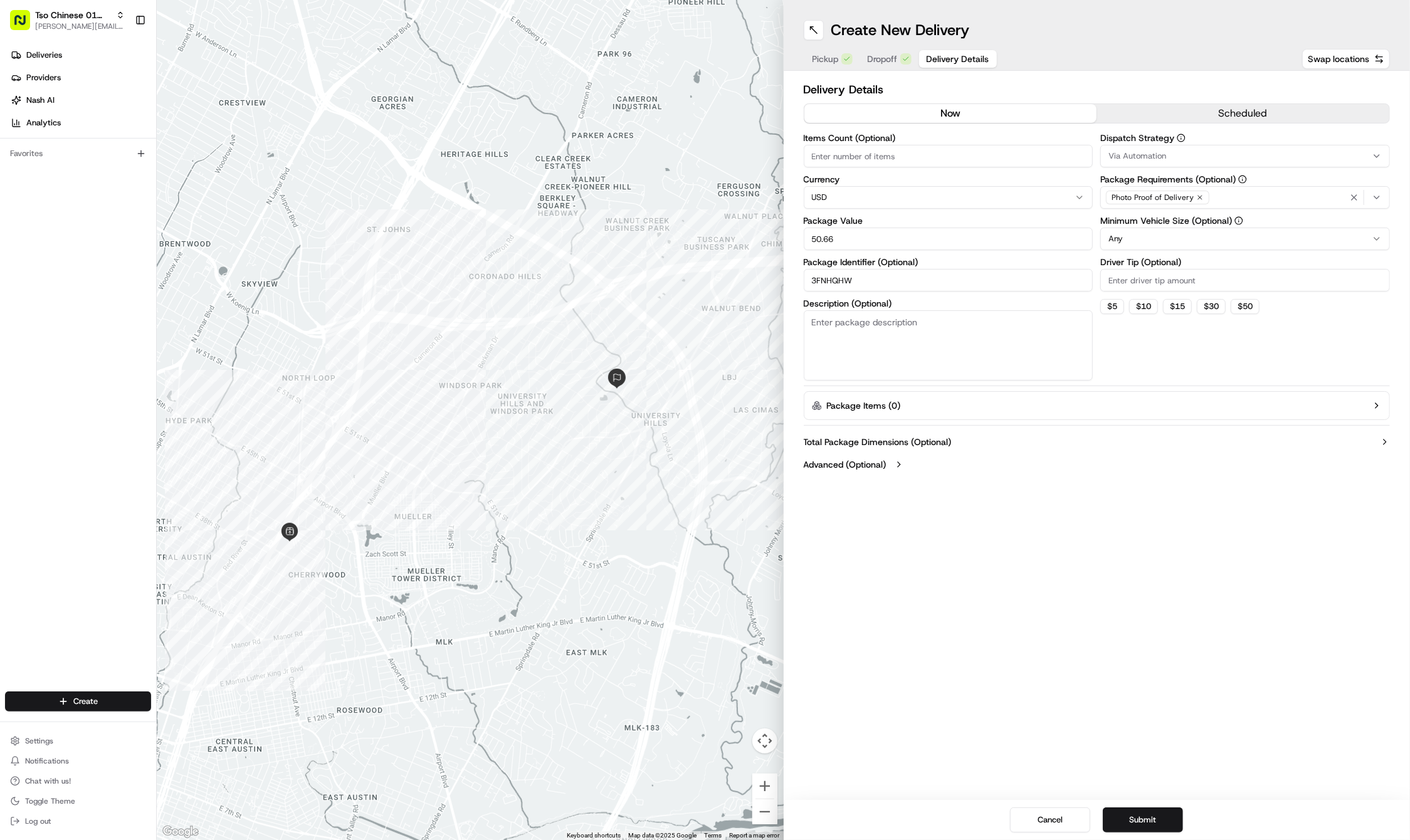
click at [1142, 271] on input "Driver Tip (Optional)" at bounding box center [1245, 280] width 289 height 22
type input "2"
click at [1149, 159] on span "Via Automation" at bounding box center [1137, 156] width 57 height 11
click at [1152, 221] on span "Tso Cherrywood Strategy" at bounding box center [1198, 224] width 154 height 11
click at [1358, 194] on icon "button" at bounding box center [1353, 197] width 10 height 10
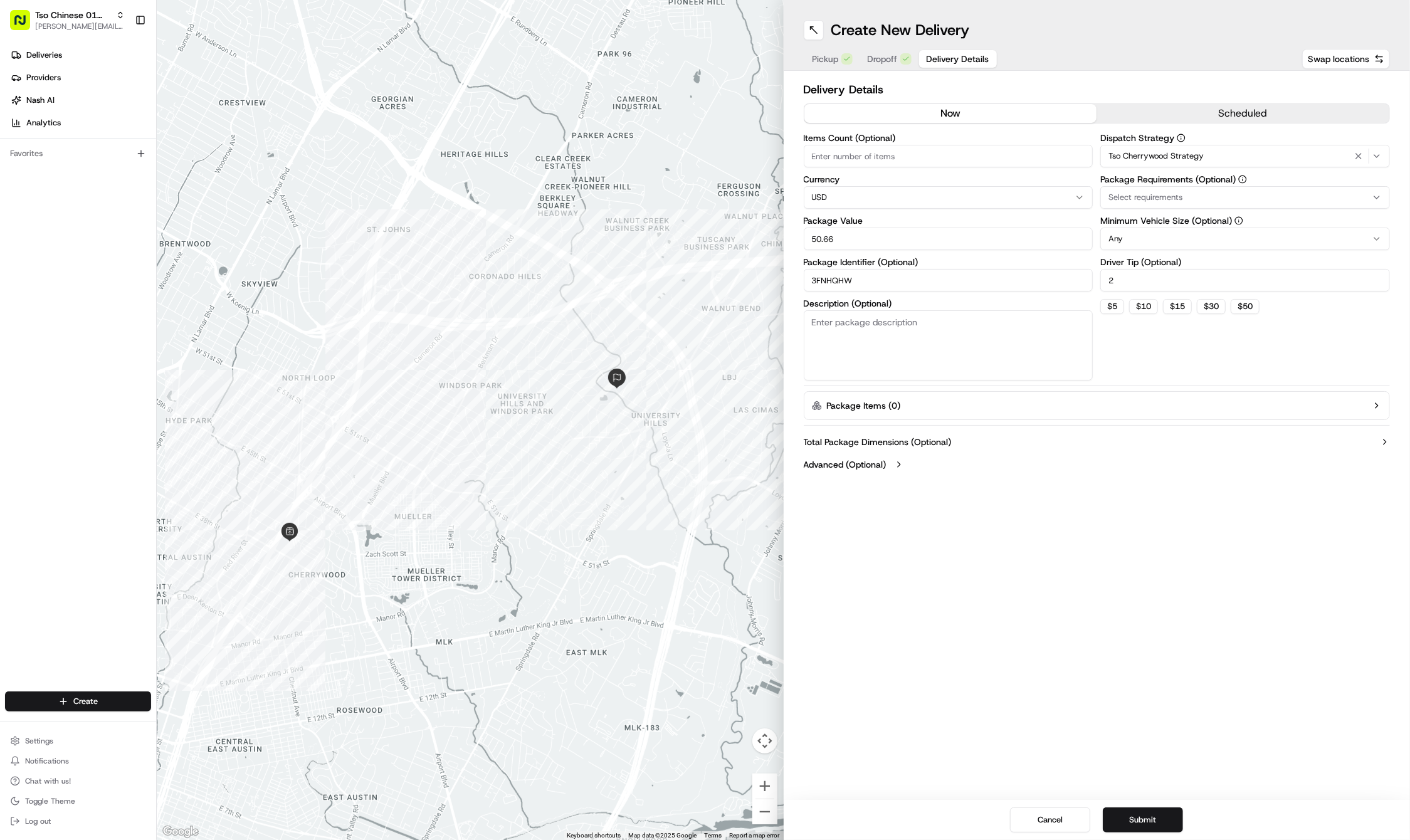
click at [1357, 194] on div "Select requirements" at bounding box center [1245, 197] width 283 height 11
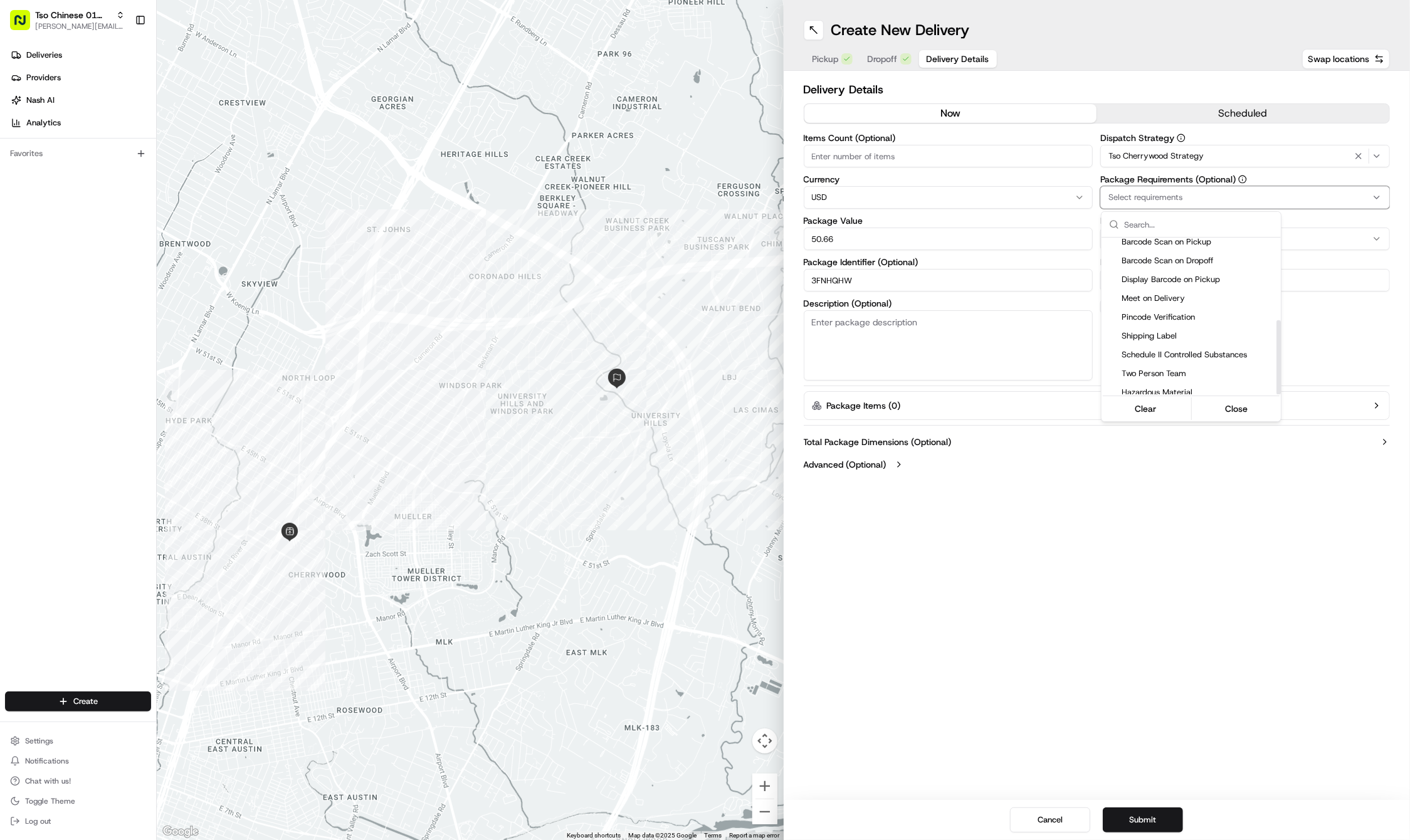
click at [1196, 296] on span "Meet on Delivery" at bounding box center [1198, 298] width 154 height 11
click at [1168, 492] on html "Tso Chinese 01 Cherrywood jason@tsochinese.com Toggle Sidebar Deliveries Provid…" at bounding box center [705, 420] width 1410 height 840
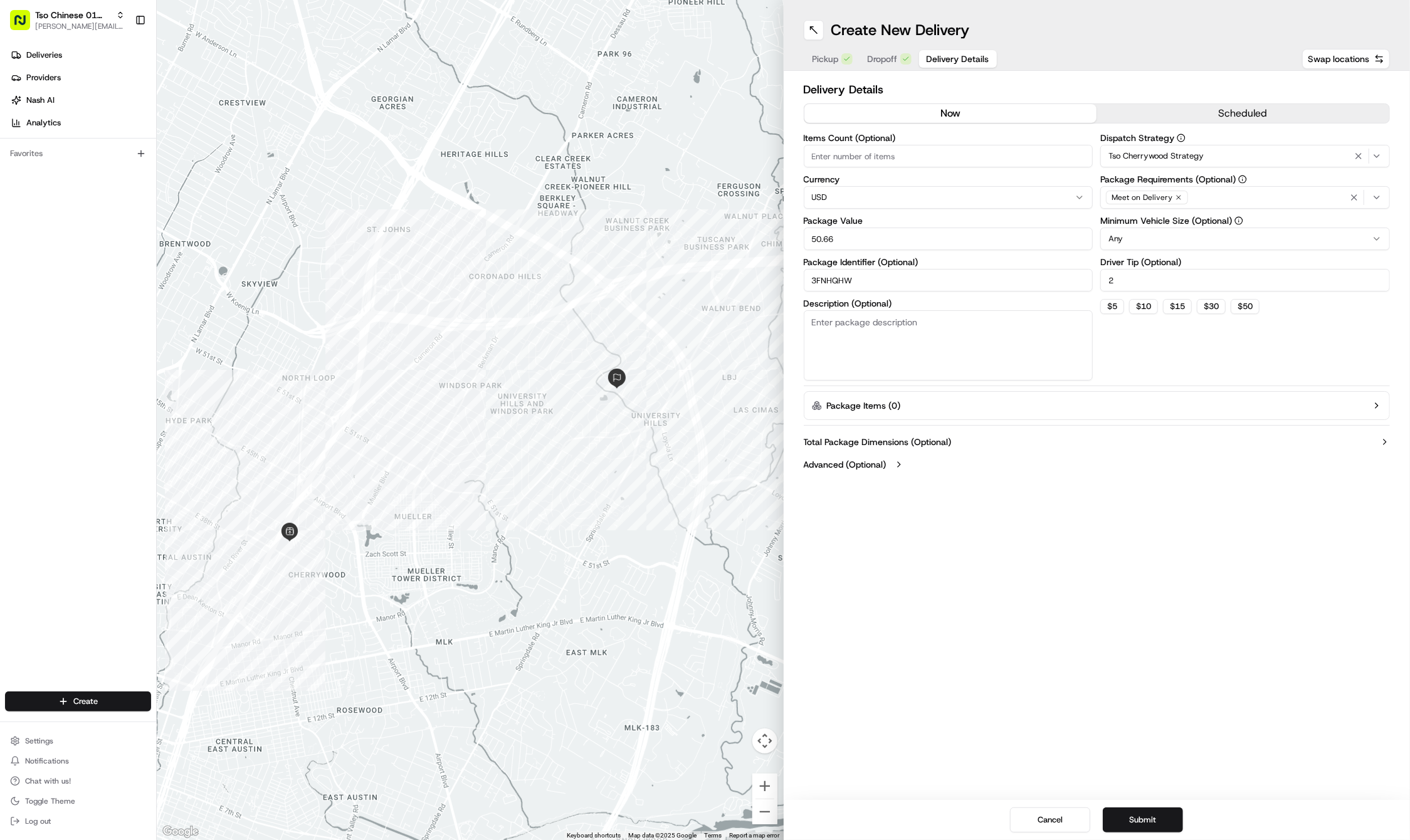
click at [1102, 683] on div "Create New Delivery Pickup Dropoff Delivery Details Swap locations Delivery Det…" at bounding box center [1097, 420] width 627 height 840
click at [1139, 818] on button "Submit" at bounding box center [1143, 820] width 81 height 25
